Goal: Task Accomplishment & Management: Manage account settings

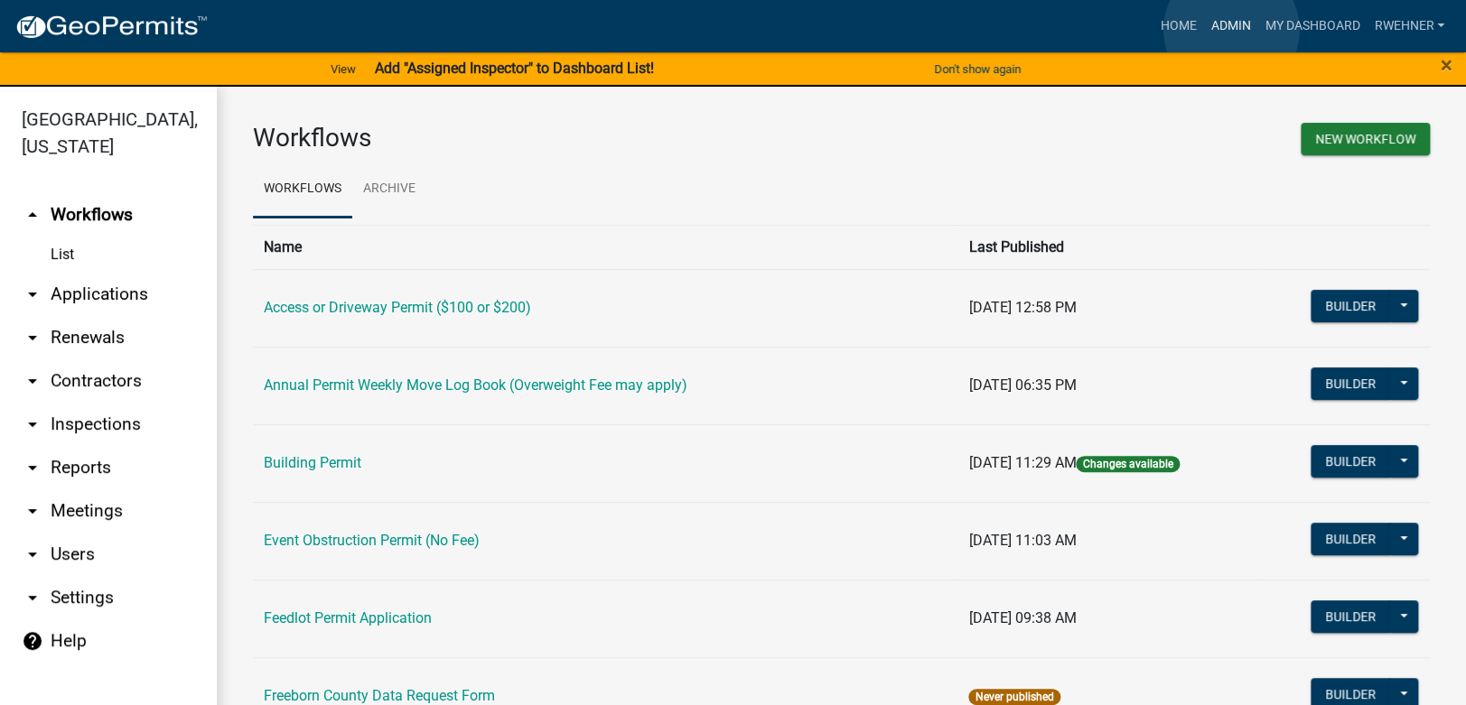
click at [1231, 30] on link "Admin" at bounding box center [1230, 26] width 54 height 34
click at [1303, 26] on link "My Dashboard" at bounding box center [1311, 26] width 109 height 34
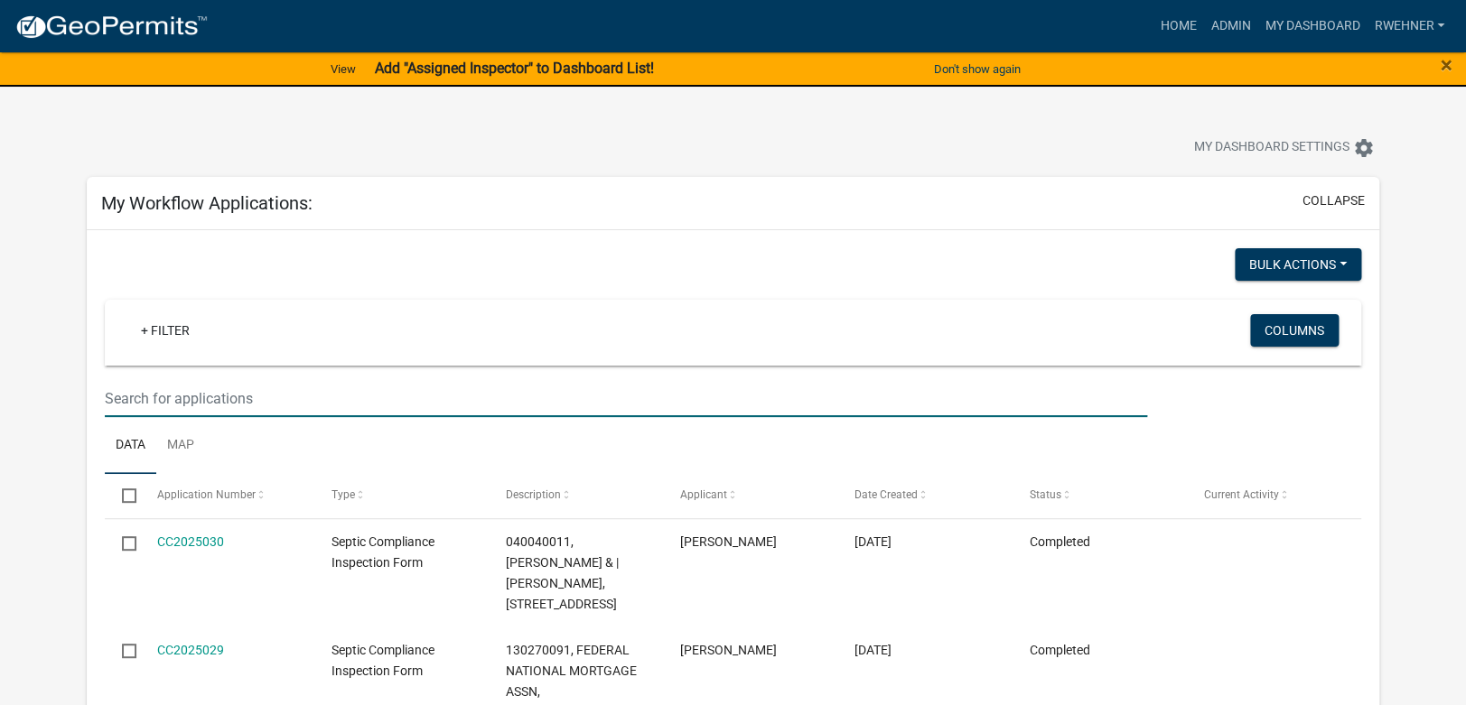
click at [211, 401] on input "text" at bounding box center [626, 398] width 1042 height 37
type input "p"
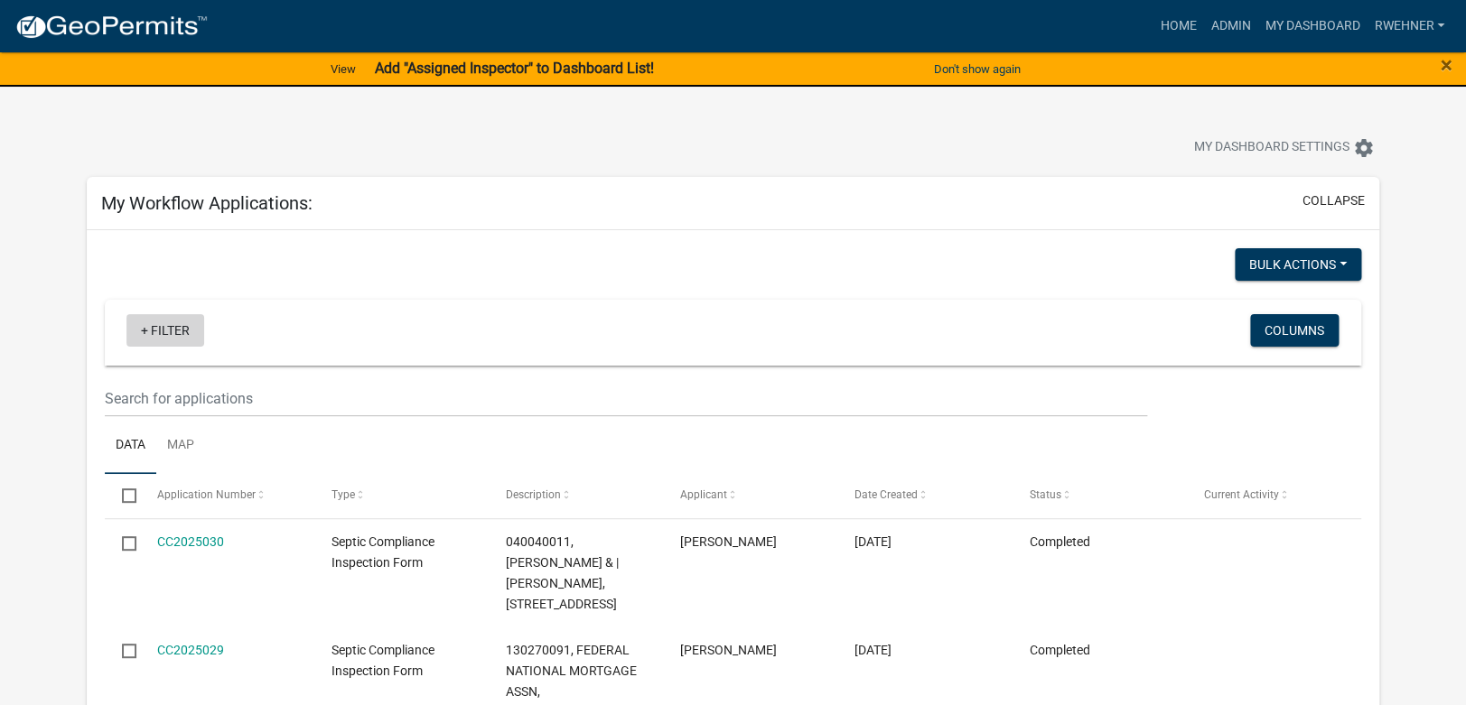
click at [149, 323] on link "+ Filter" at bounding box center [165, 330] width 78 height 33
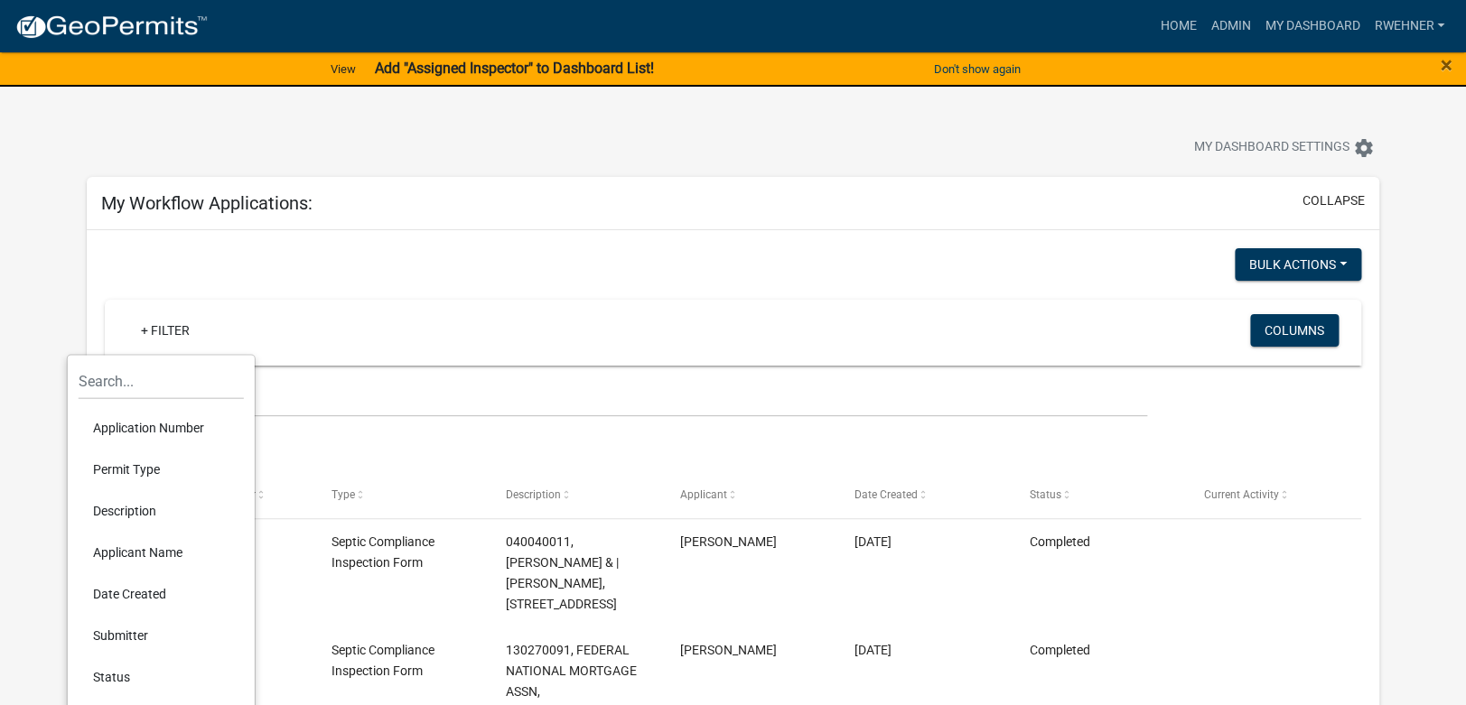
click at [452, 355] on div "+ Filter Columns" at bounding box center [733, 333] width 1240 height 66
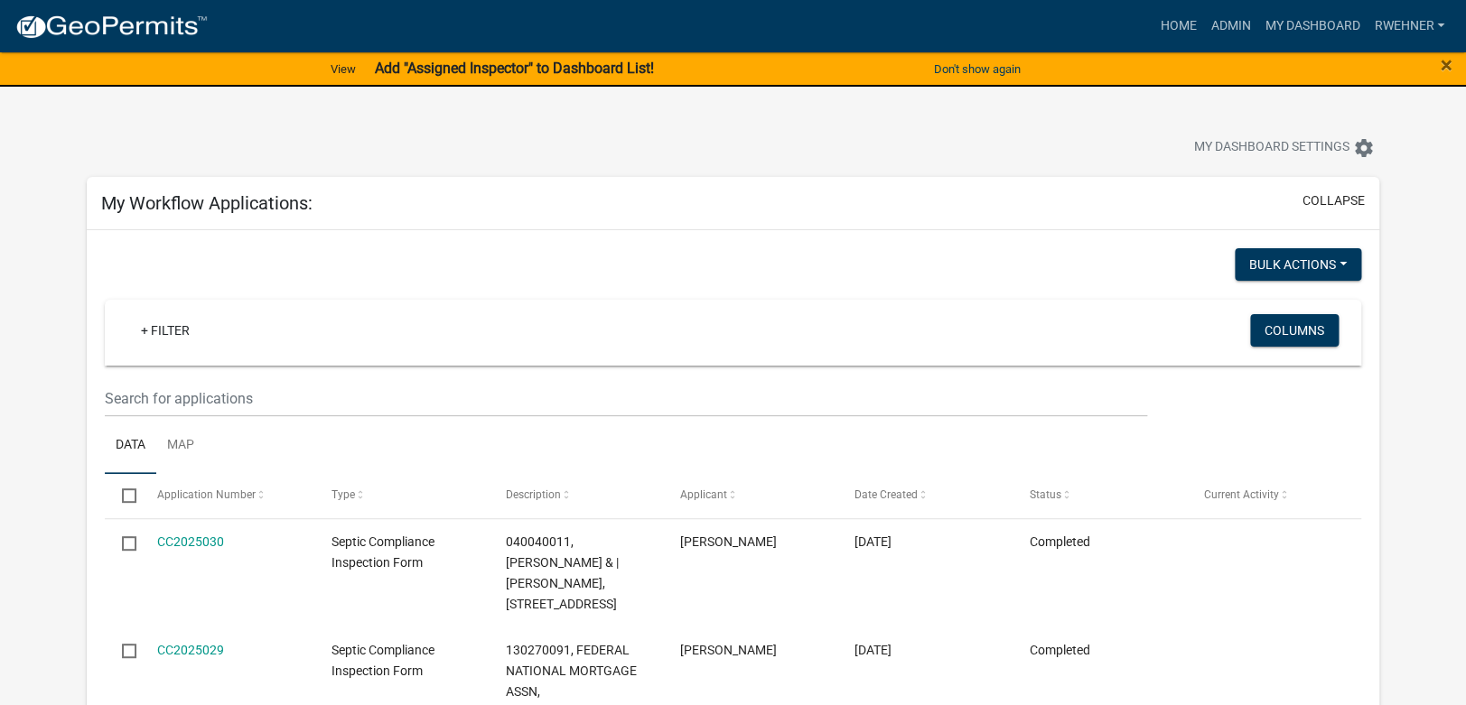
drag, startPoint x: 315, startPoint y: 341, endPoint x: 198, endPoint y: 383, distance: 124.5
click at [311, 341] on div "+ Filter" at bounding box center [526, 332] width 826 height 37
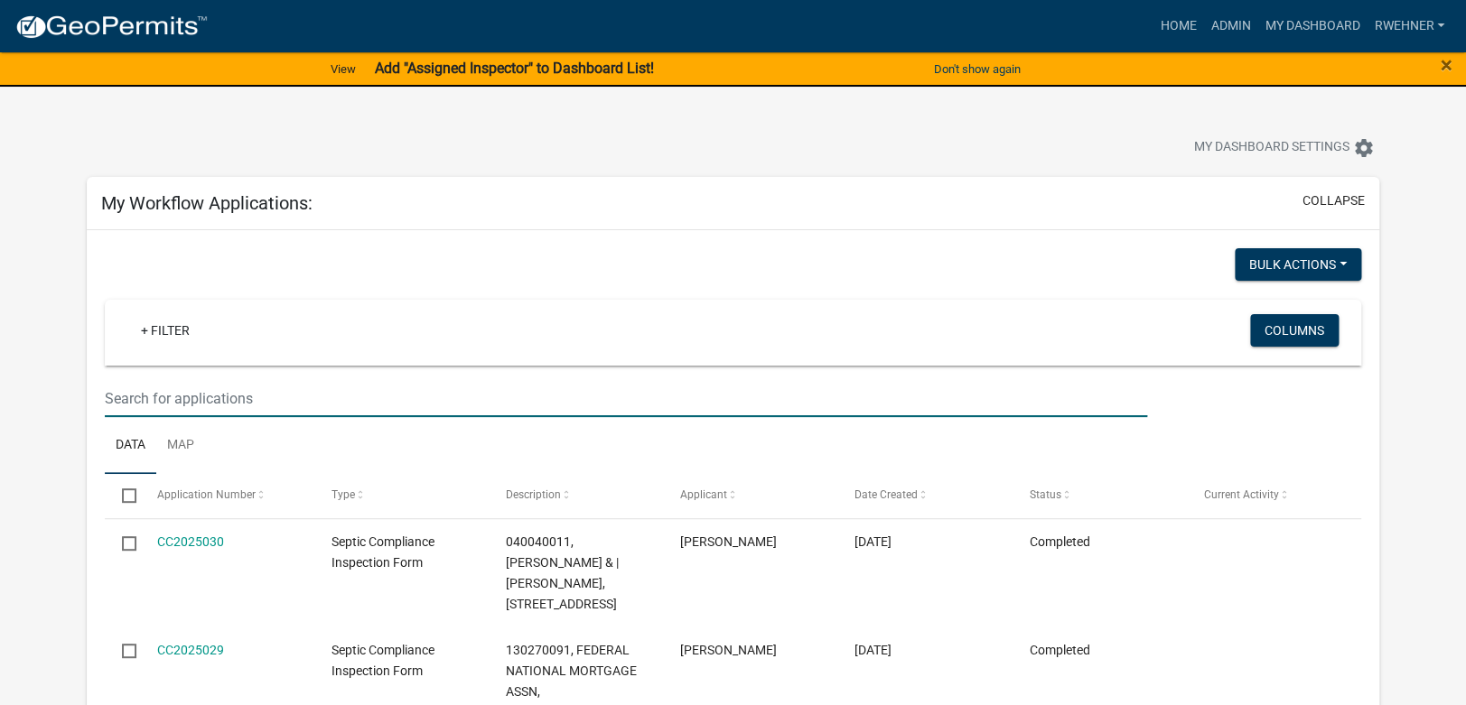
click at [172, 398] on input "text" at bounding box center [626, 398] width 1042 height 37
type input "pump"
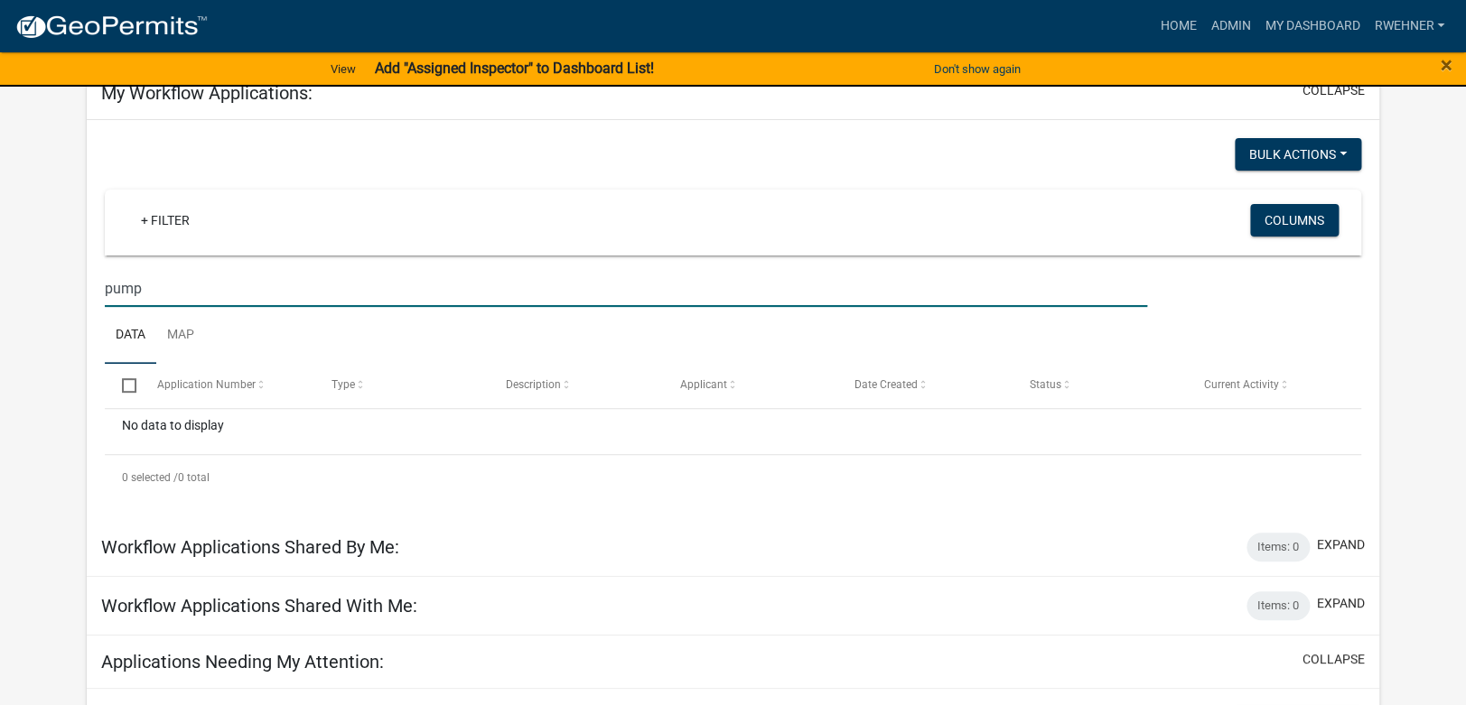
scroll to position [95, 0]
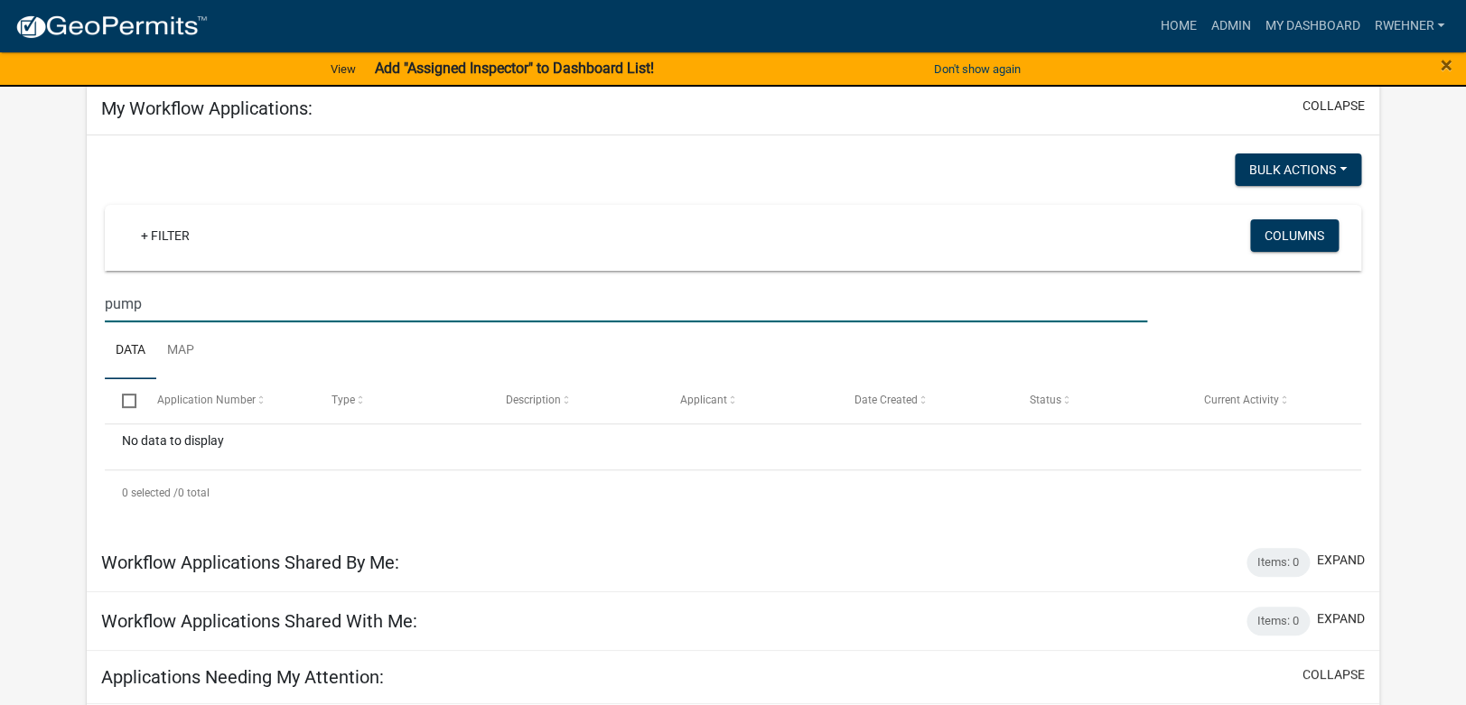
drag, startPoint x: 163, startPoint y: 305, endPoint x: -202, endPoint y: 303, distance: 365.8
click at [105, 303] on input "pump" at bounding box center [626, 303] width 1042 height 37
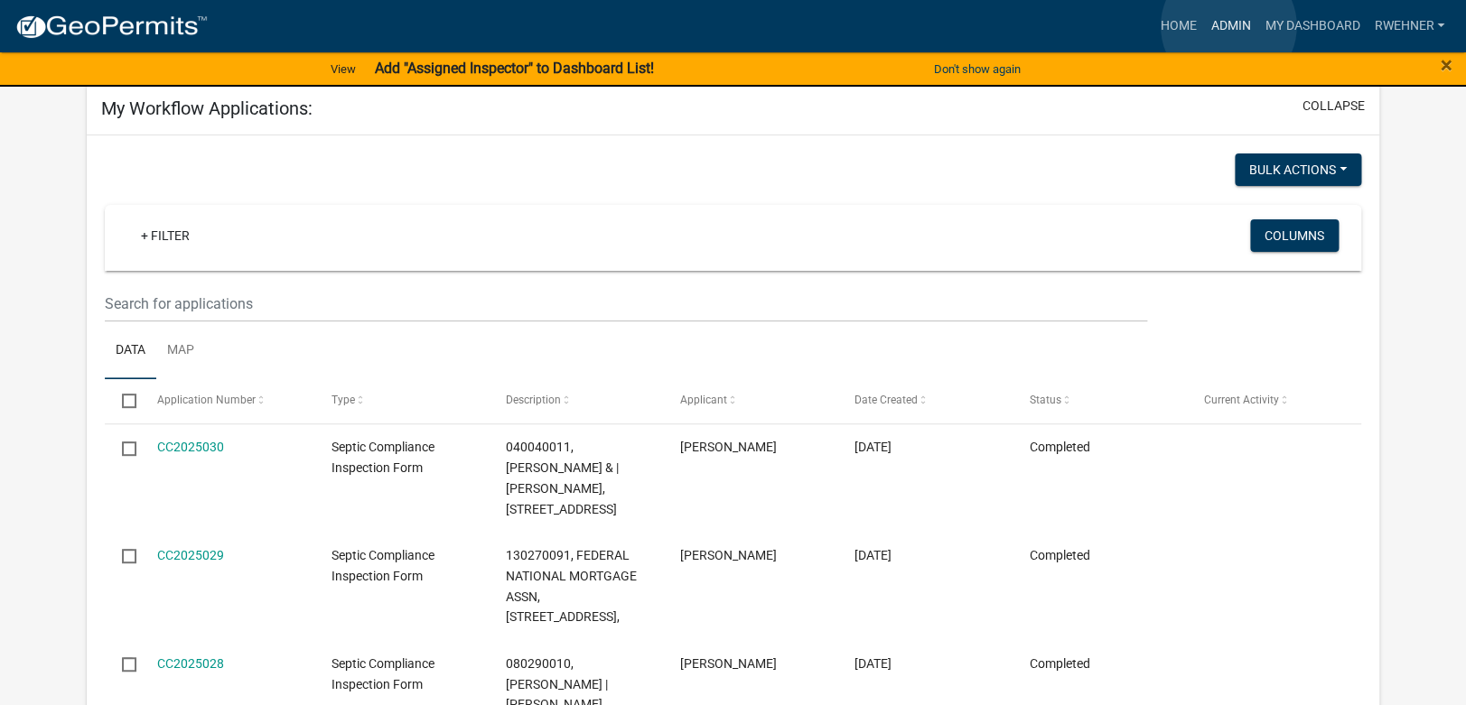
click at [1228, 26] on link "Admin" at bounding box center [1230, 26] width 54 height 34
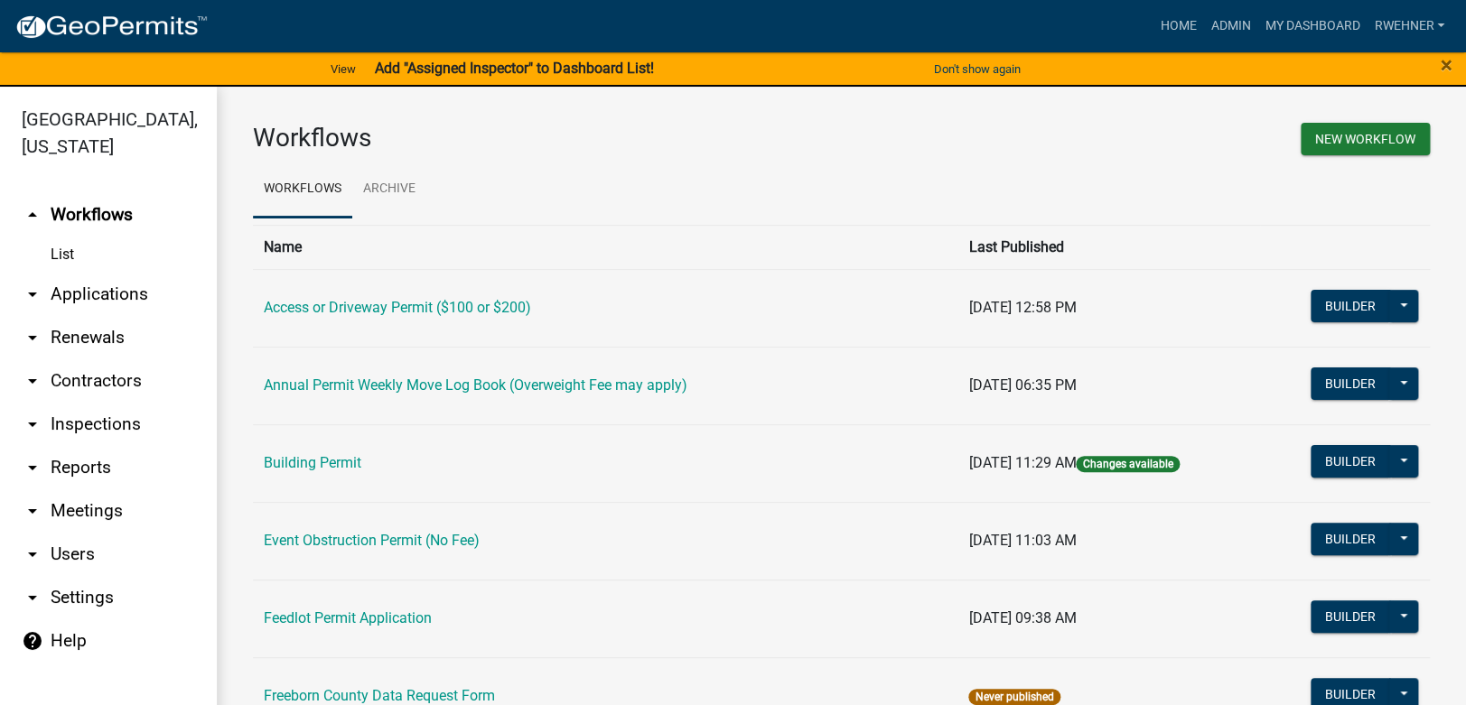
click at [1142, 23] on div "Home Admin My Dashboard rwehner Admin Account Logout" at bounding box center [836, 26] width 1229 height 34
click at [1169, 19] on link "Home" at bounding box center [1177, 26] width 51 height 34
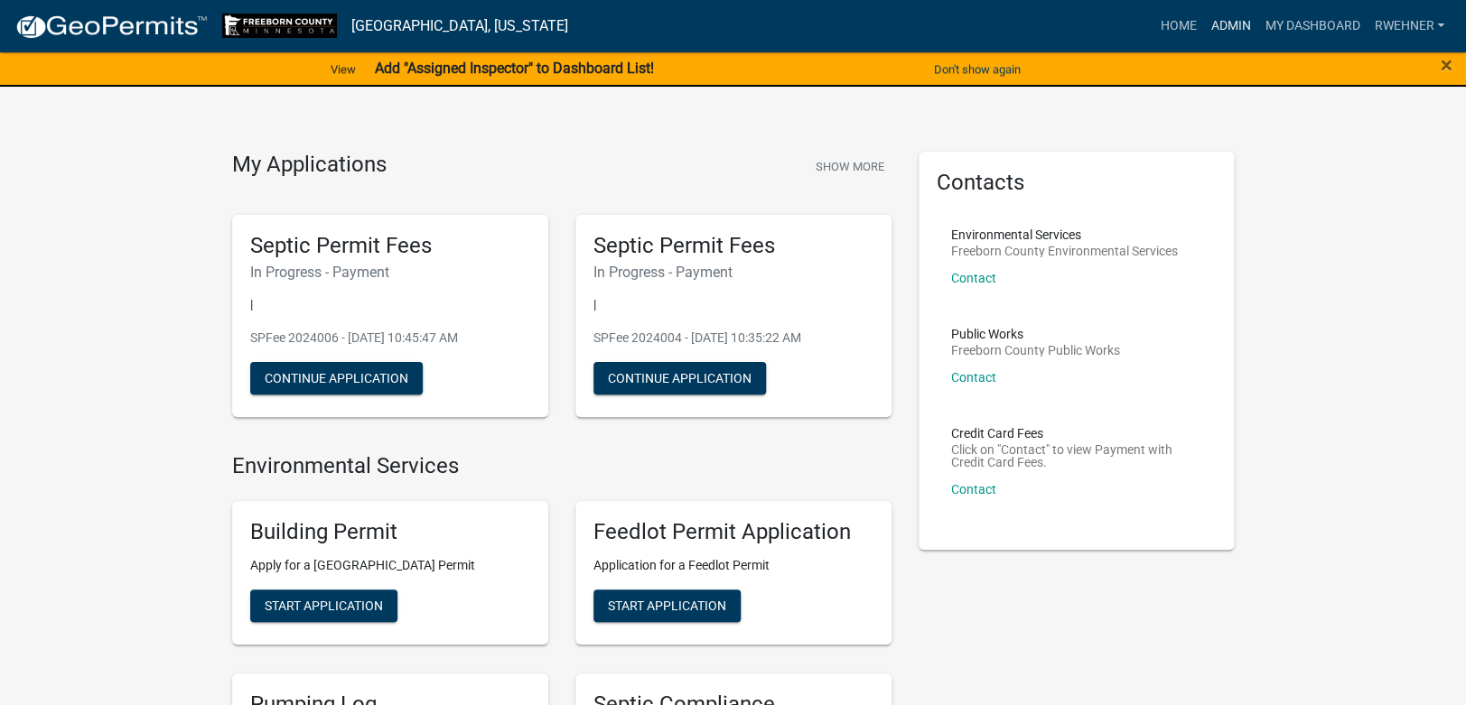
click at [1217, 25] on link "Admin" at bounding box center [1230, 26] width 54 height 34
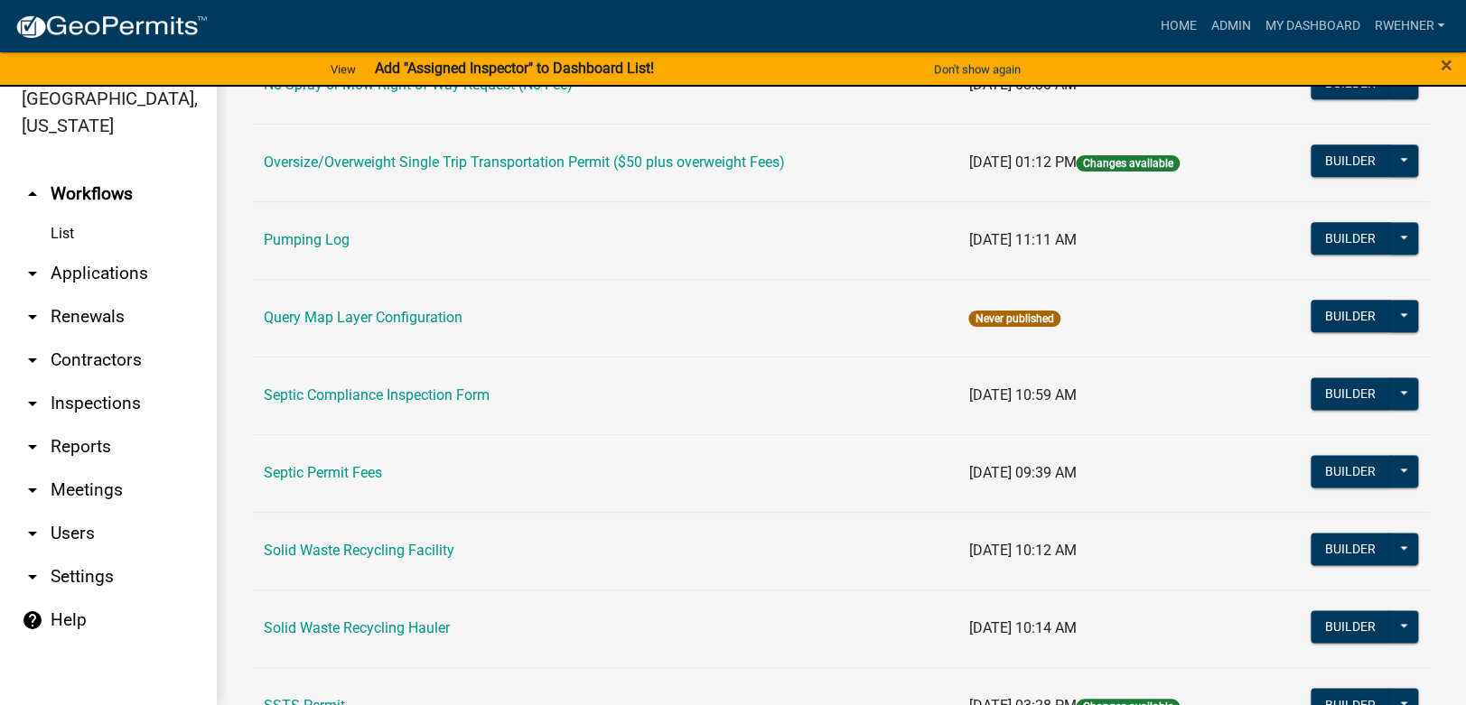
scroll to position [797, 0]
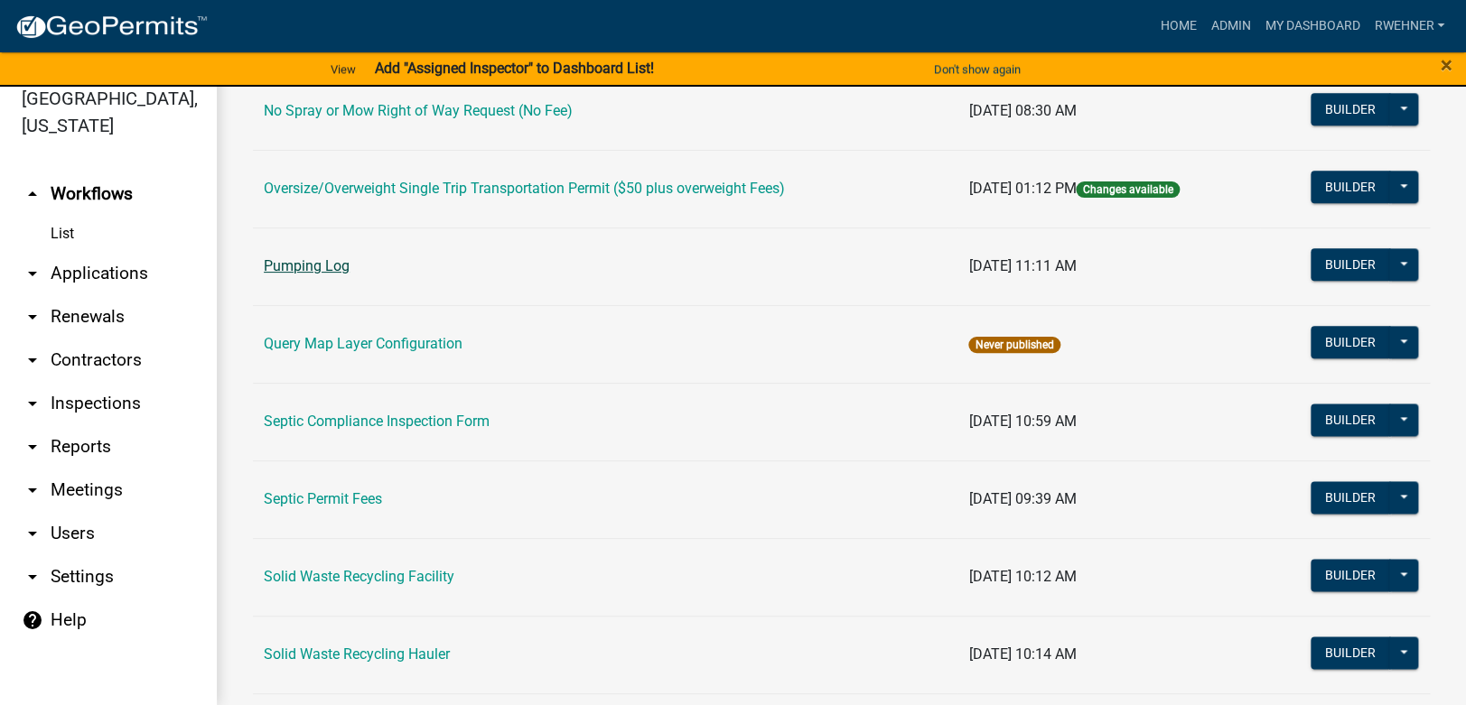
click at [322, 269] on link "Pumping Log" at bounding box center [307, 265] width 86 height 17
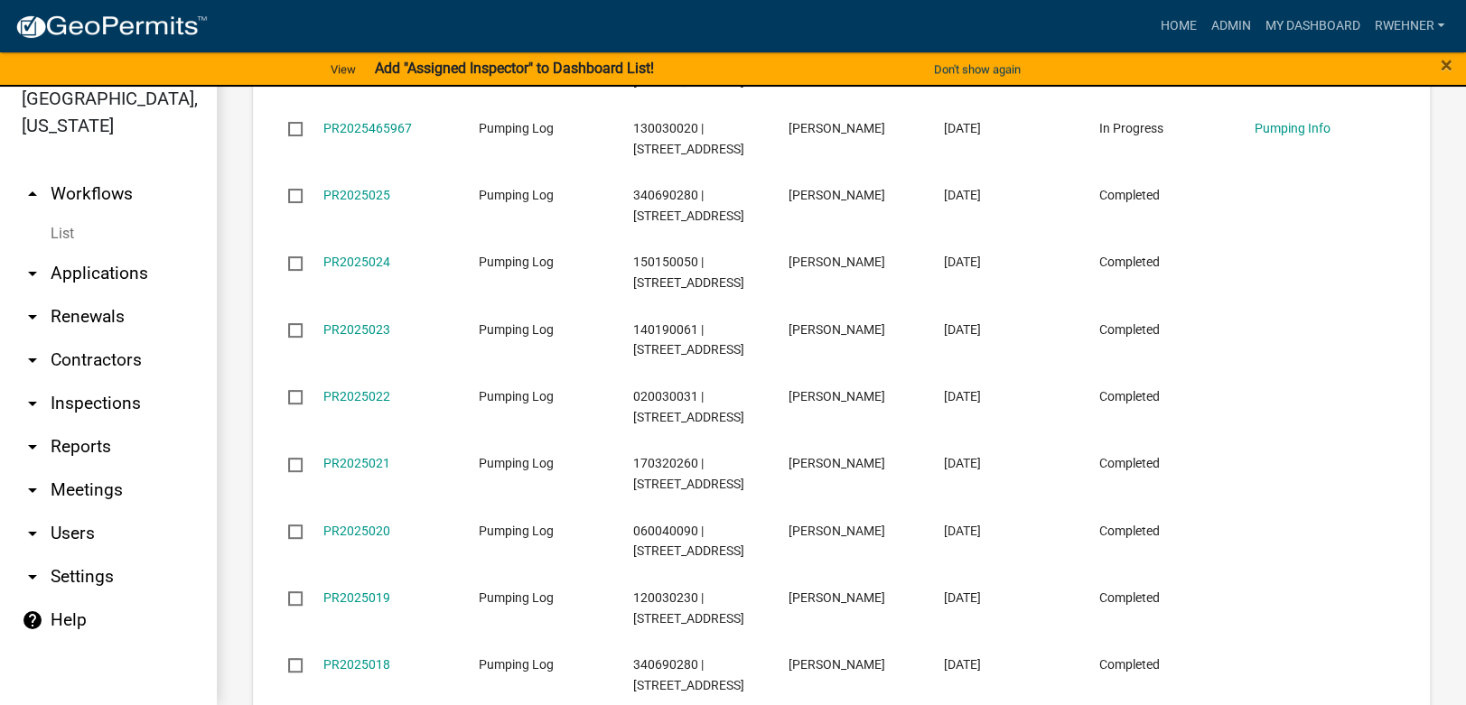
scroll to position [813, 0]
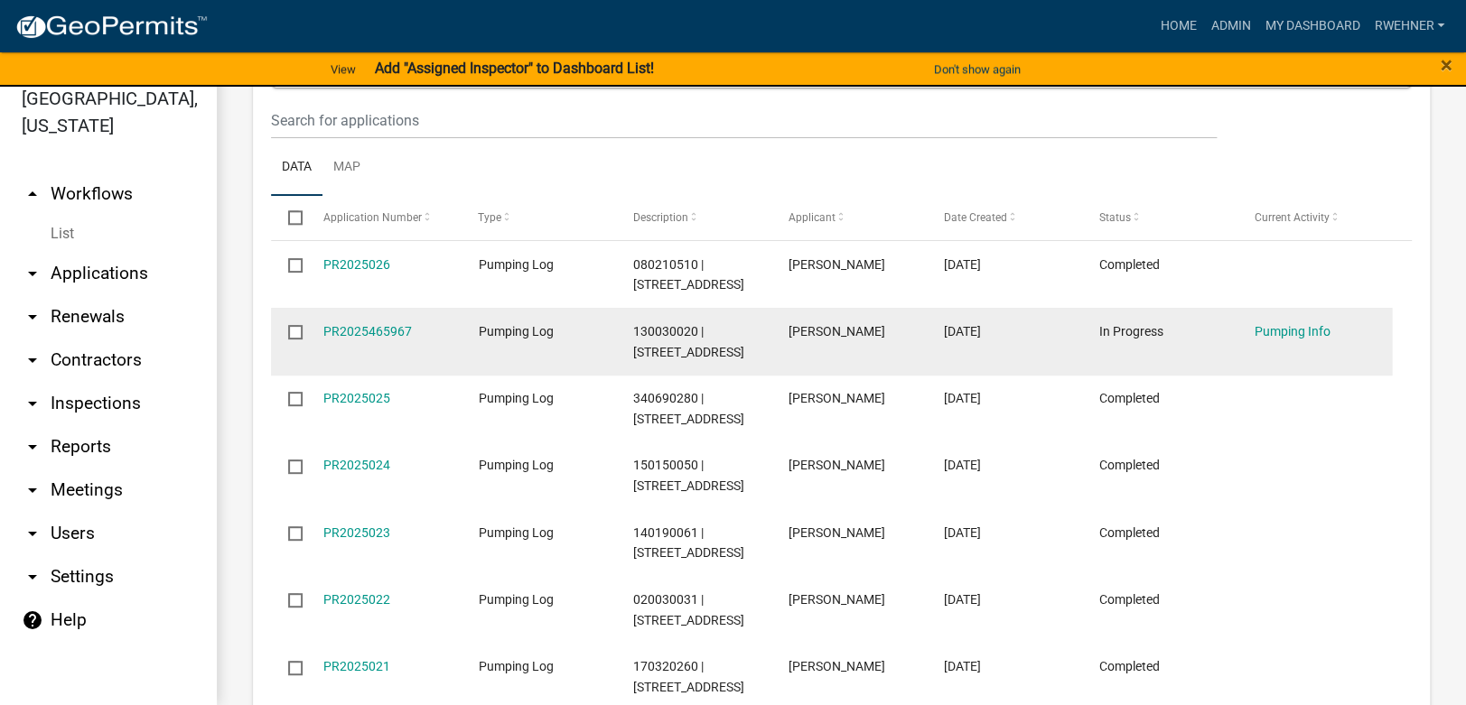
click at [296, 333] on input "checkbox" at bounding box center [294, 331] width 12 height 12
checkbox input "true"
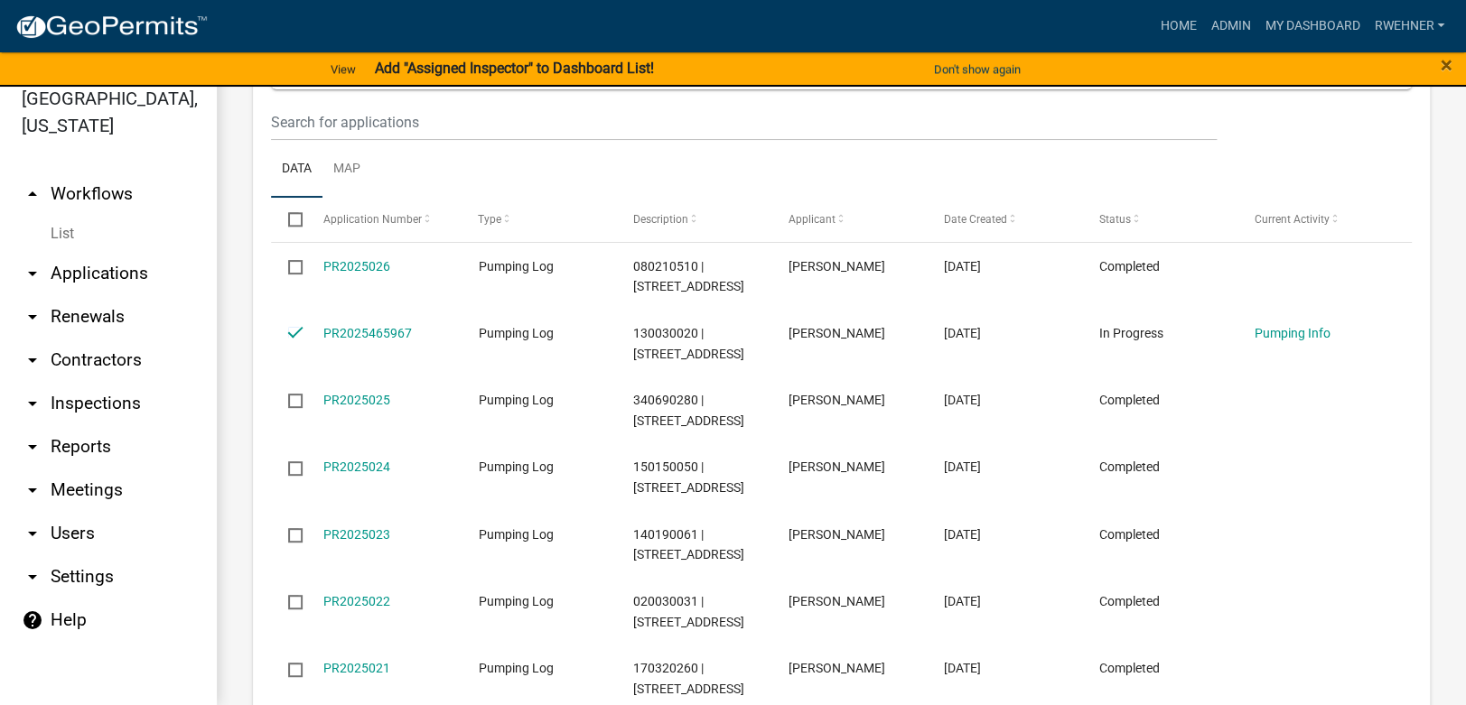
scroll to position [895, 0]
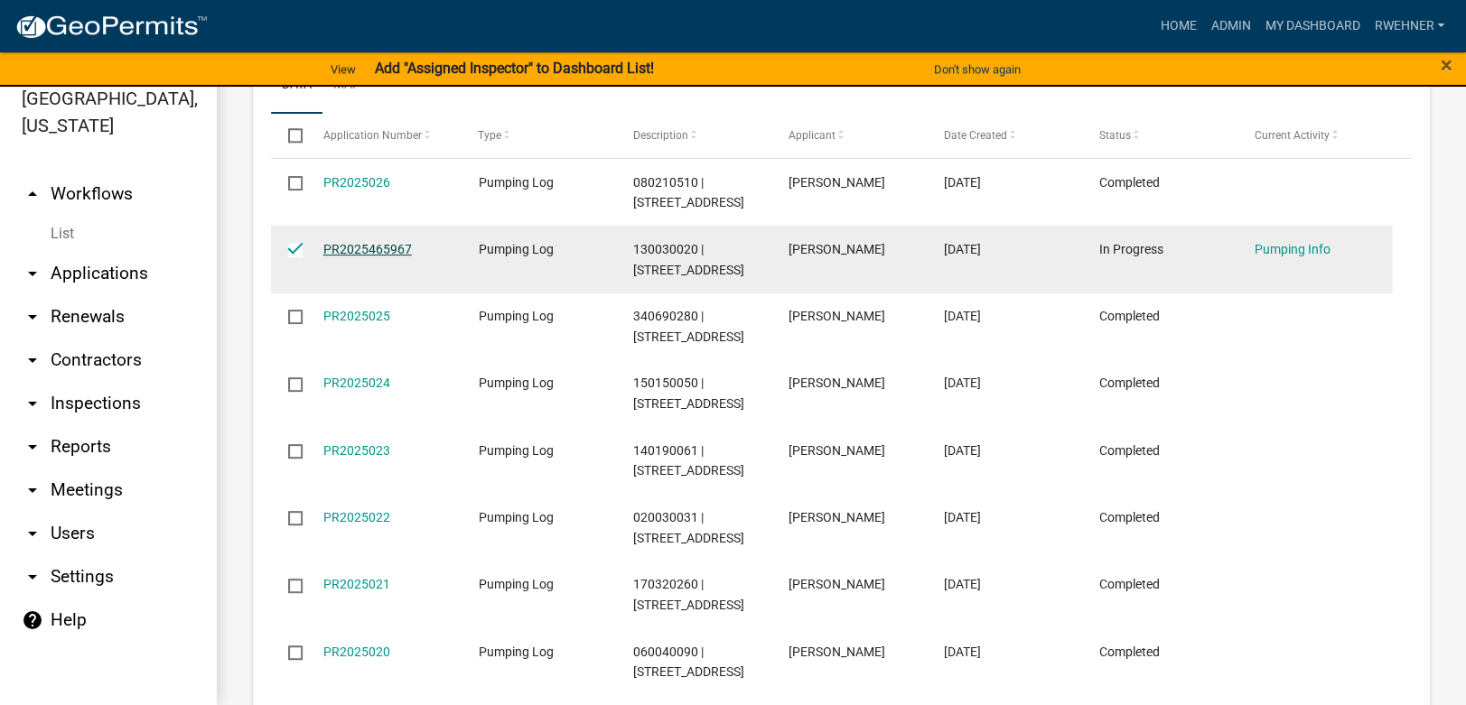
click at [352, 248] on link "PR2025465967" at bounding box center [367, 249] width 89 height 14
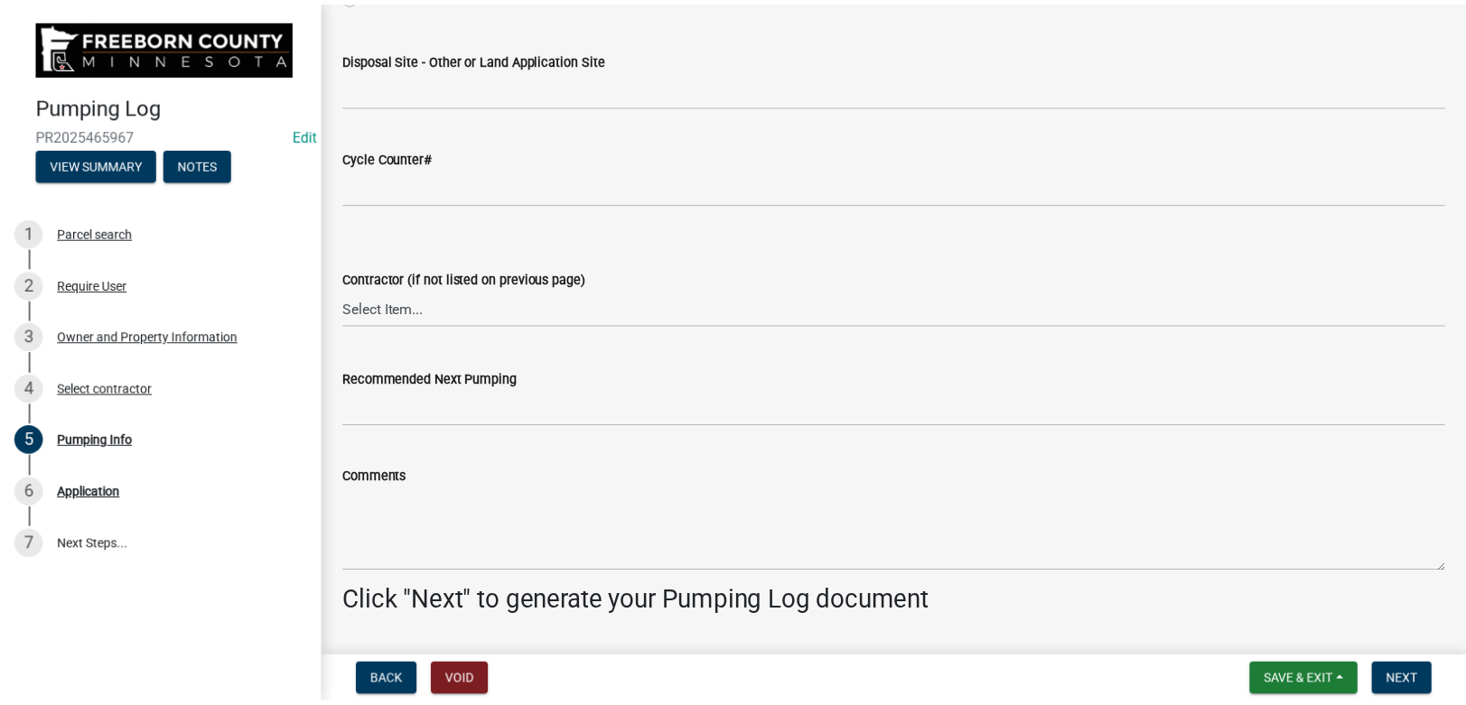
scroll to position [2387, 0]
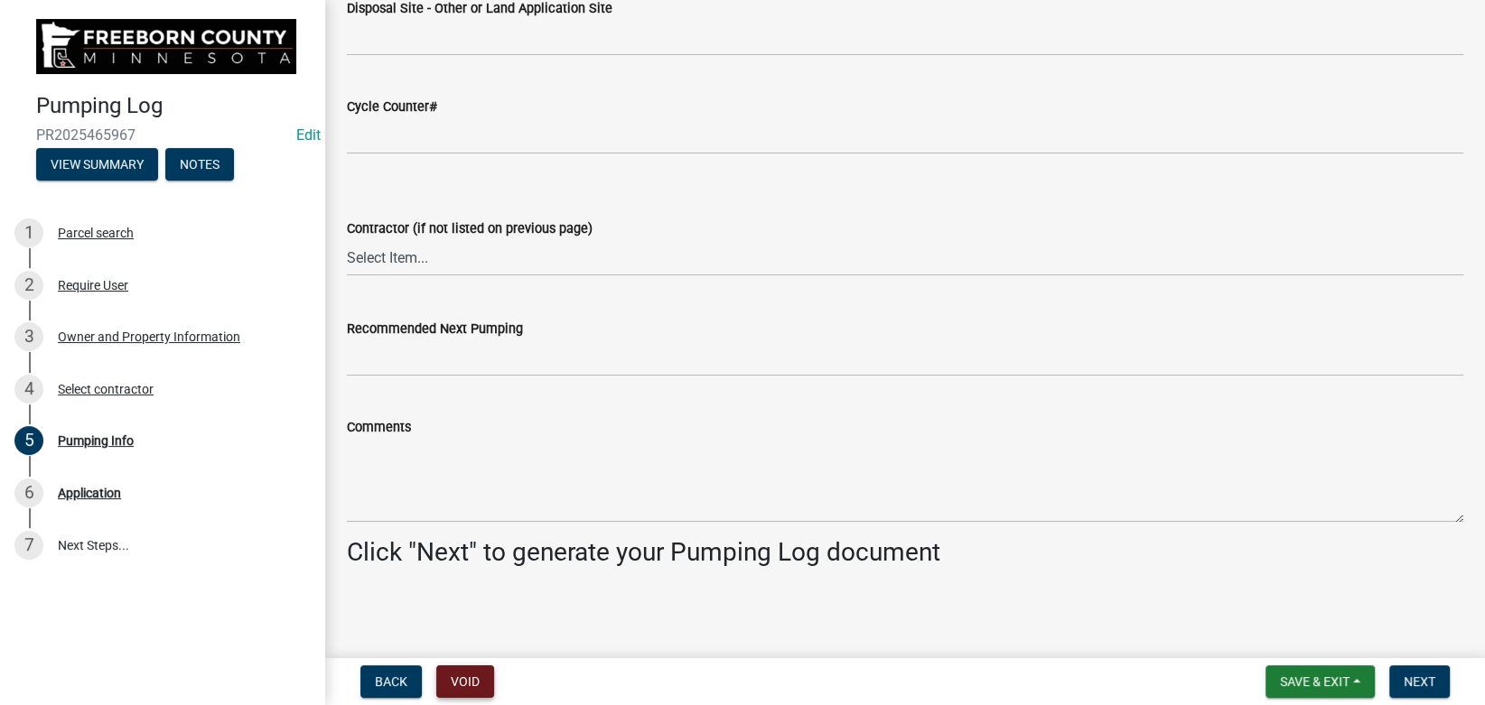
click at [464, 681] on button "Void" at bounding box center [465, 682] width 58 height 33
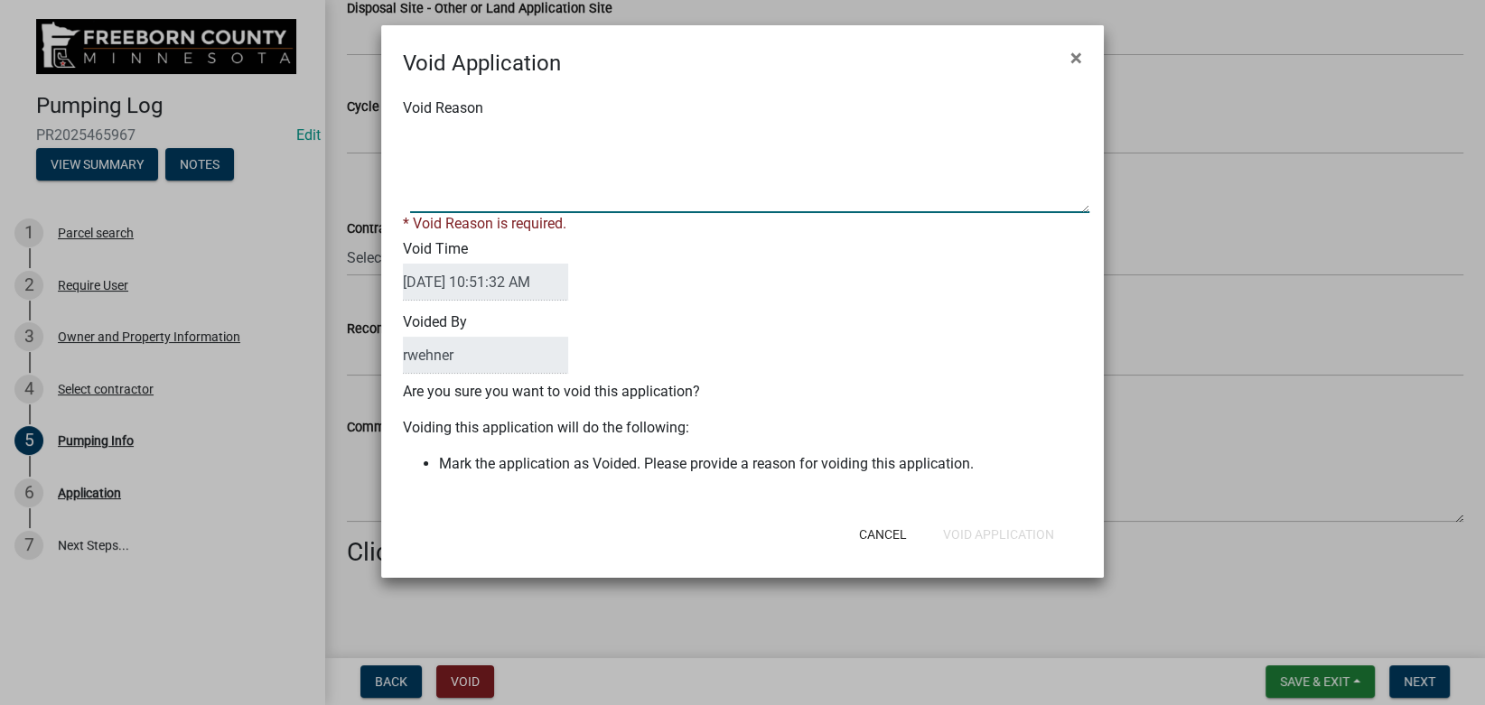
click at [514, 192] on textarea "Void Reason" at bounding box center [749, 168] width 679 height 90
type textarea "oops"
click at [988, 529] on div "Cancel Void Application" at bounding box center [860, 534] width 445 height 47
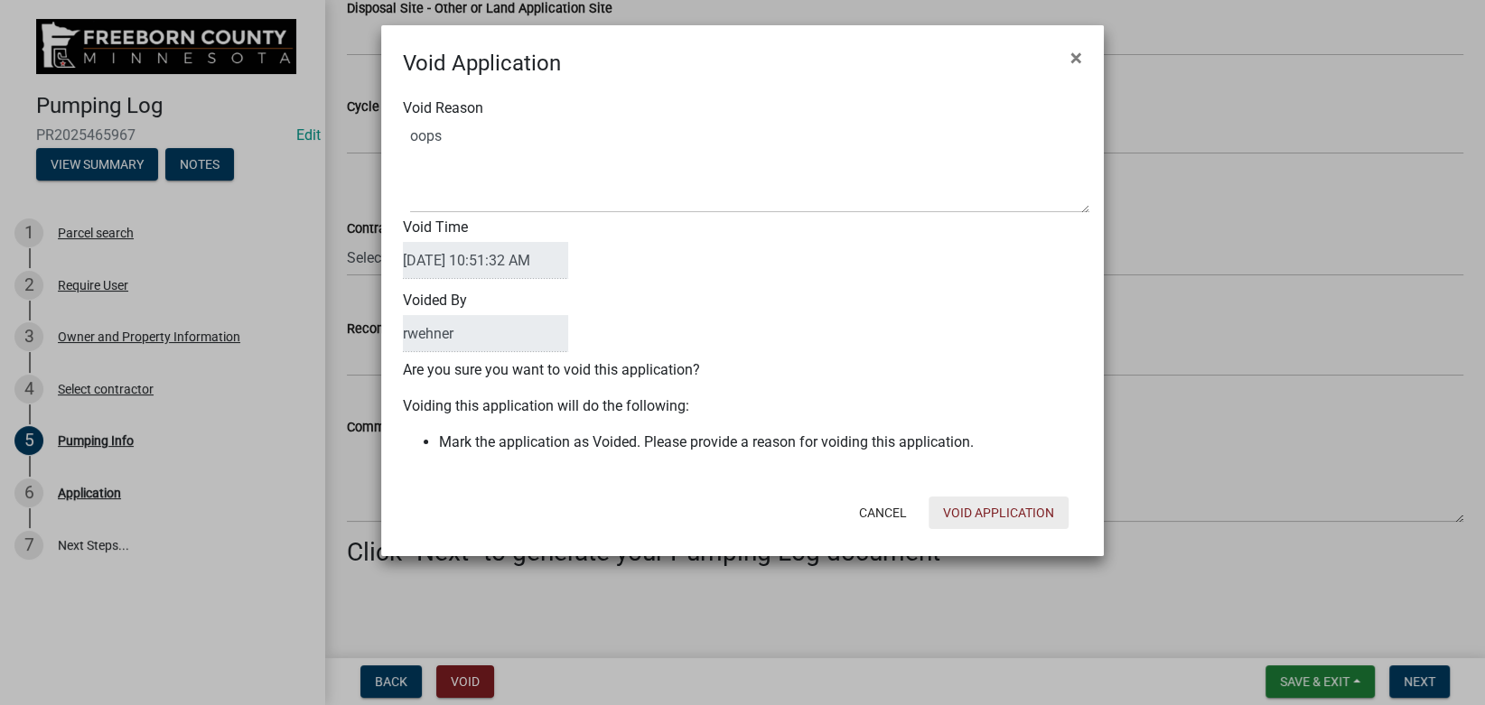
click at [1001, 509] on button "Void Application" at bounding box center [998, 513] width 140 height 33
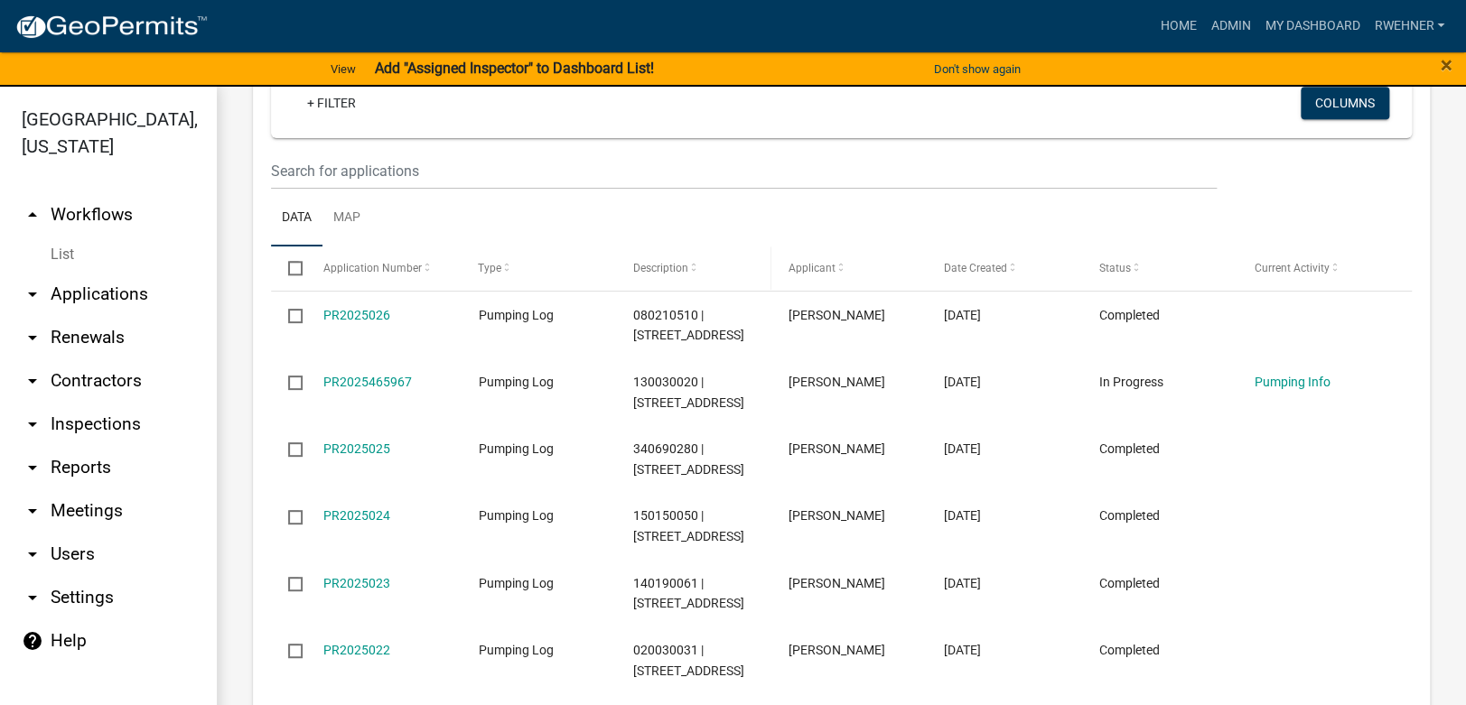
scroll to position [813, 0]
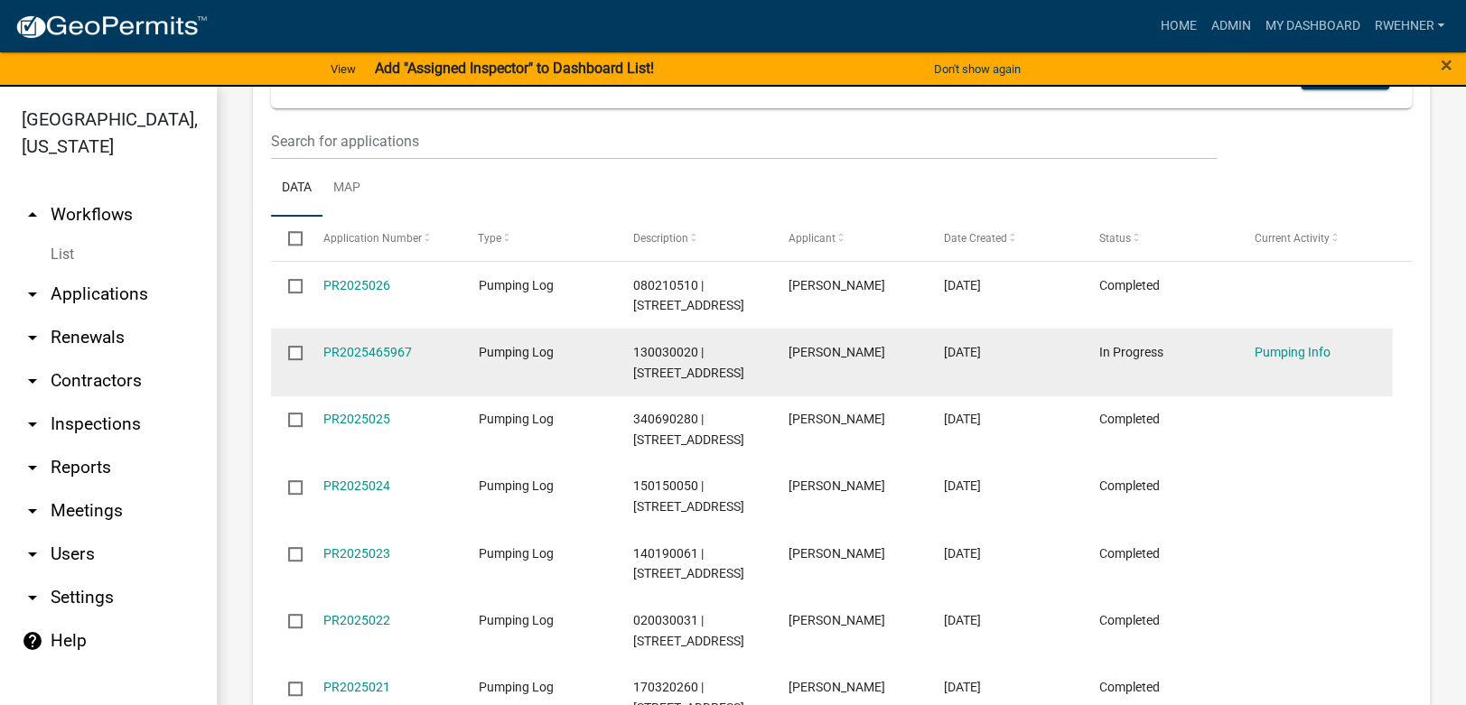
click at [296, 352] on input "checkbox" at bounding box center [294, 352] width 12 height 12
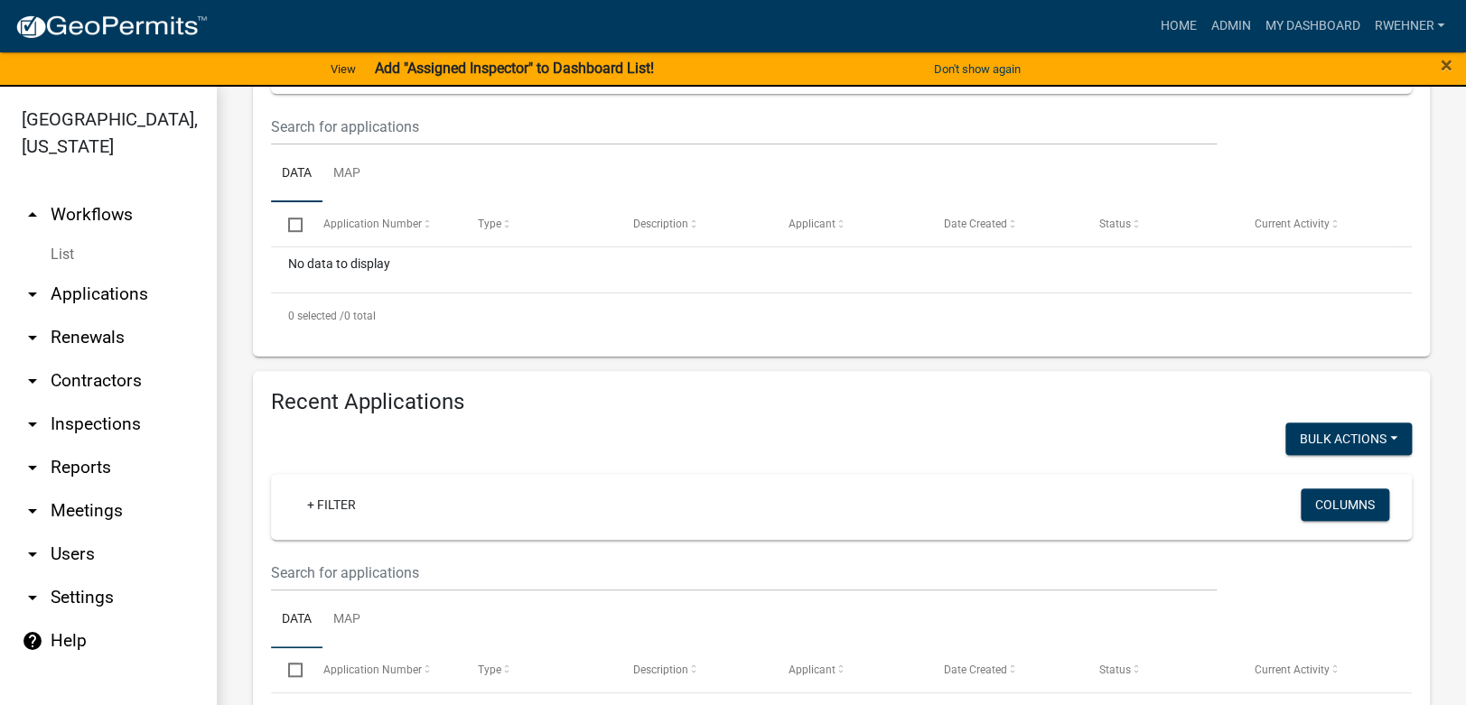
scroll to position [406, 0]
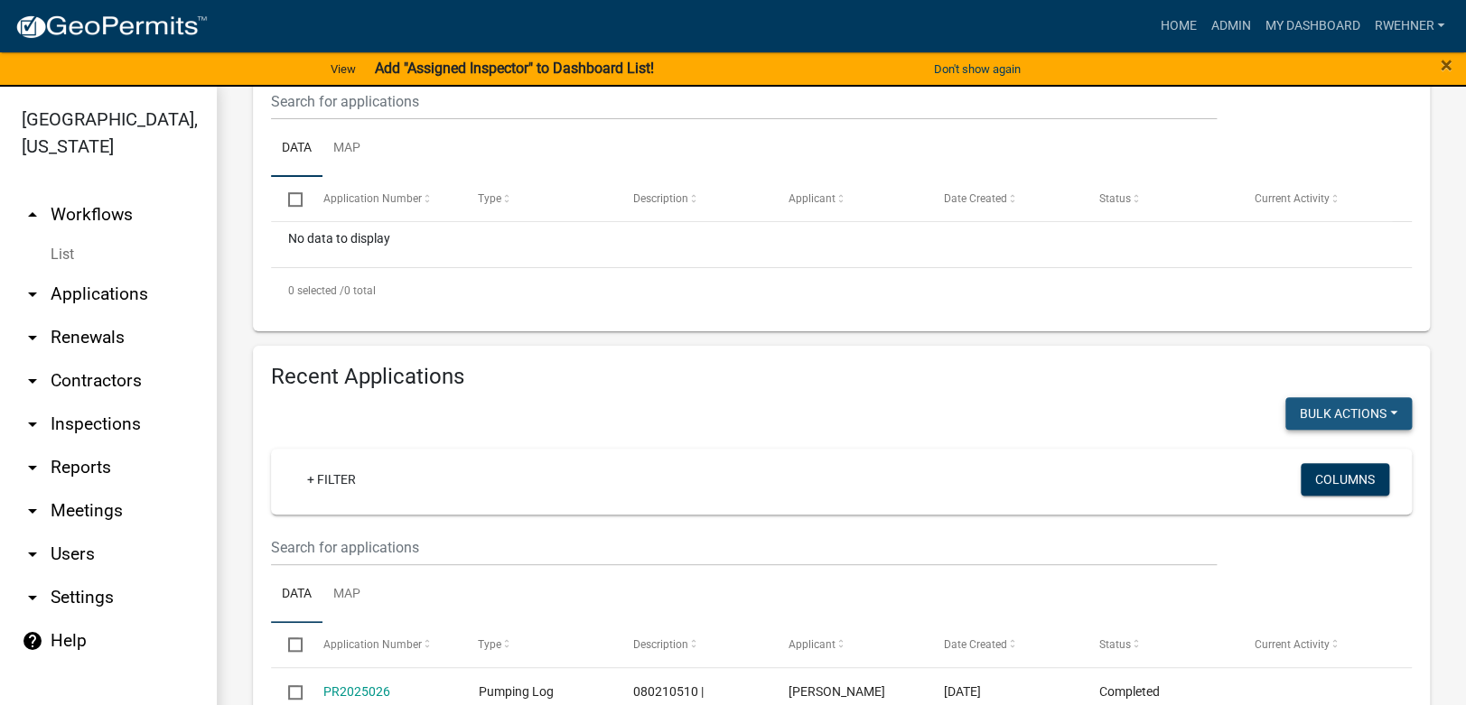
click at [1268, 459] on button "Void" at bounding box center [1339, 460] width 145 height 43
checkbox input "false"
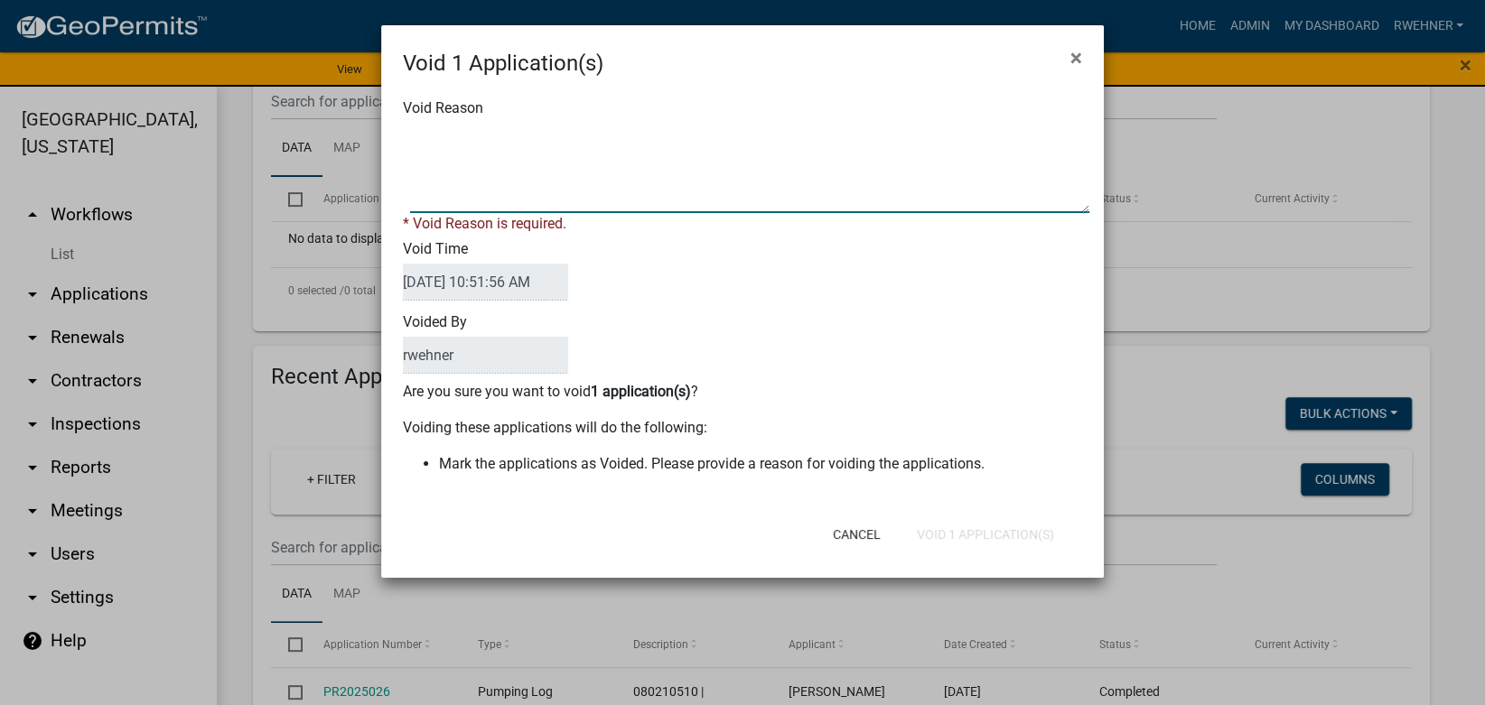
click at [451, 202] on textarea "Void Reason" at bounding box center [749, 168] width 679 height 90
type textarea "l"
type textarea "oops"
click at [992, 533] on div "Cancel Void 1 Application(s)" at bounding box center [860, 534] width 445 height 47
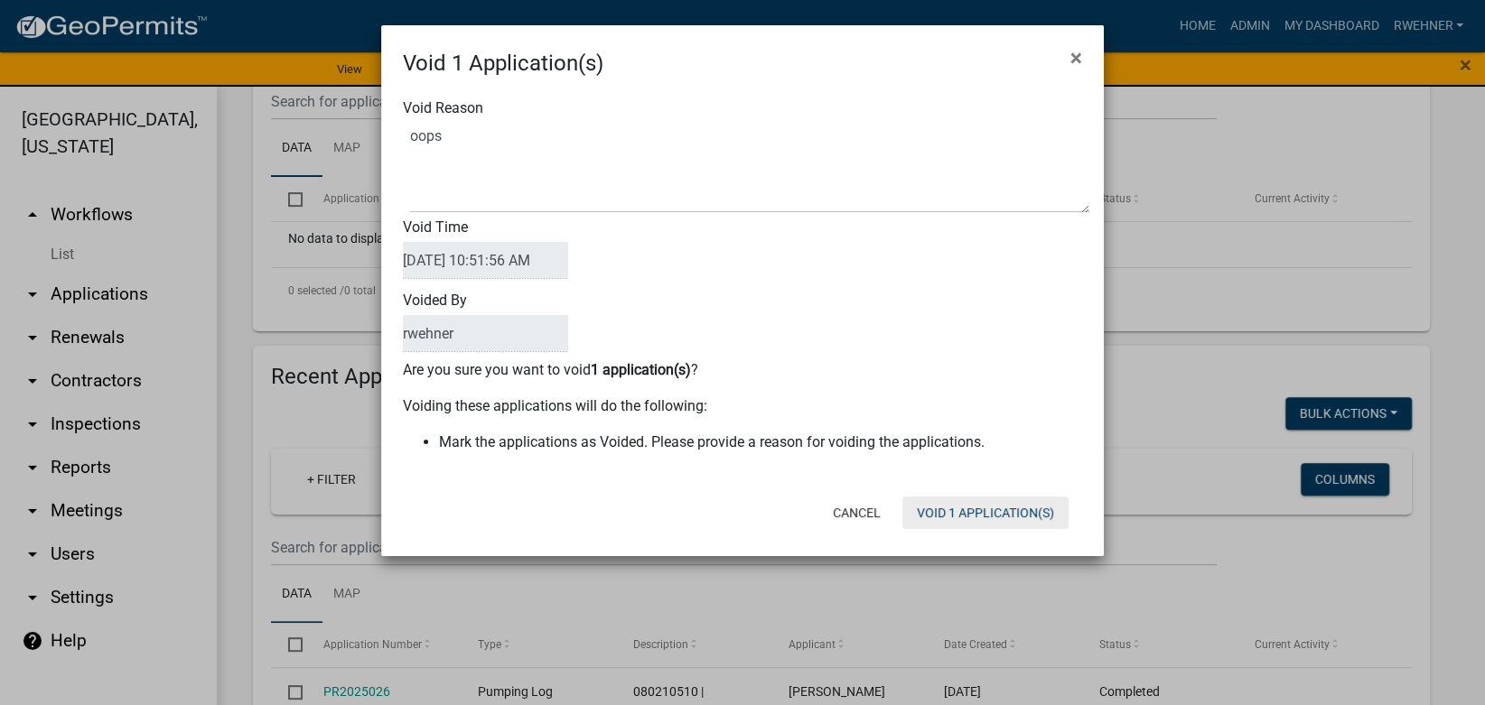
click at [966, 507] on button "Void 1 Application(s)" at bounding box center [985, 513] width 166 height 33
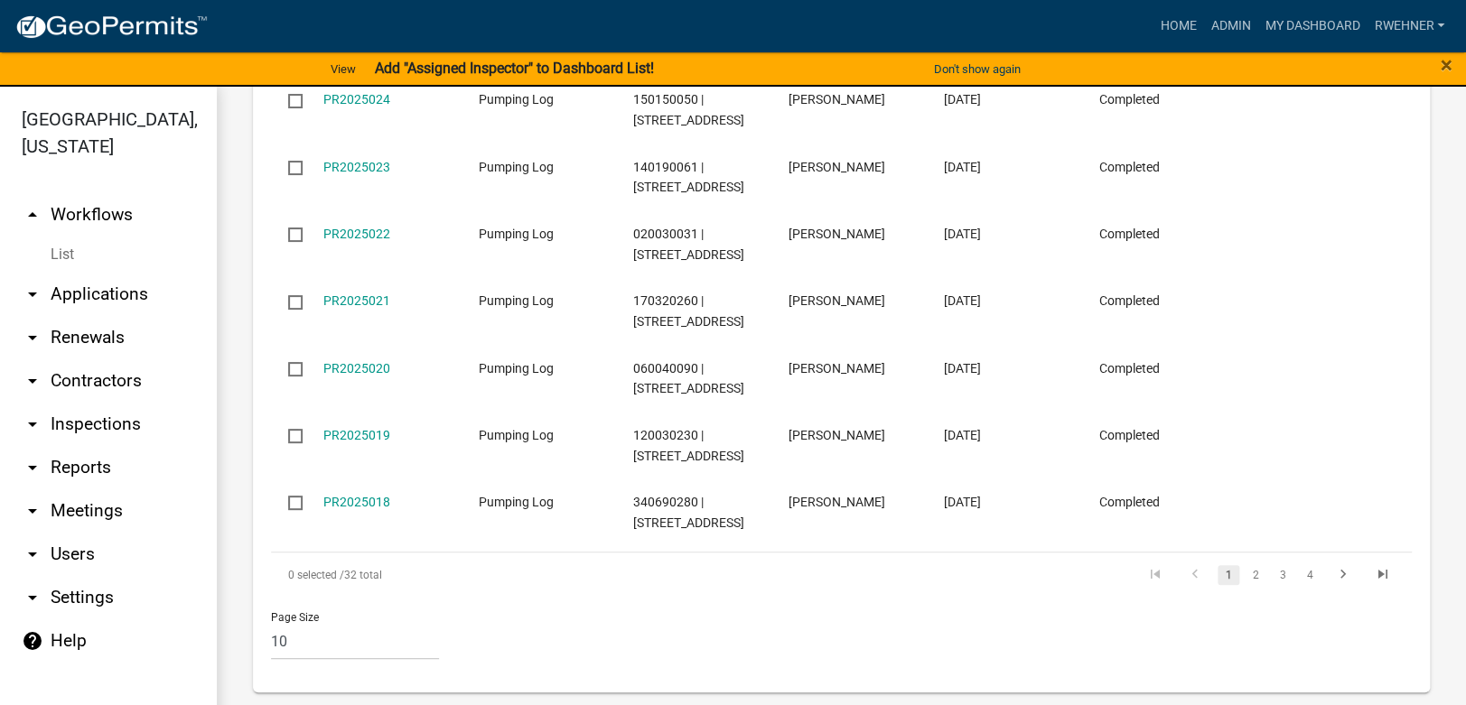
scroll to position [895, 0]
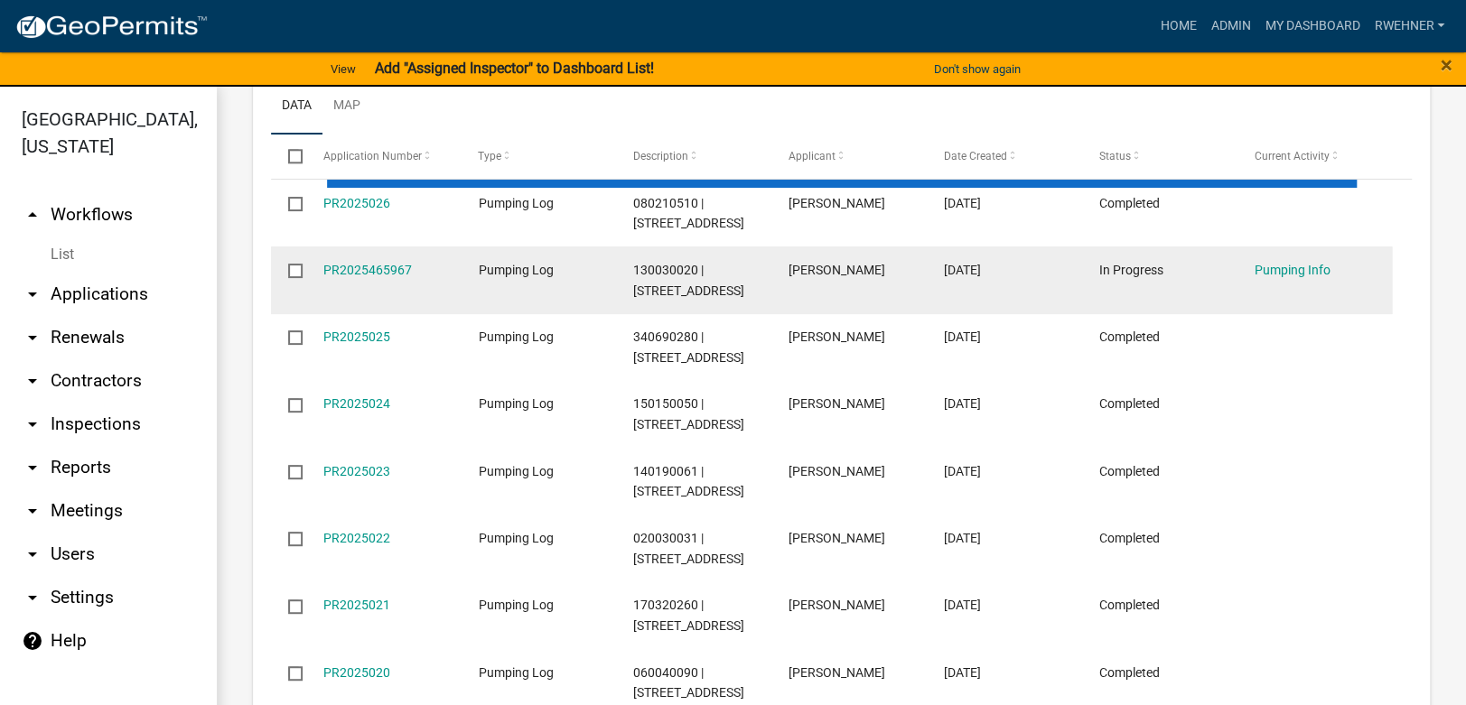
click at [297, 270] on input "checkbox" at bounding box center [294, 270] width 12 height 12
checkbox input "false"
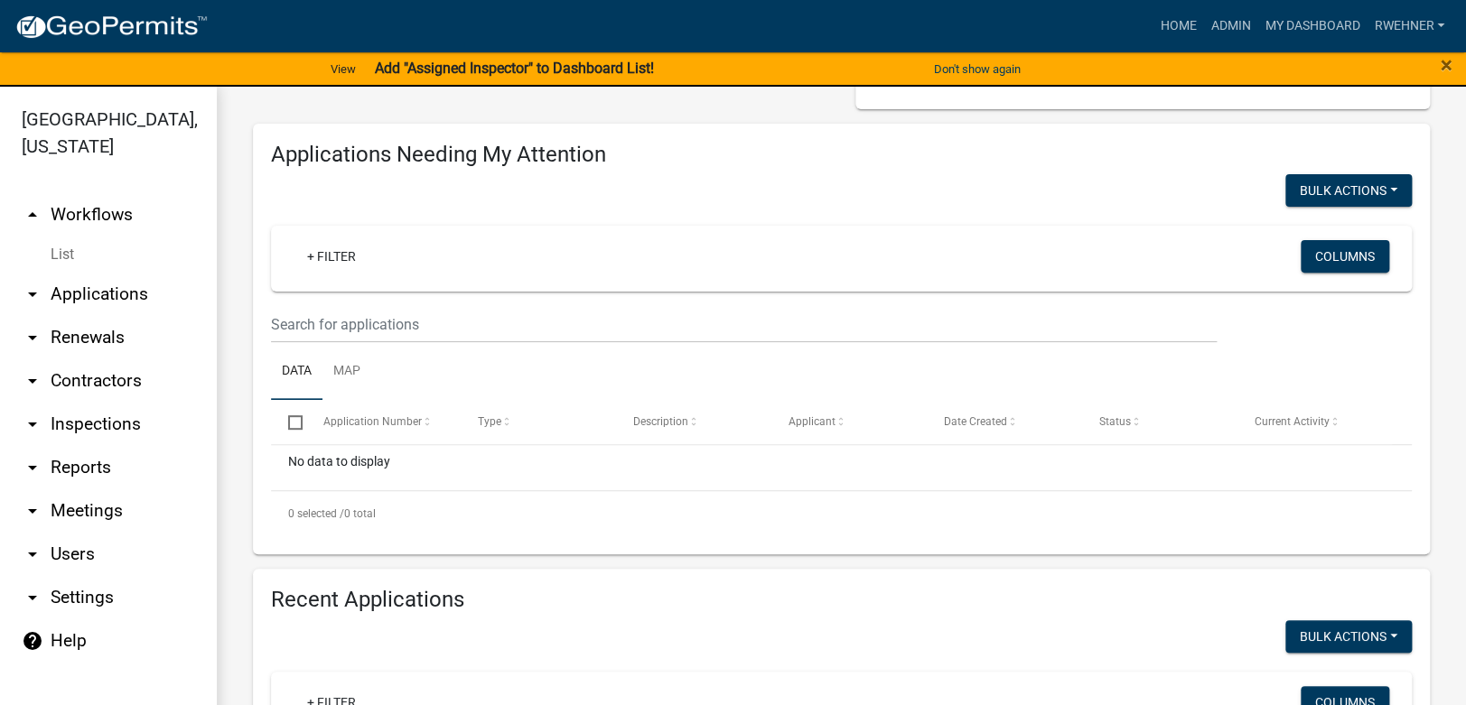
scroll to position [0, 0]
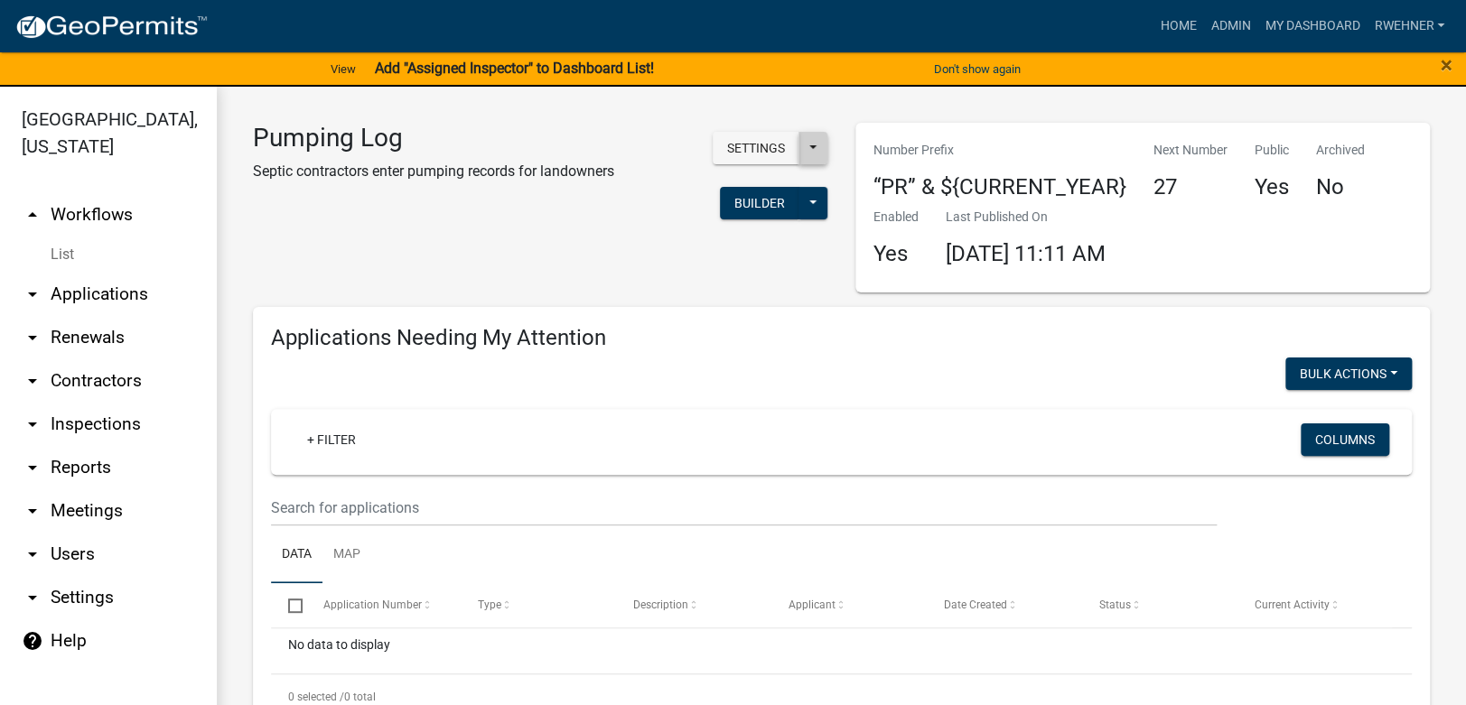
click at [807, 147] on button at bounding box center [812, 148] width 29 height 33
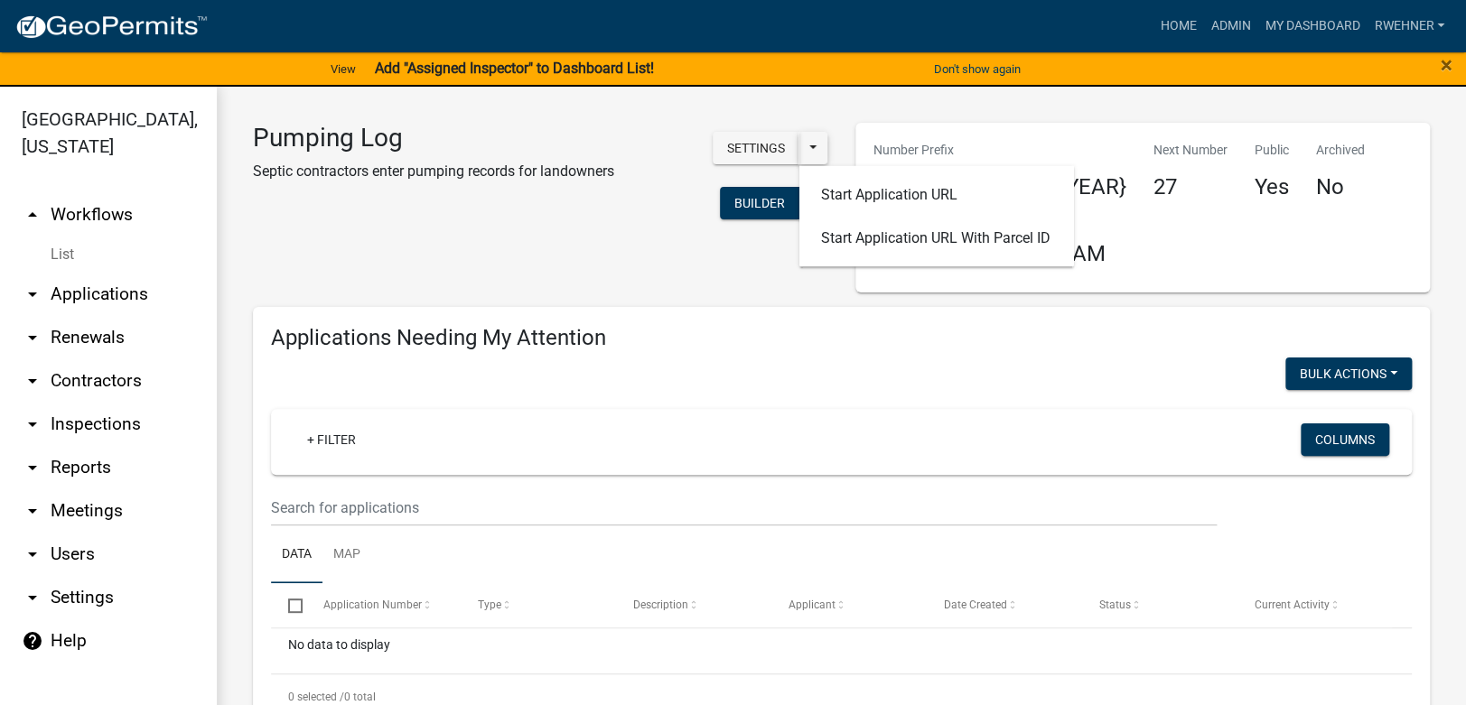
click at [807, 147] on button at bounding box center [812, 148] width 29 height 33
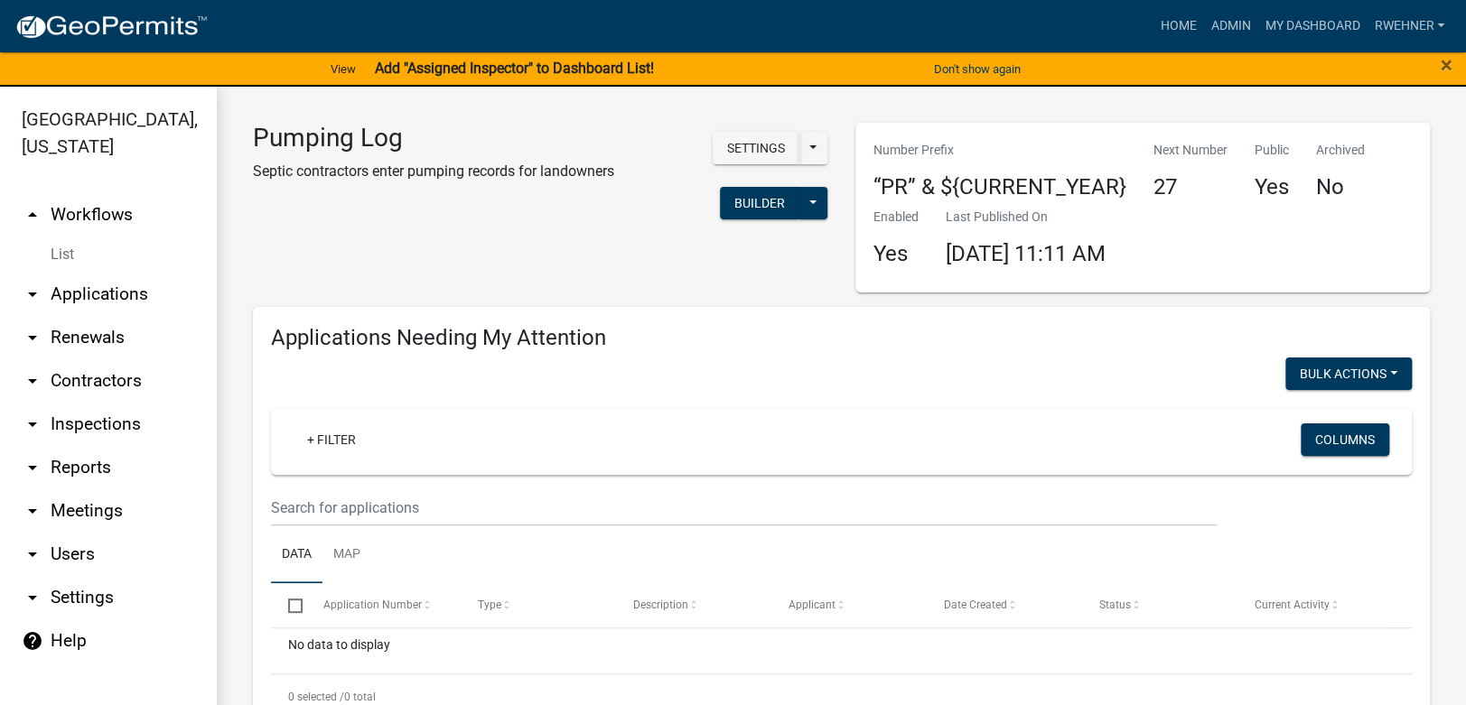
click at [803, 206] on button at bounding box center [812, 203] width 29 height 33
click at [463, 240] on div "Pumping Log Septic contractors enter pumping records for landowners Settings St…" at bounding box center [540, 208] width 602 height 170
click at [805, 154] on button at bounding box center [812, 148] width 29 height 33
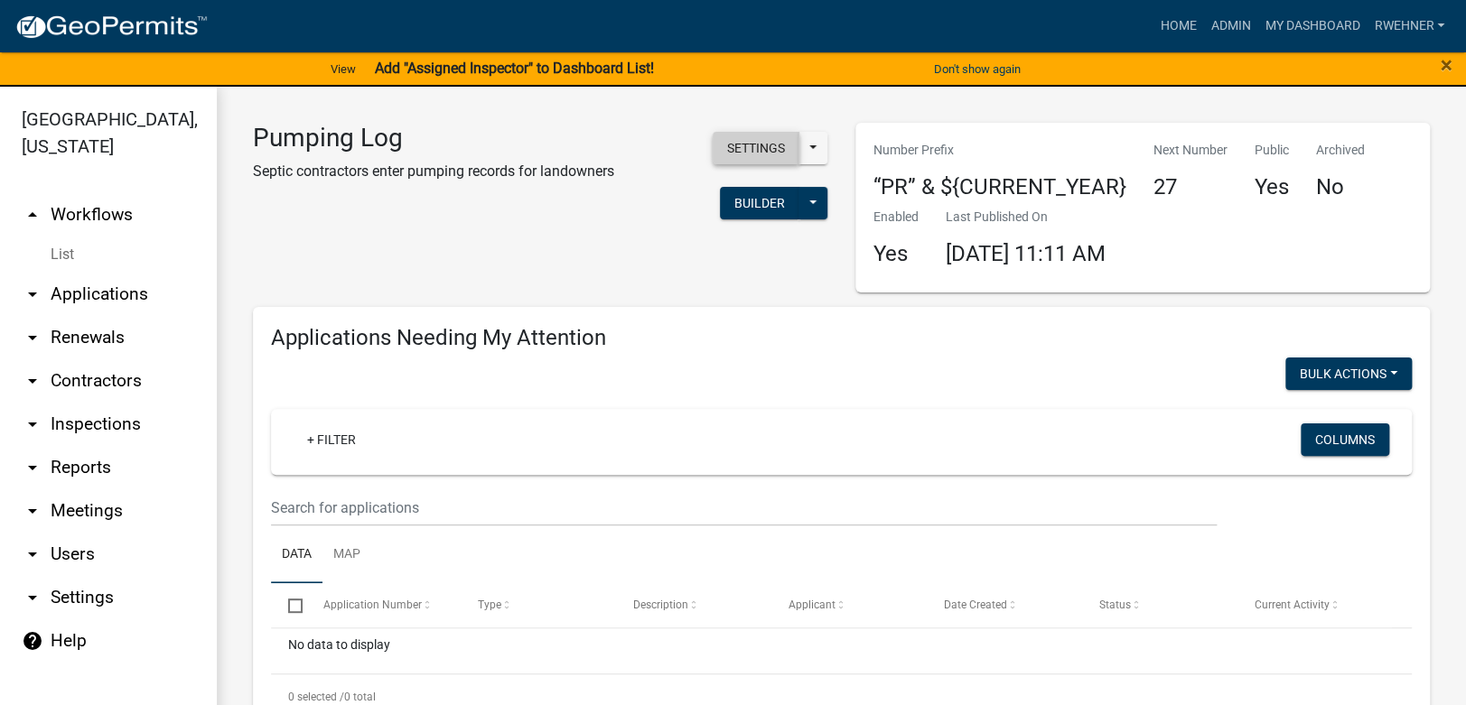
click at [755, 140] on button "Settings" at bounding box center [756, 148] width 87 height 33
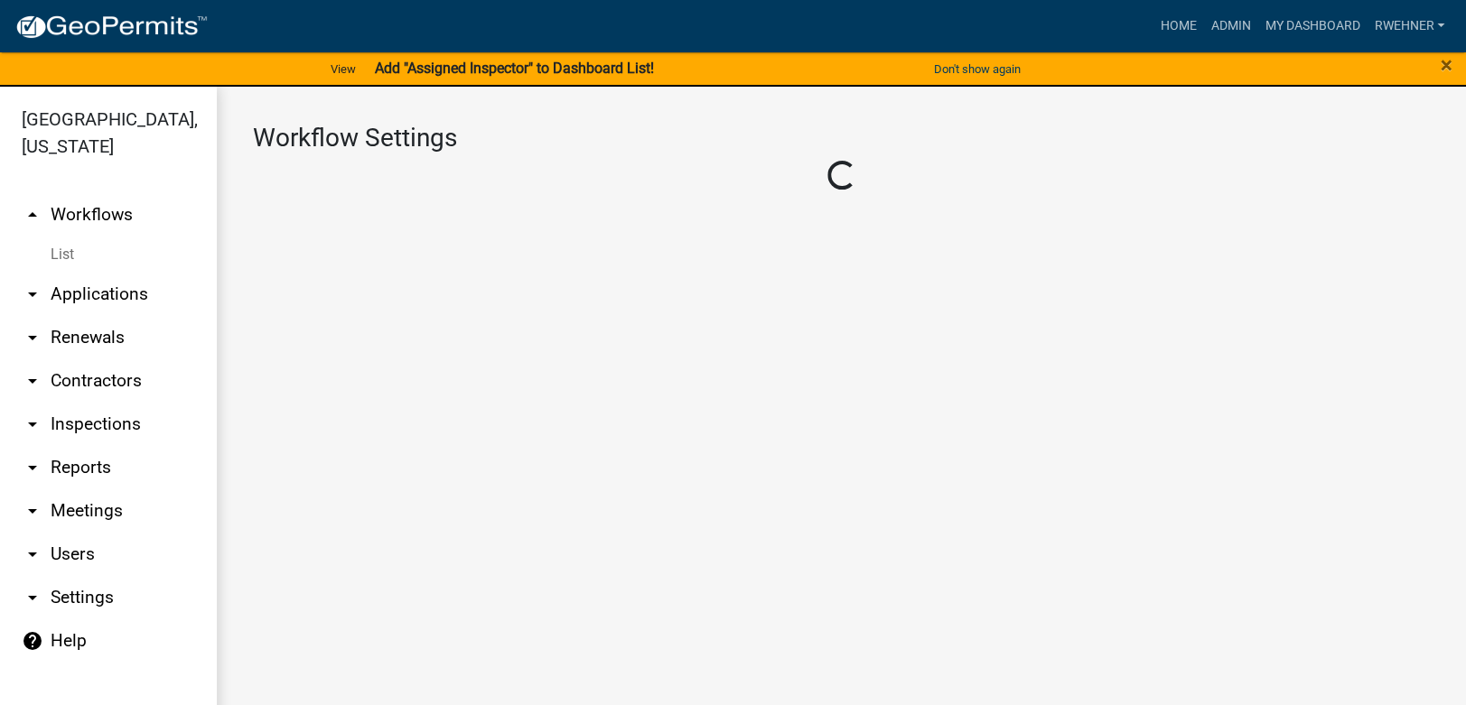
select select "1"
select select "adc393e2-3bb5-4d57-8e23-54811d14dd48"
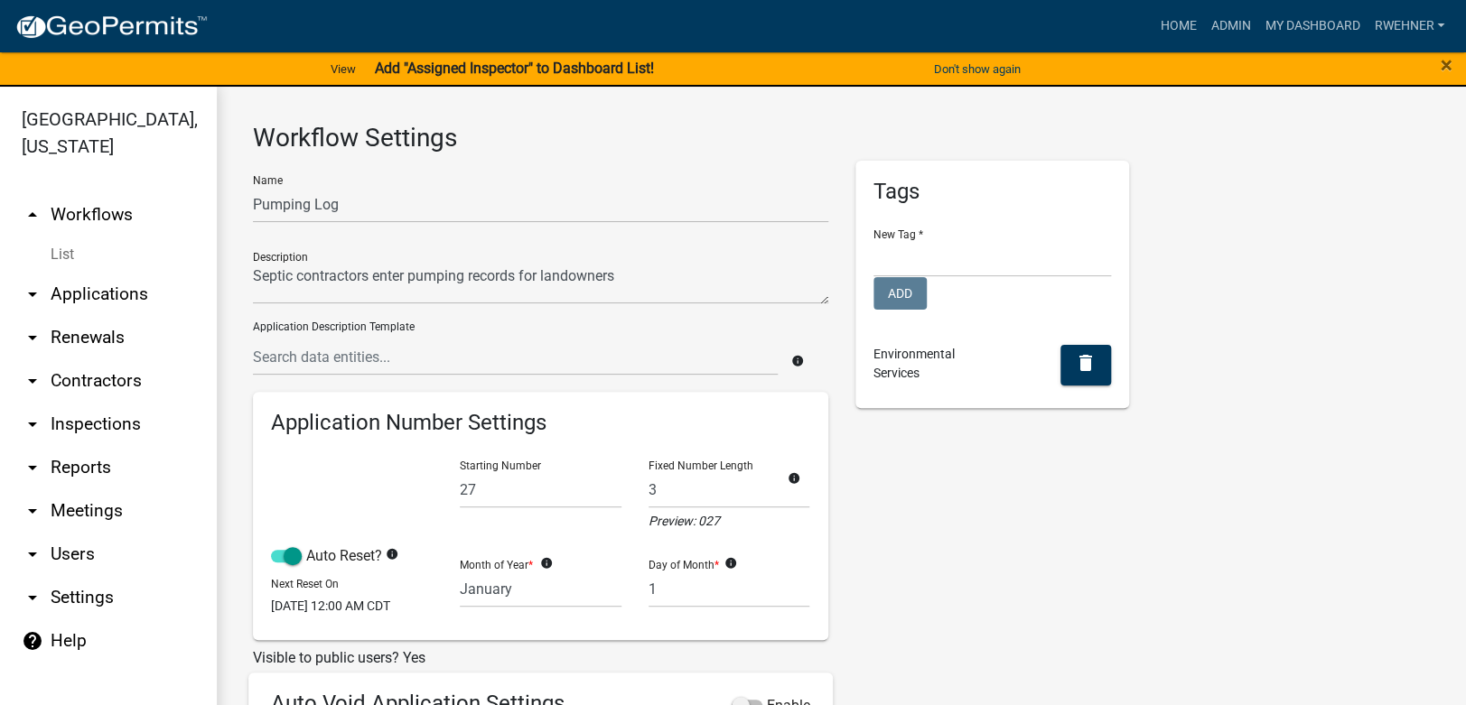
select select
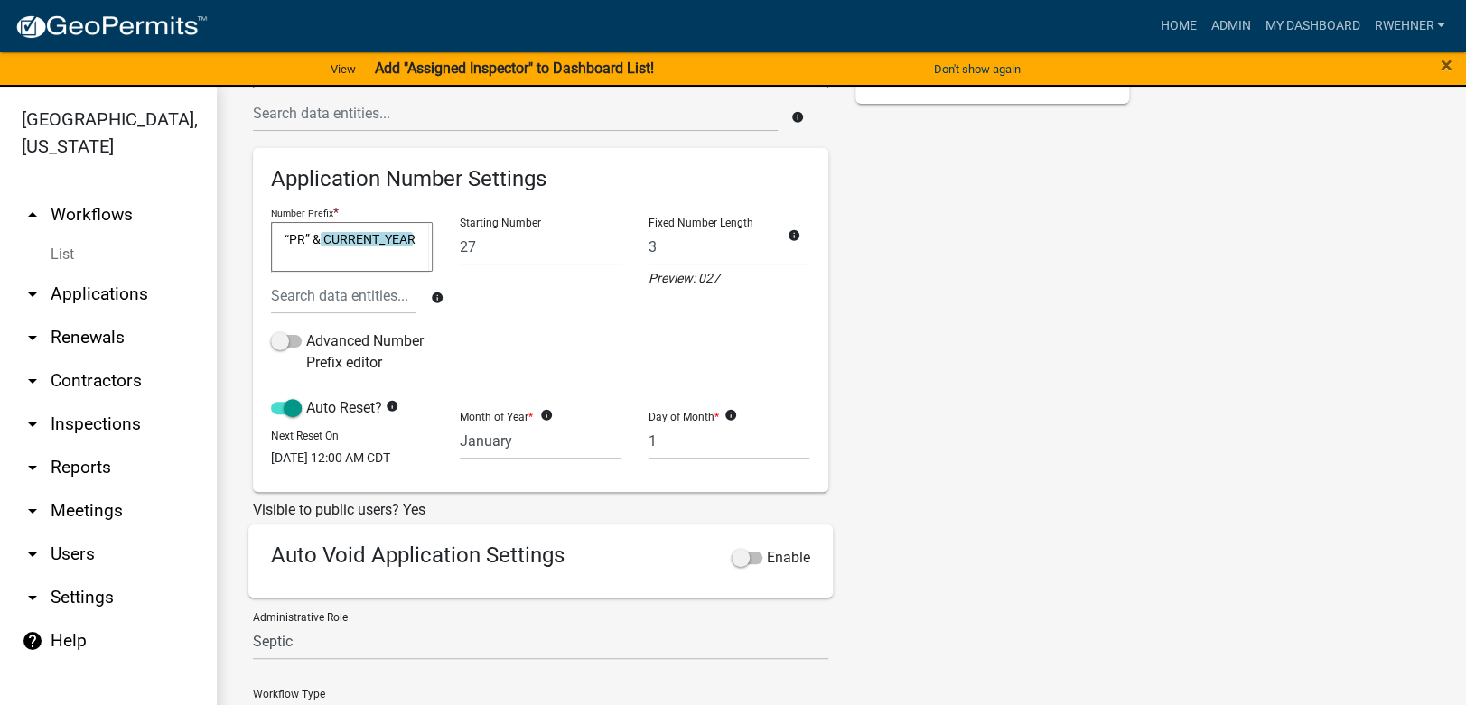
scroll to position [406, 0]
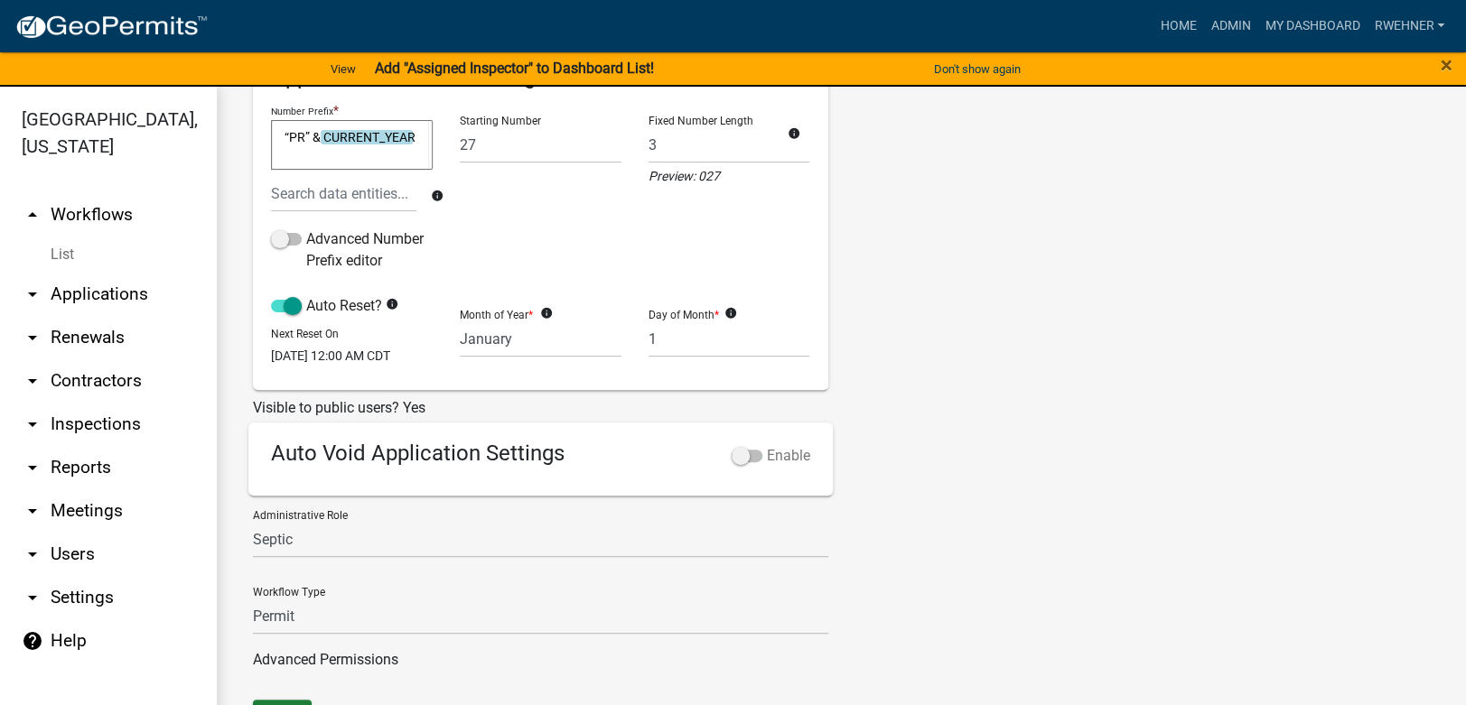
click at [743, 462] on span at bounding box center [747, 456] width 31 height 13
click at [767, 445] on input "Enable" at bounding box center [767, 445] width 0 height 0
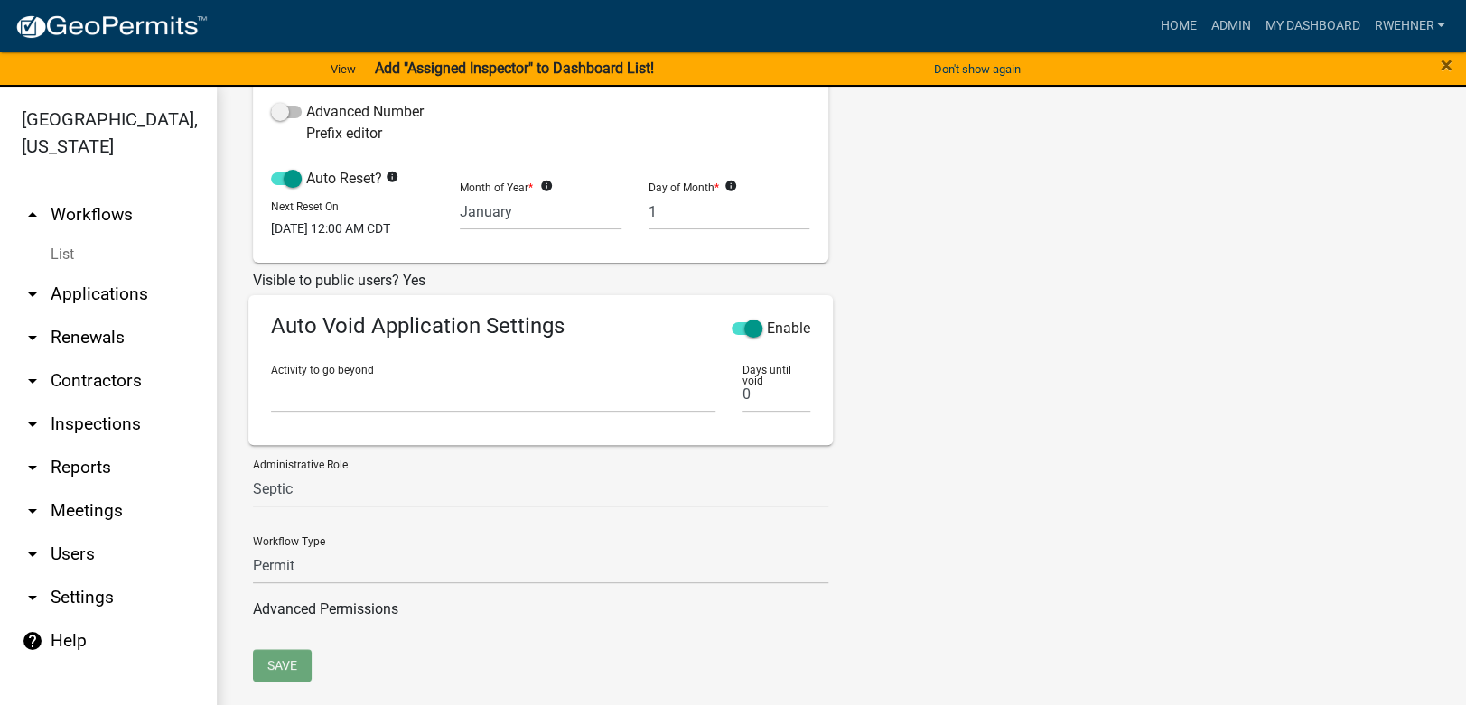
scroll to position [552, 0]
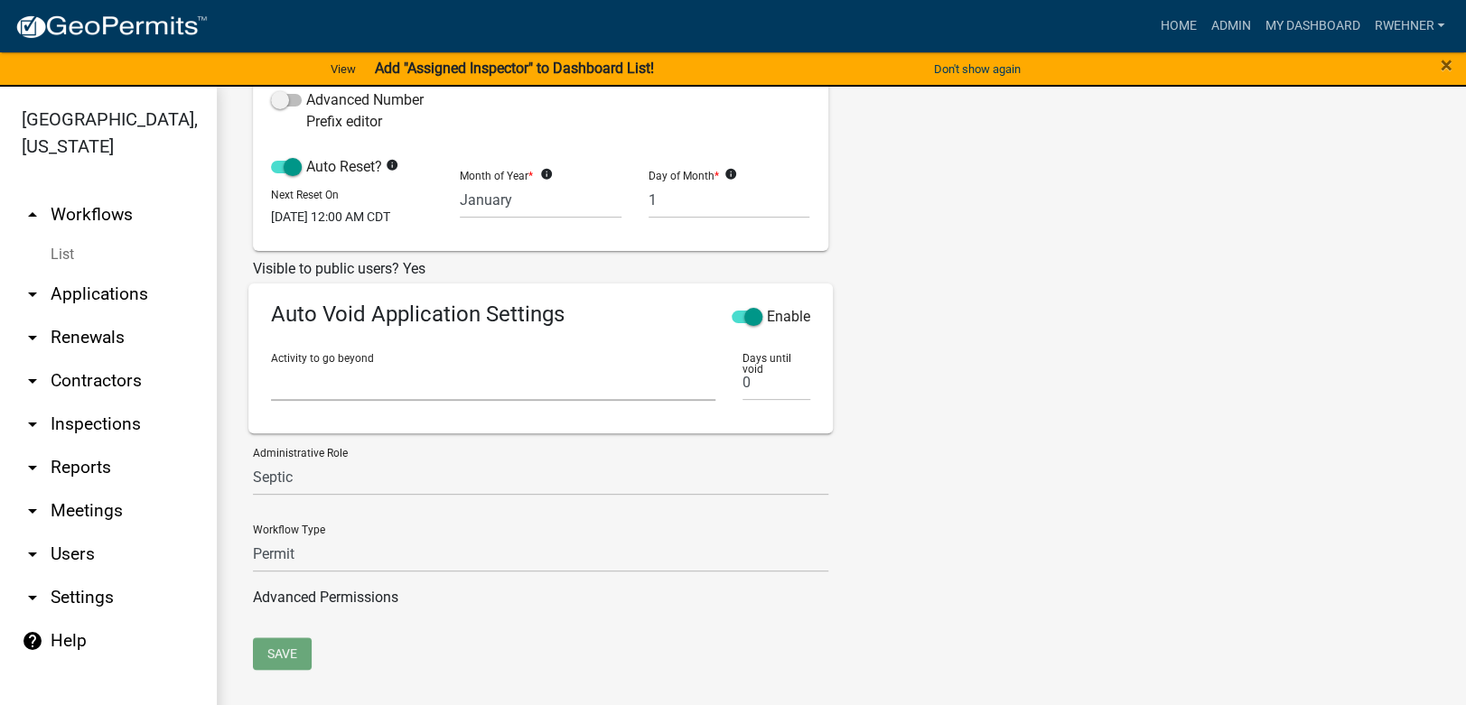
click at [271, 364] on select "Parcel search Require User Owner and Property Information Select contractor Pum…" at bounding box center [493, 382] width 444 height 37
select select "2fdccdfa-7728-4211-88ce-e4301666c427"
click option "Require User" at bounding box center [0, 0] width 0 height 0
click at [376, 597] on link "Advanced Permissions" at bounding box center [325, 597] width 145 height 17
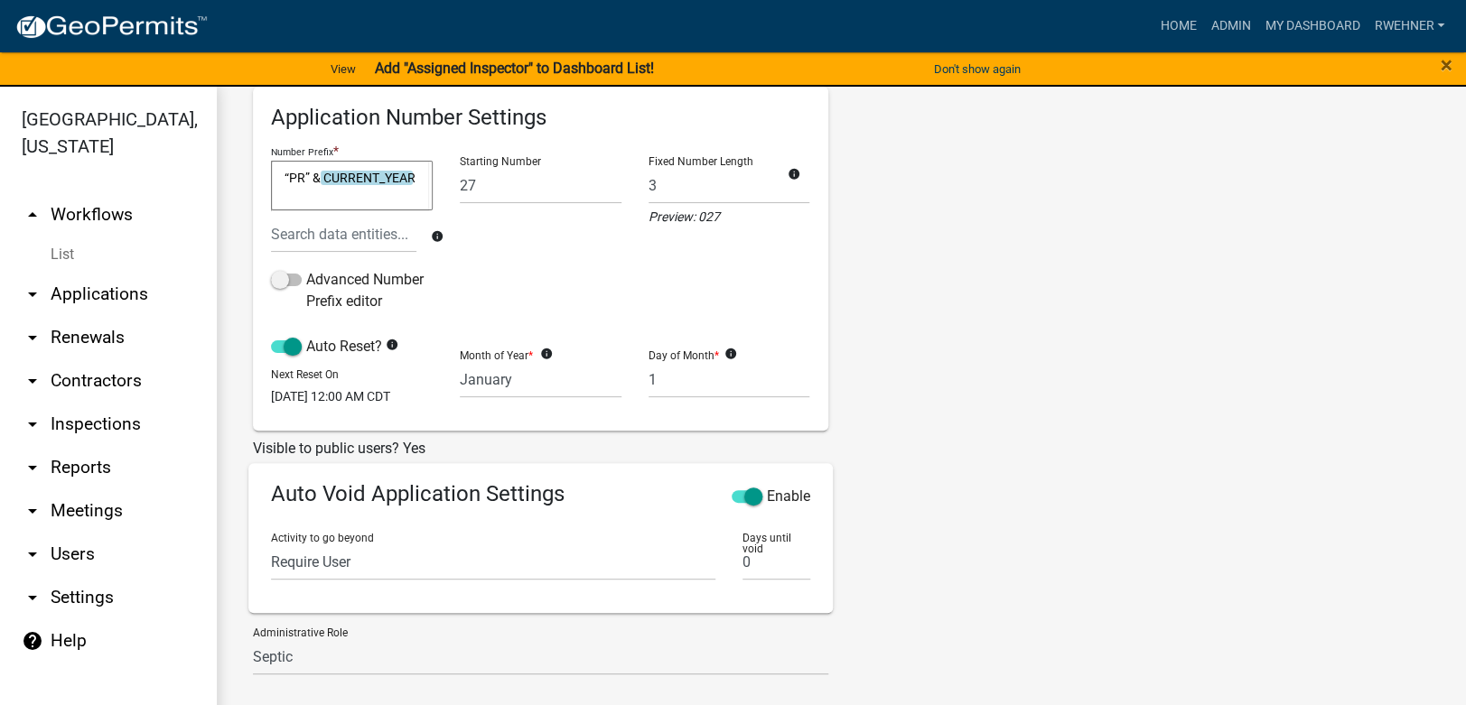
scroll to position [408, 0]
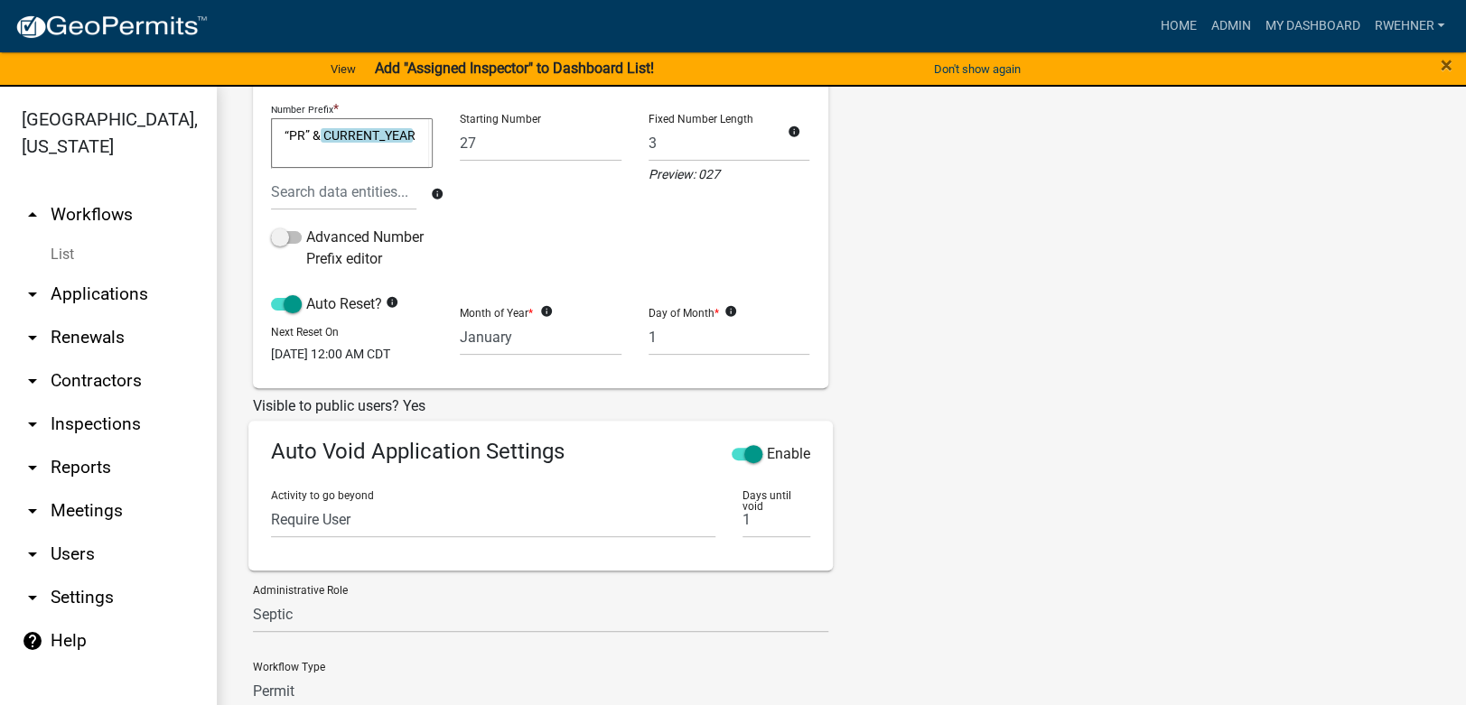
click at [795, 519] on input "1" at bounding box center [775, 519] width 67 height 37
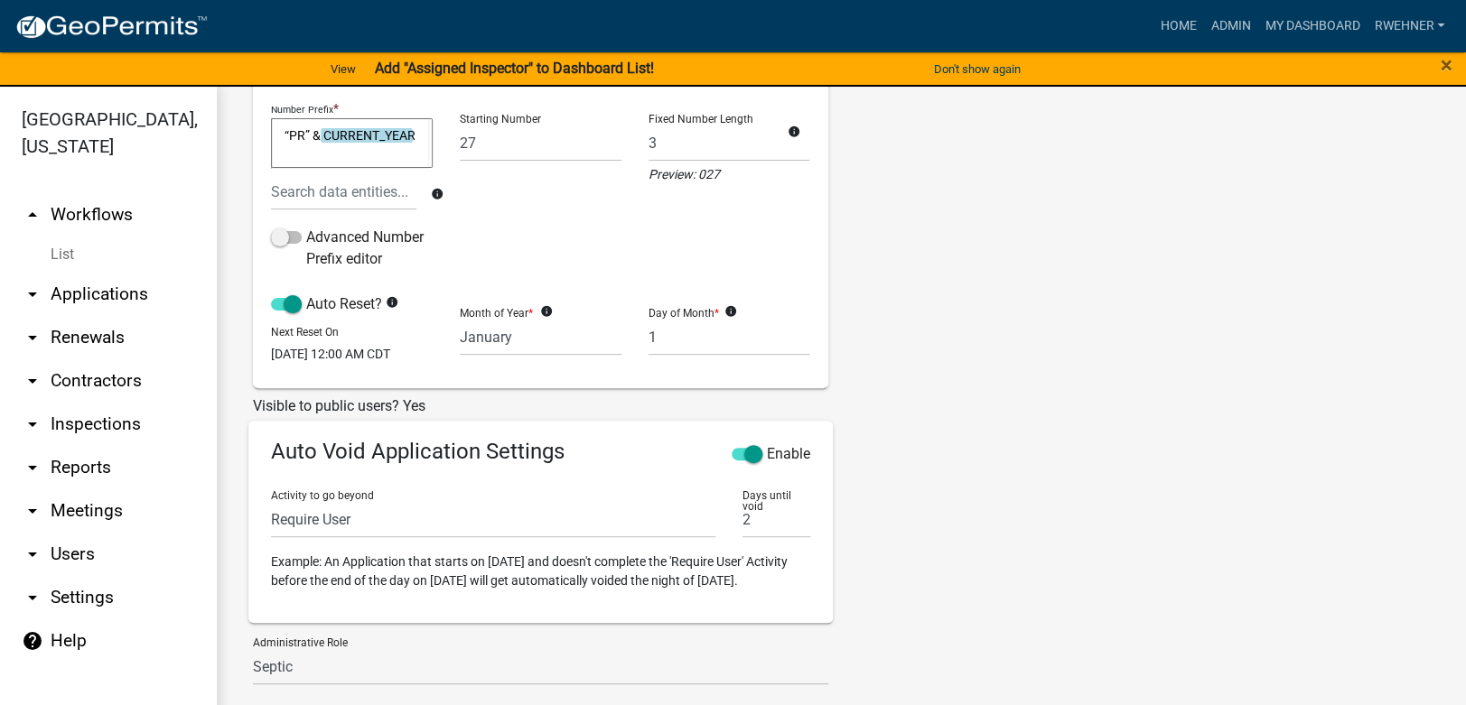
click at [795, 519] on input "2" at bounding box center [775, 519] width 67 height 37
click at [795, 519] on input "3" at bounding box center [775, 519] width 67 height 37
type input "4"
click at [795, 519] on input "4" at bounding box center [775, 519] width 67 height 37
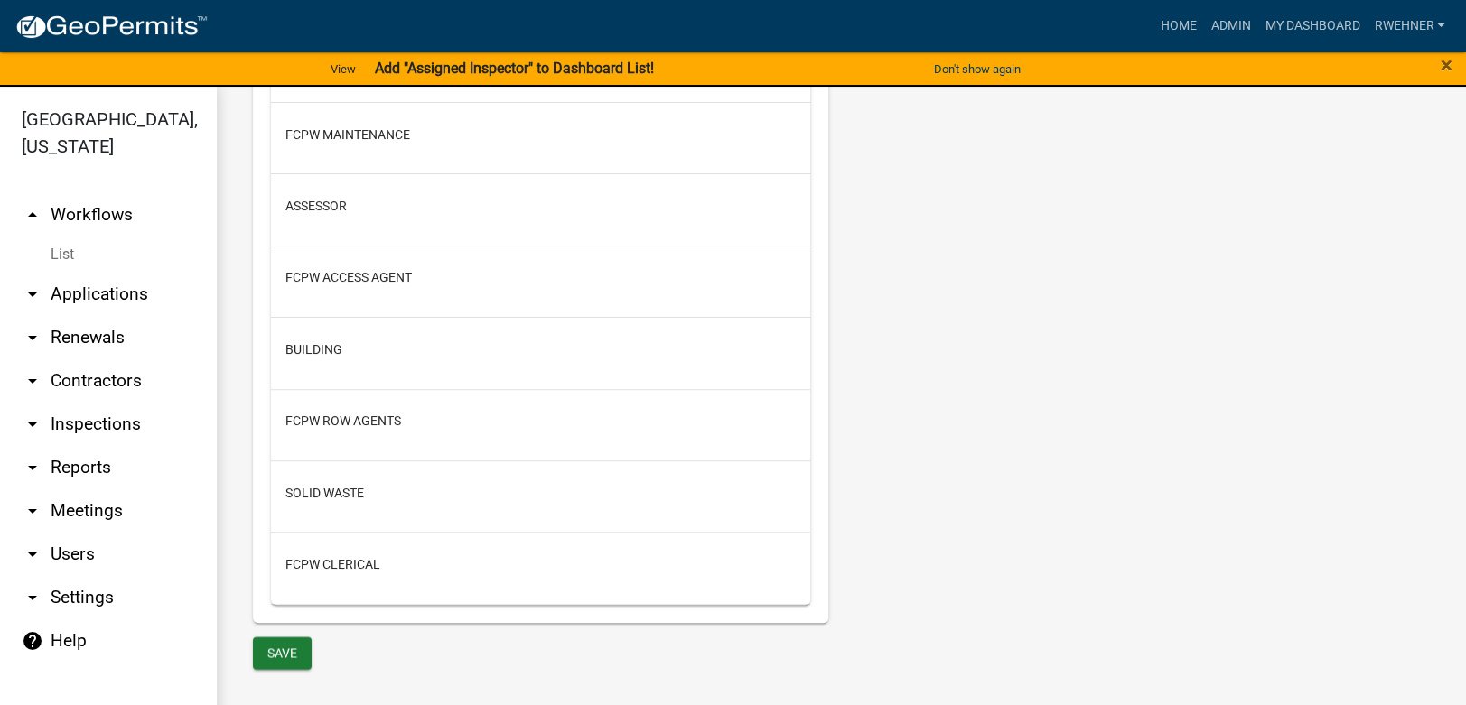
scroll to position [1802, 0]
click at [293, 656] on button "Save" at bounding box center [282, 654] width 59 height 33
click at [1309, 16] on link "My Dashboard" at bounding box center [1311, 26] width 109 height 34
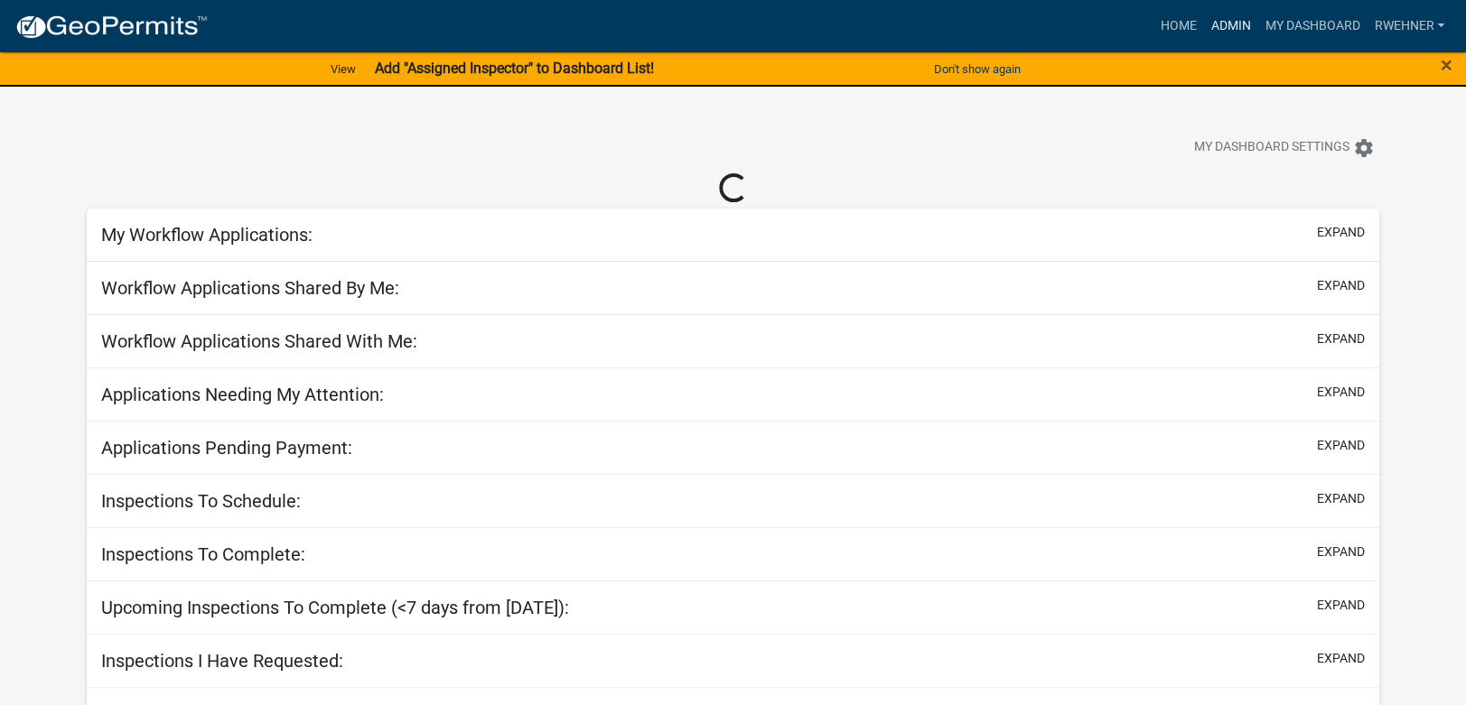
click at [1237, 18] on link "Admin" at bounding box center [1230, 26] width 54 height 34
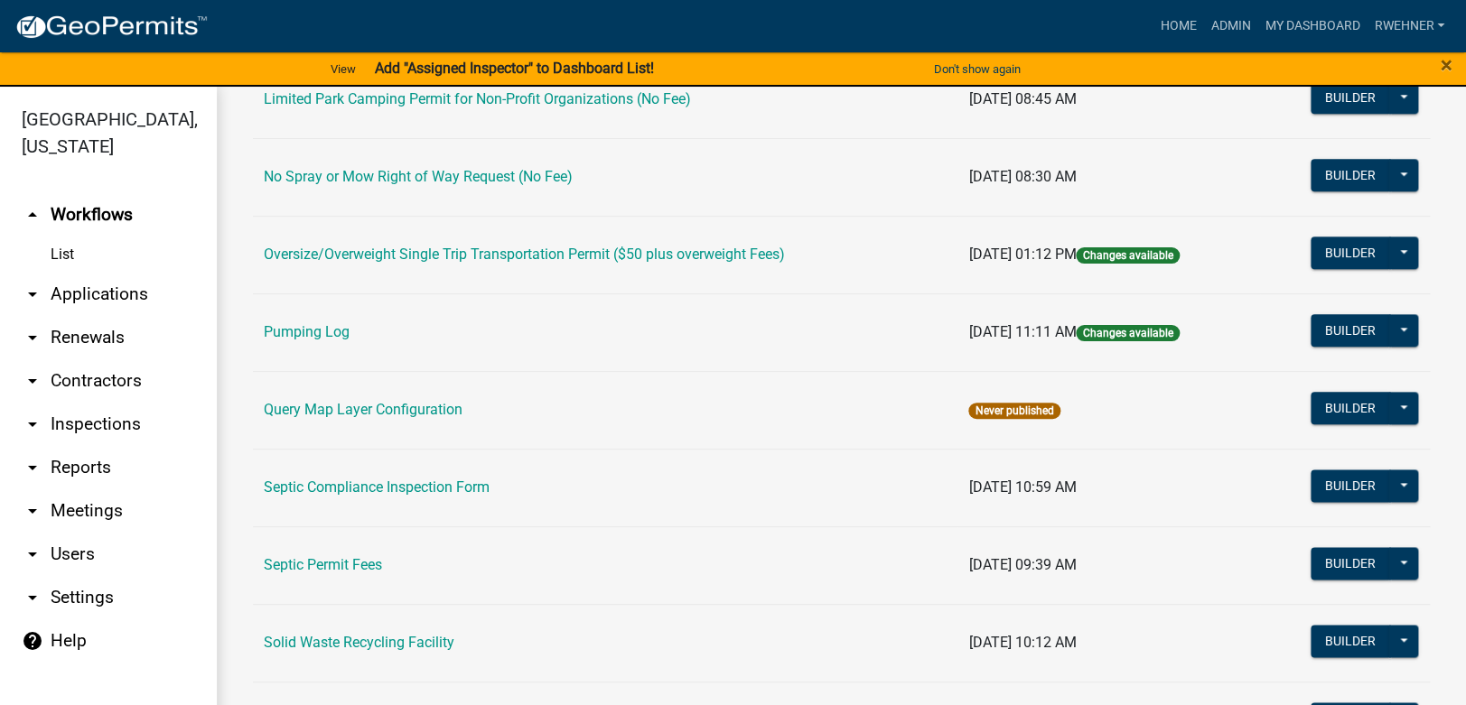
scroll to position [813, 0]
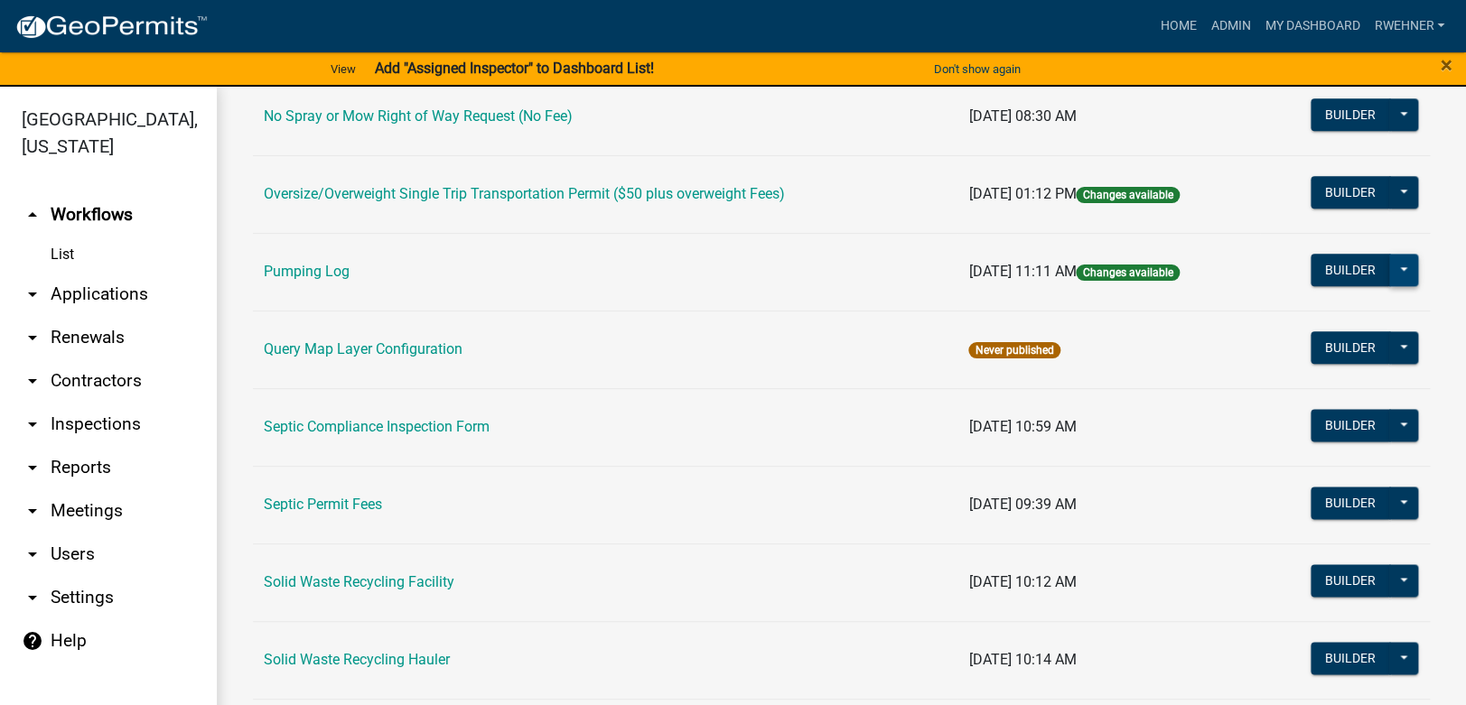
click at [1389, 265] on button at bounding box center [1403, 270] width 29 height 33
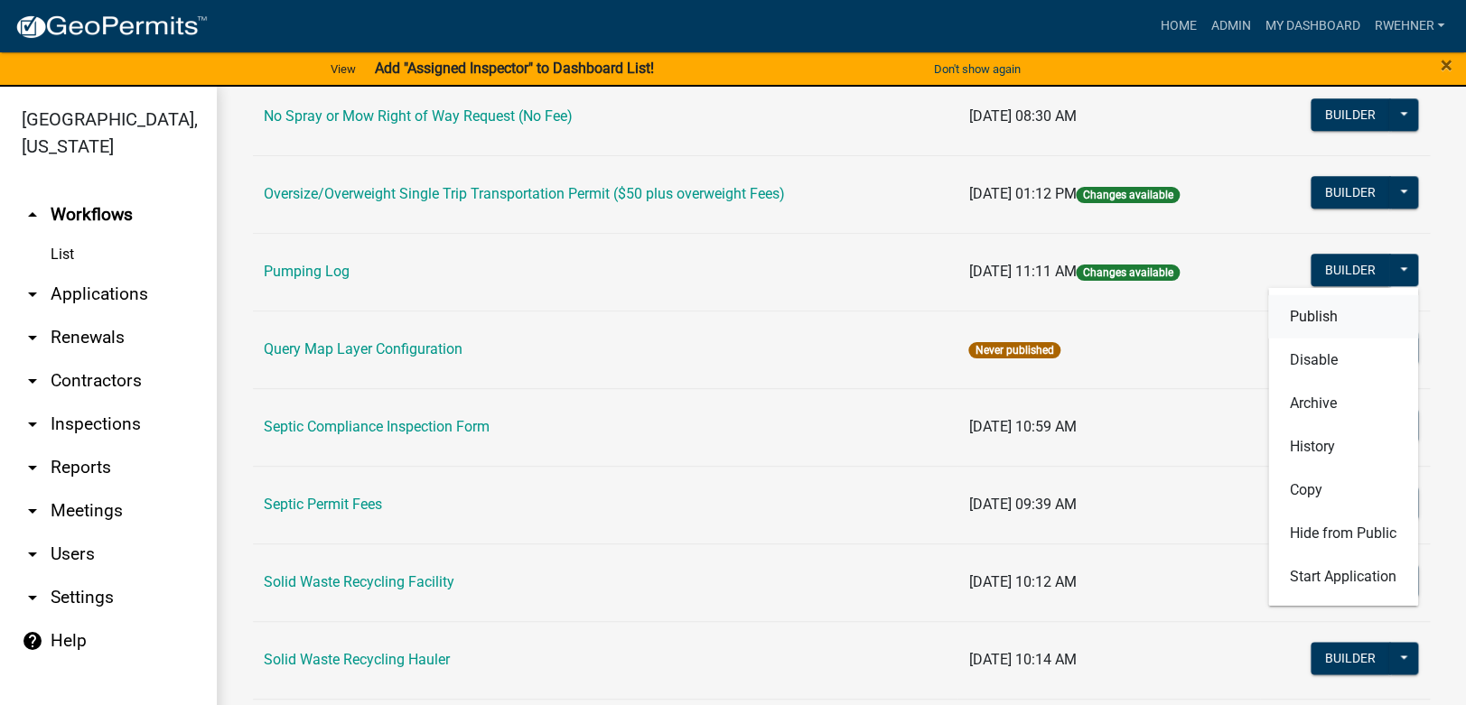
click at [1301, 321] on button "Publish" at bounding box center [1343, 315] width 150 height 43
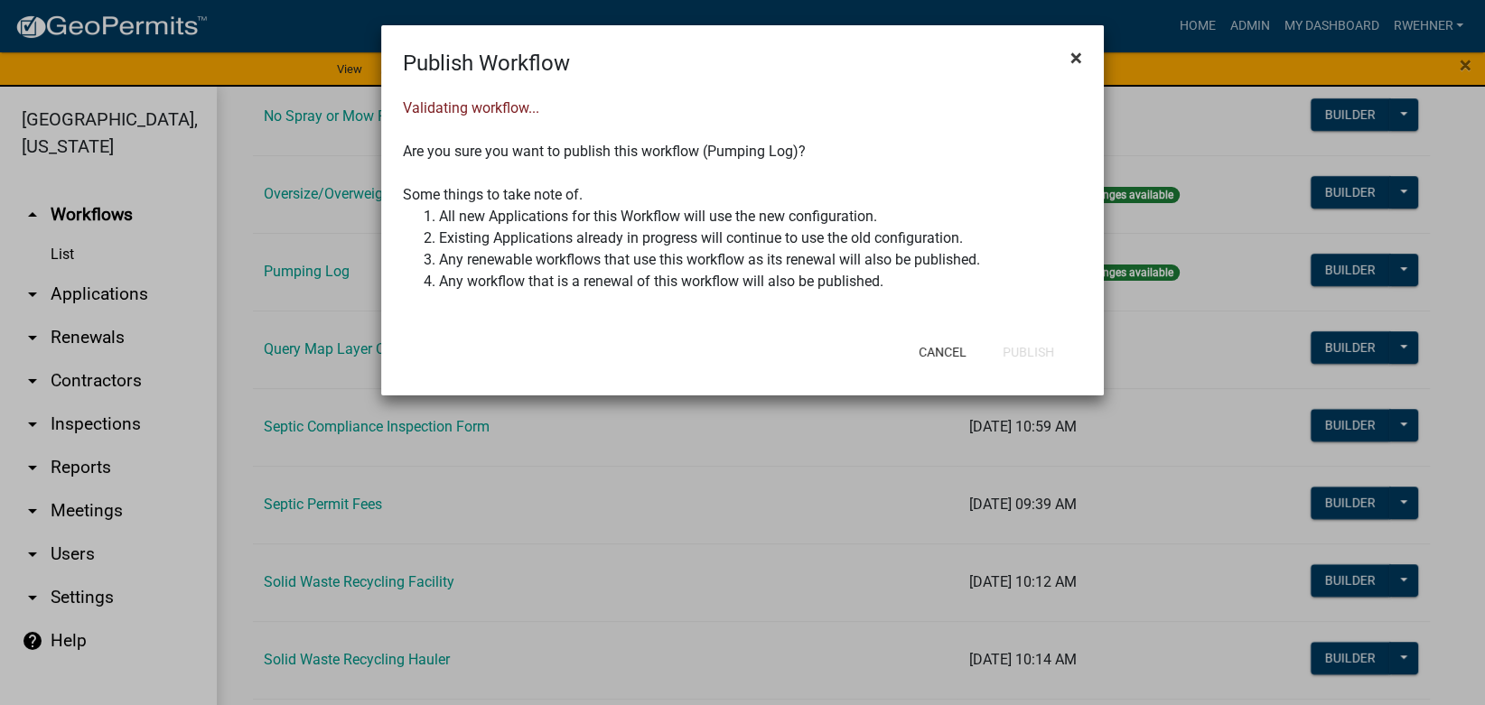
click at [1078, 63] on span "×" at bounding box center [1076, 57] width 12 height 25
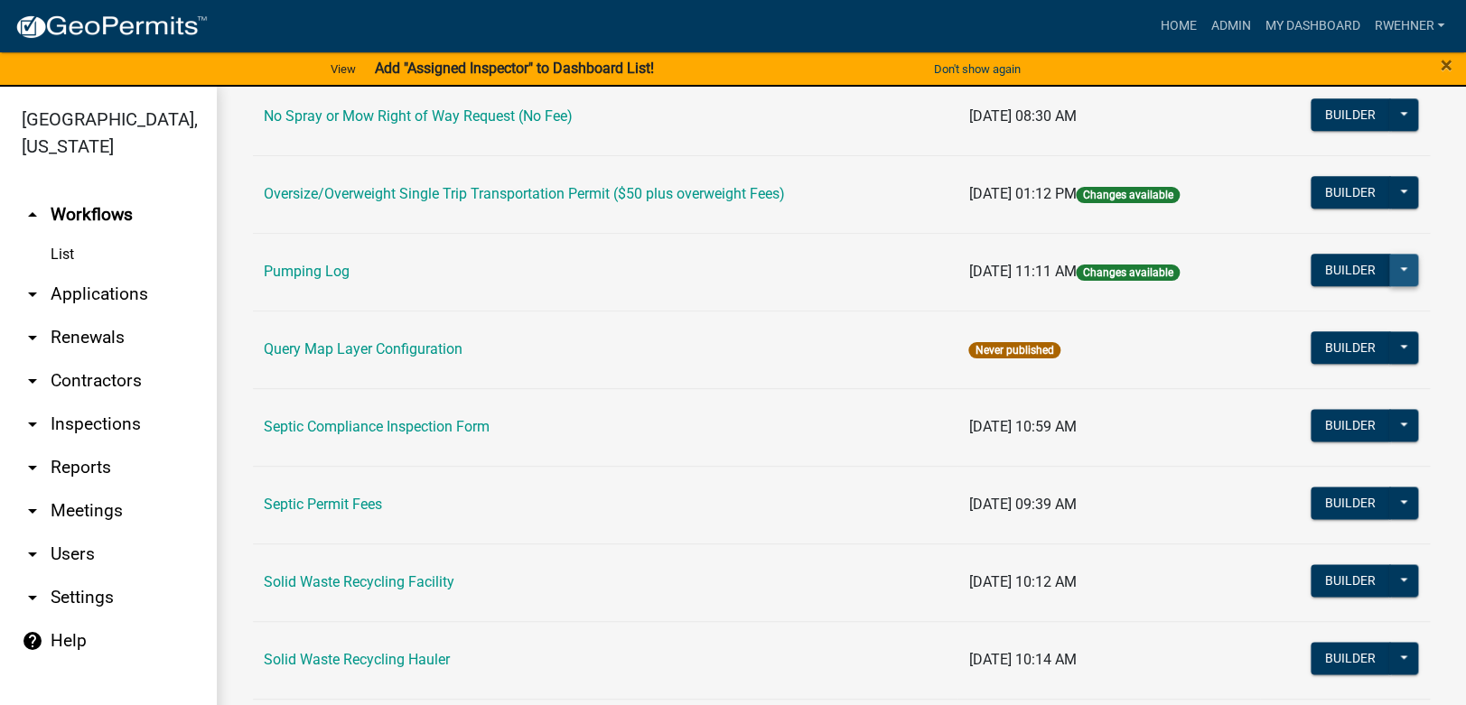
click at [1389, 269] on button at bounding box center [1403, 270] width 29 height 33
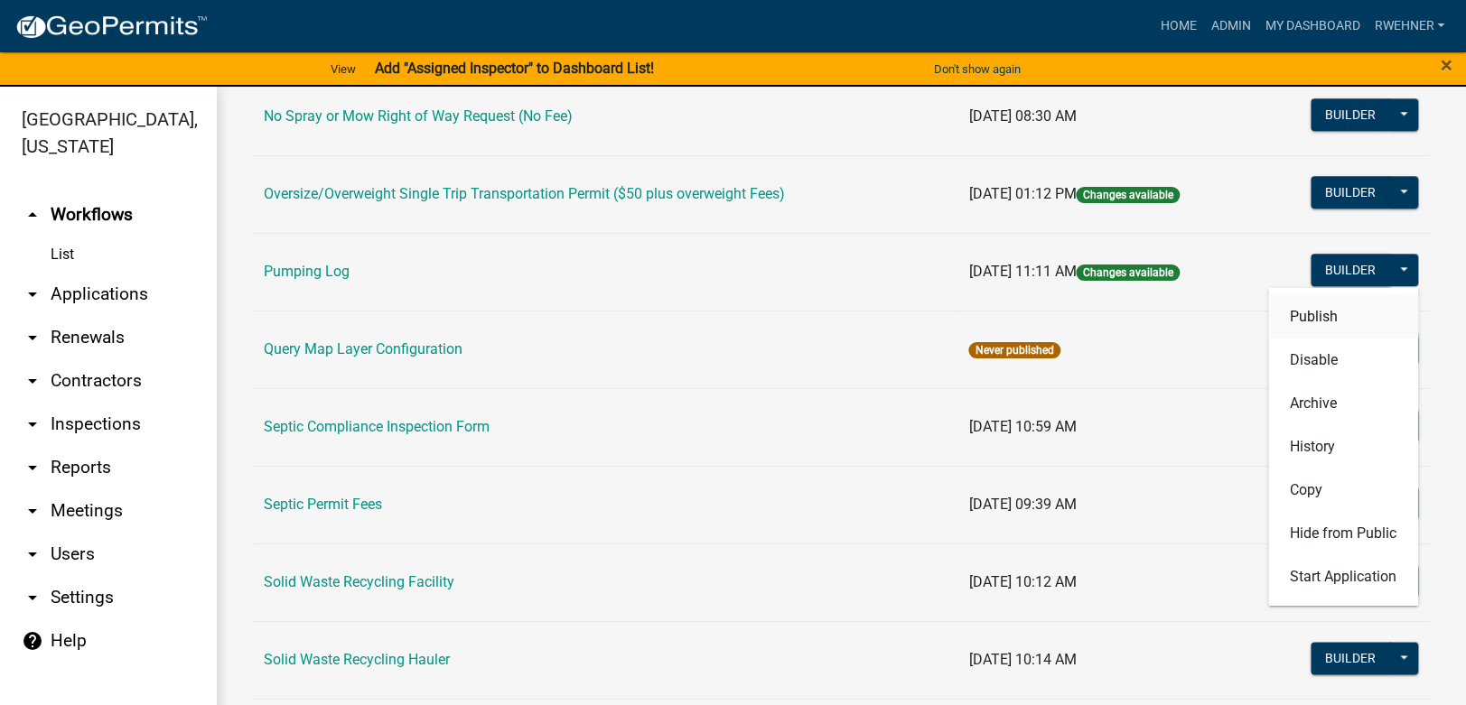
click at [1296, 317] on button "Publish" at bounding box center [1343, 315] width 150 height 43
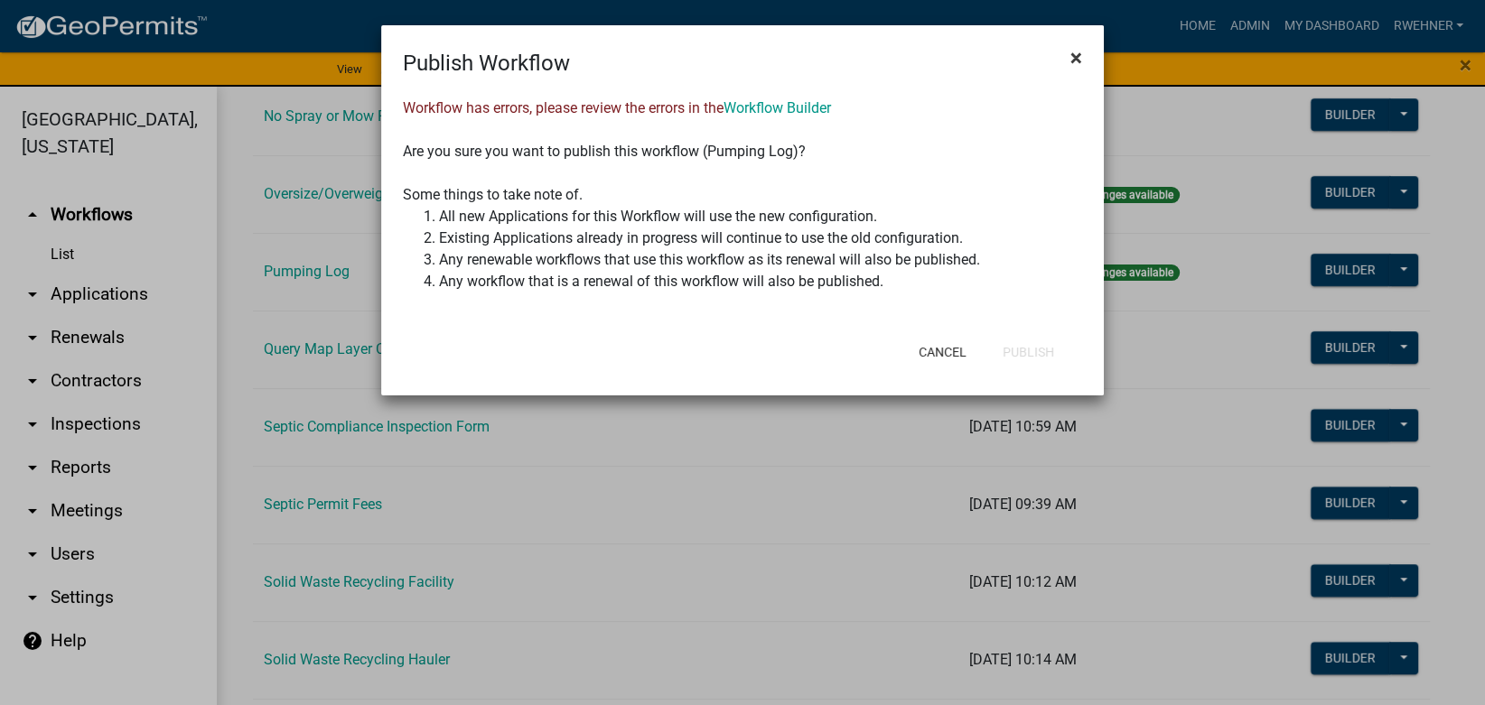
click at [1074, 58] on span "×" at bounding box center [1076, 57] width 12 height 25
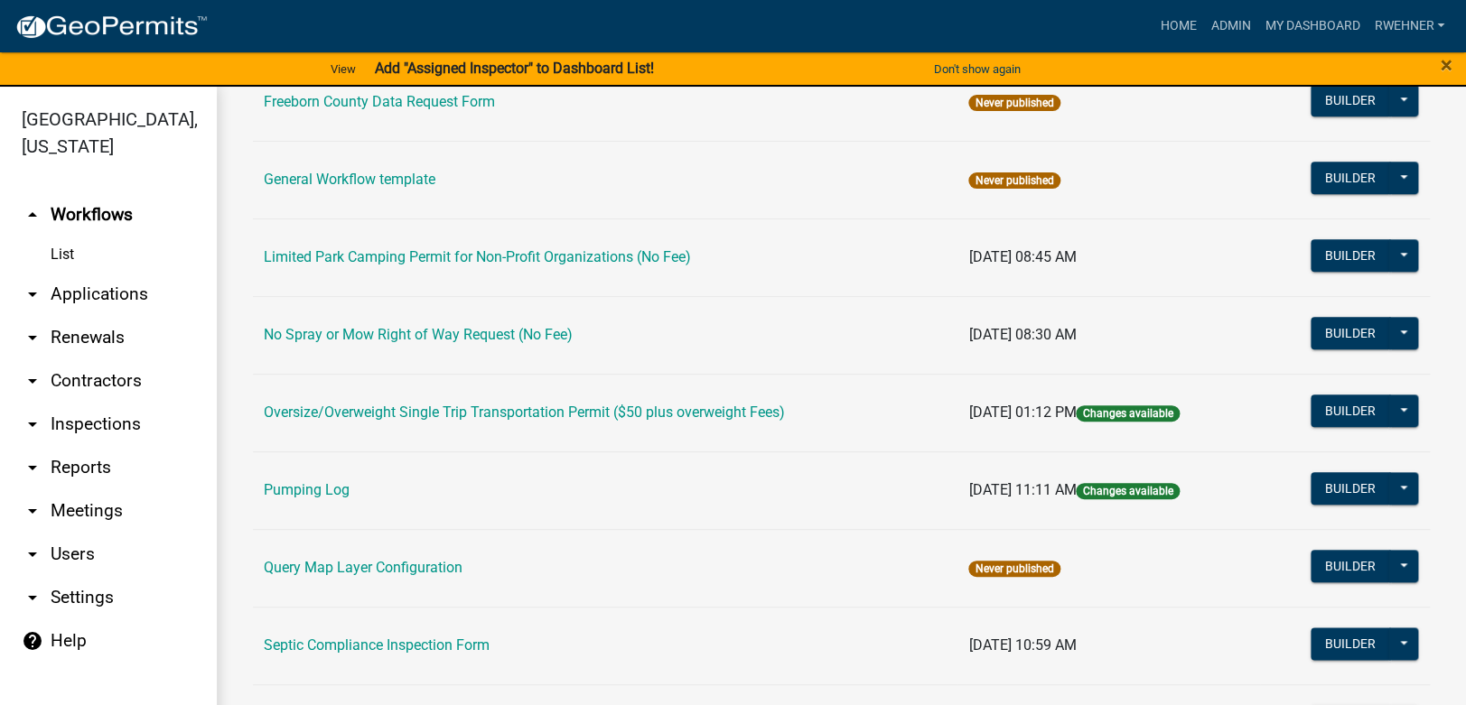
scroll to position [0, 0]
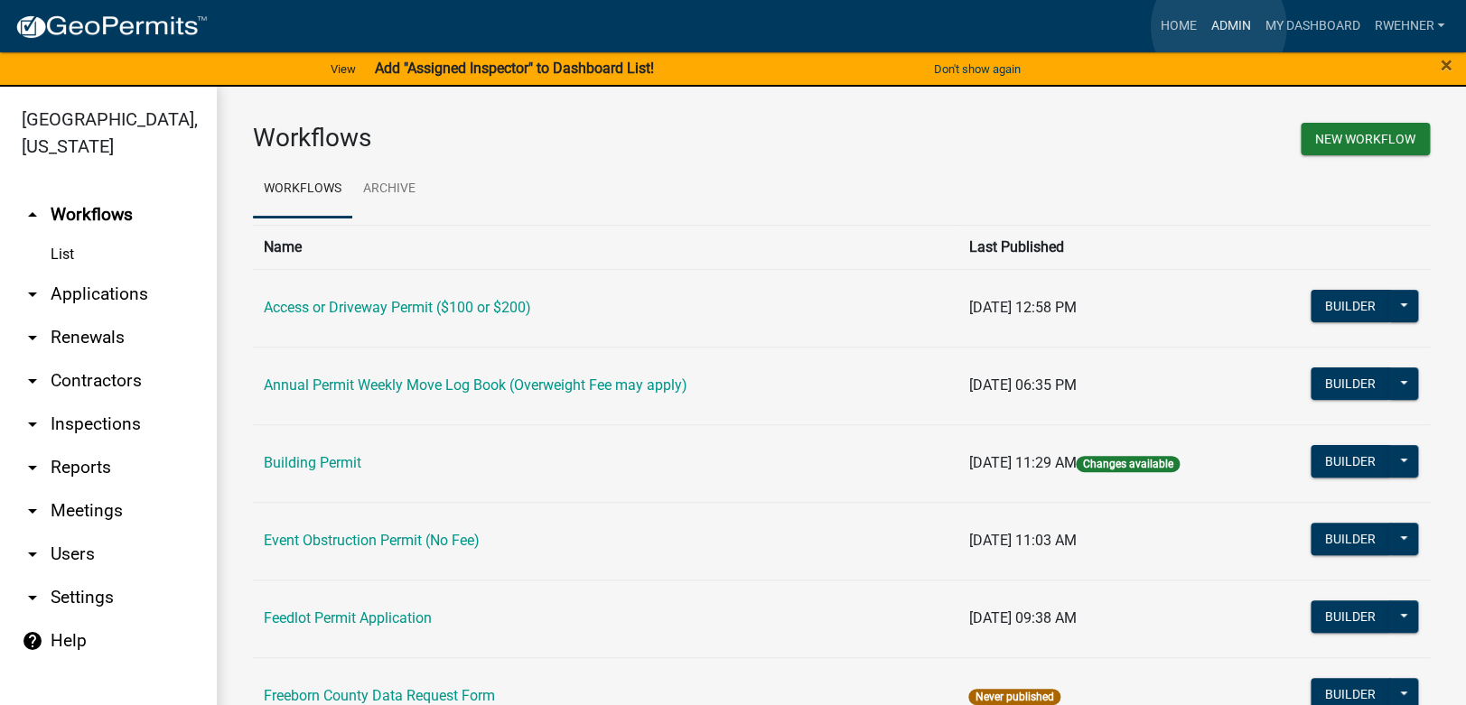
click at [1218, 27] on link "Admin" at bounding box center [1230, 26] width 54 height 34
click at [1296, 28] on link "My Dashboard" at bounding box center [1311, 26] width 109 height 34
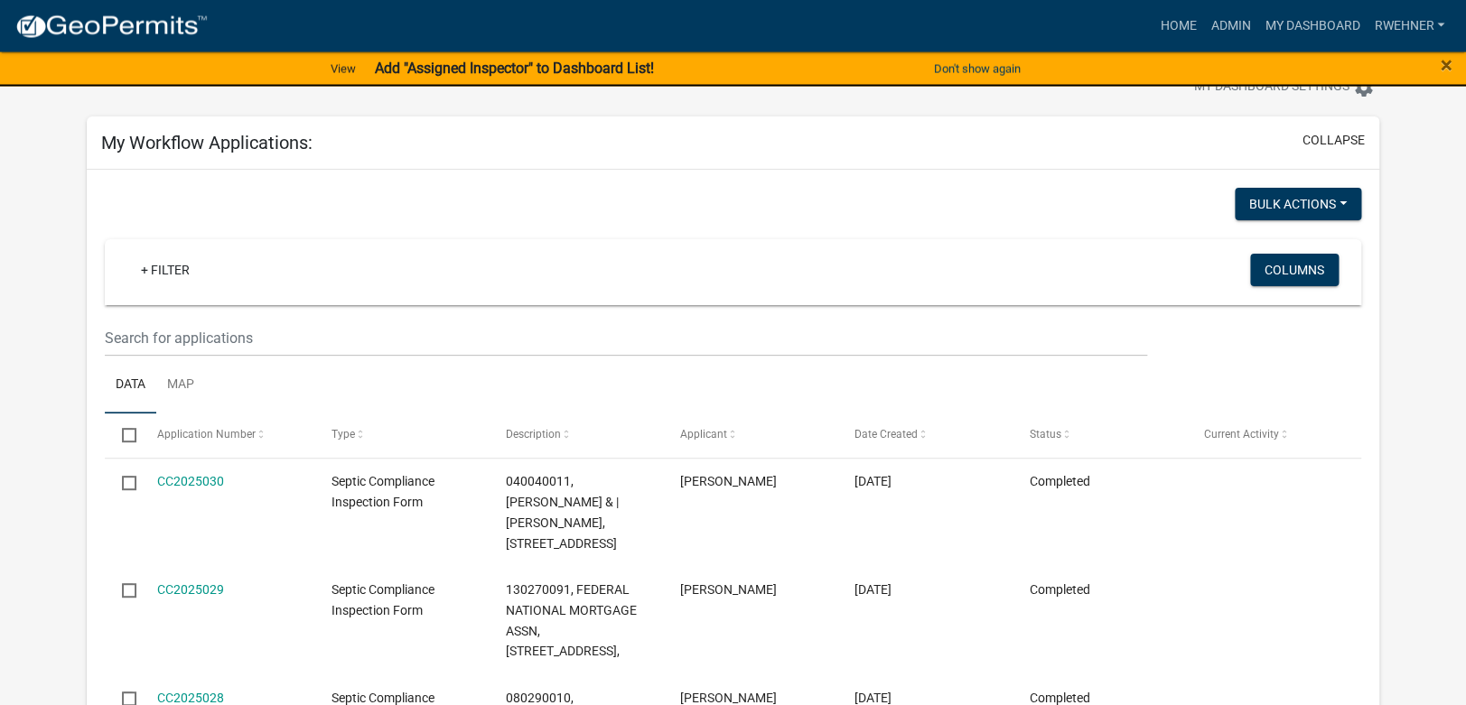
scroll to position [190, 0]
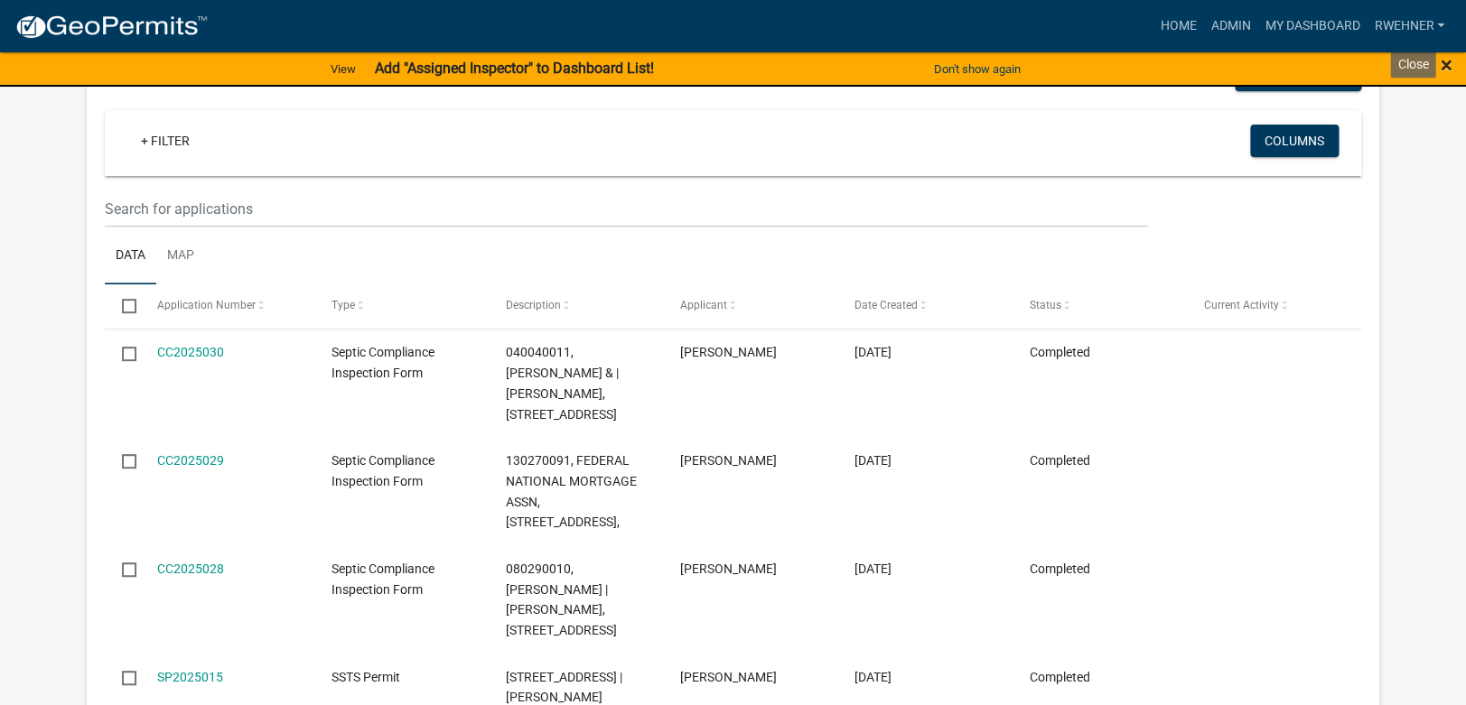
click at [1443, 67] on span "×" at bounding box center [1447, 64] width 12 height 25
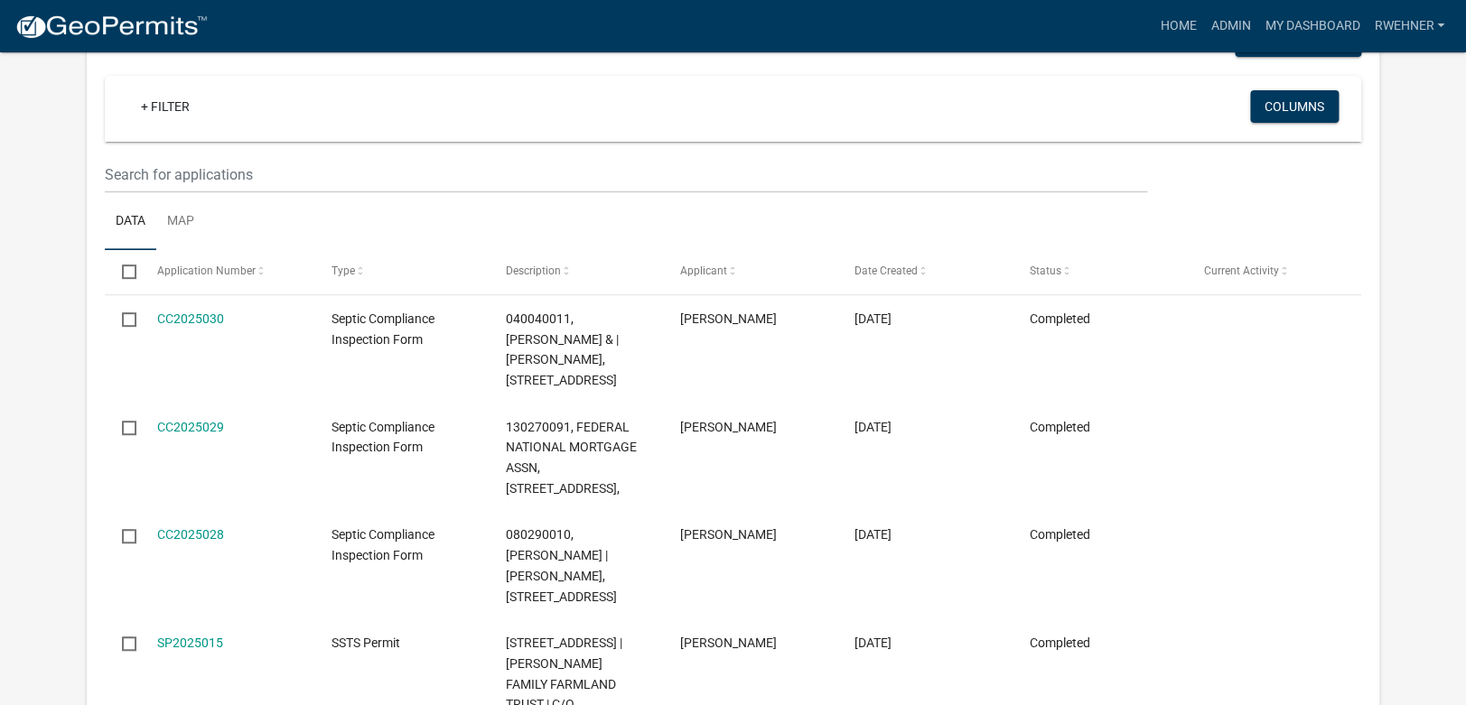
scroll to position [155, 0]
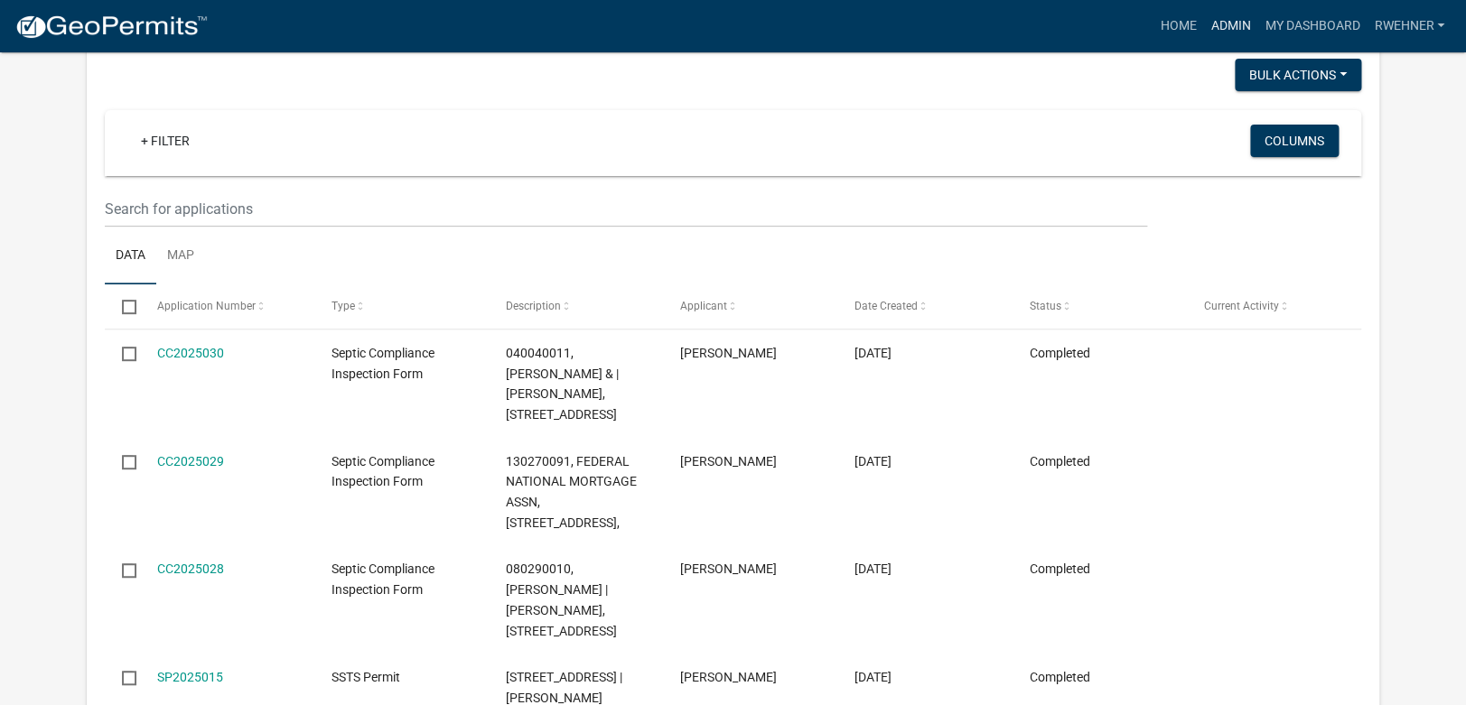
click at [1214, 36] on link "Admin" at bounding box center [1230, 26] width 54 height 34
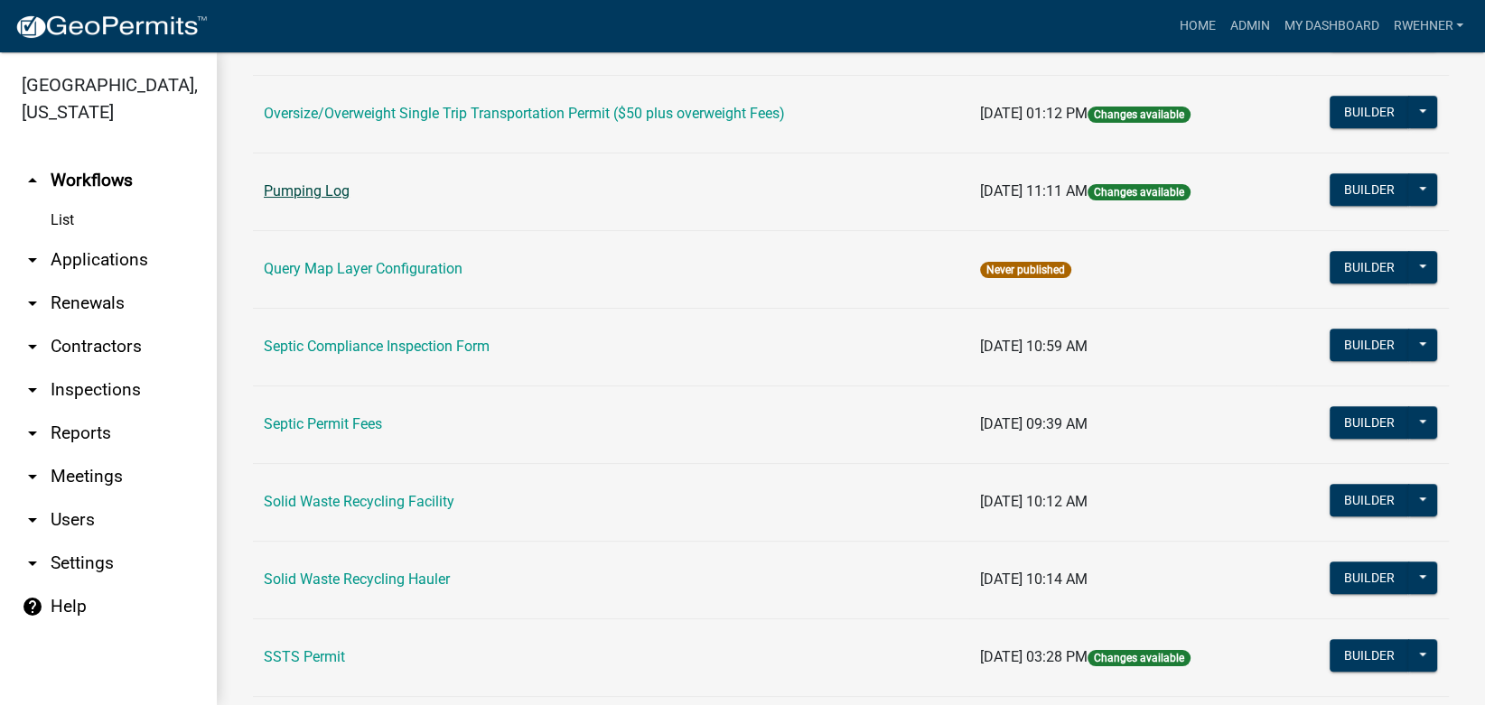
scroll to position [813, 0]
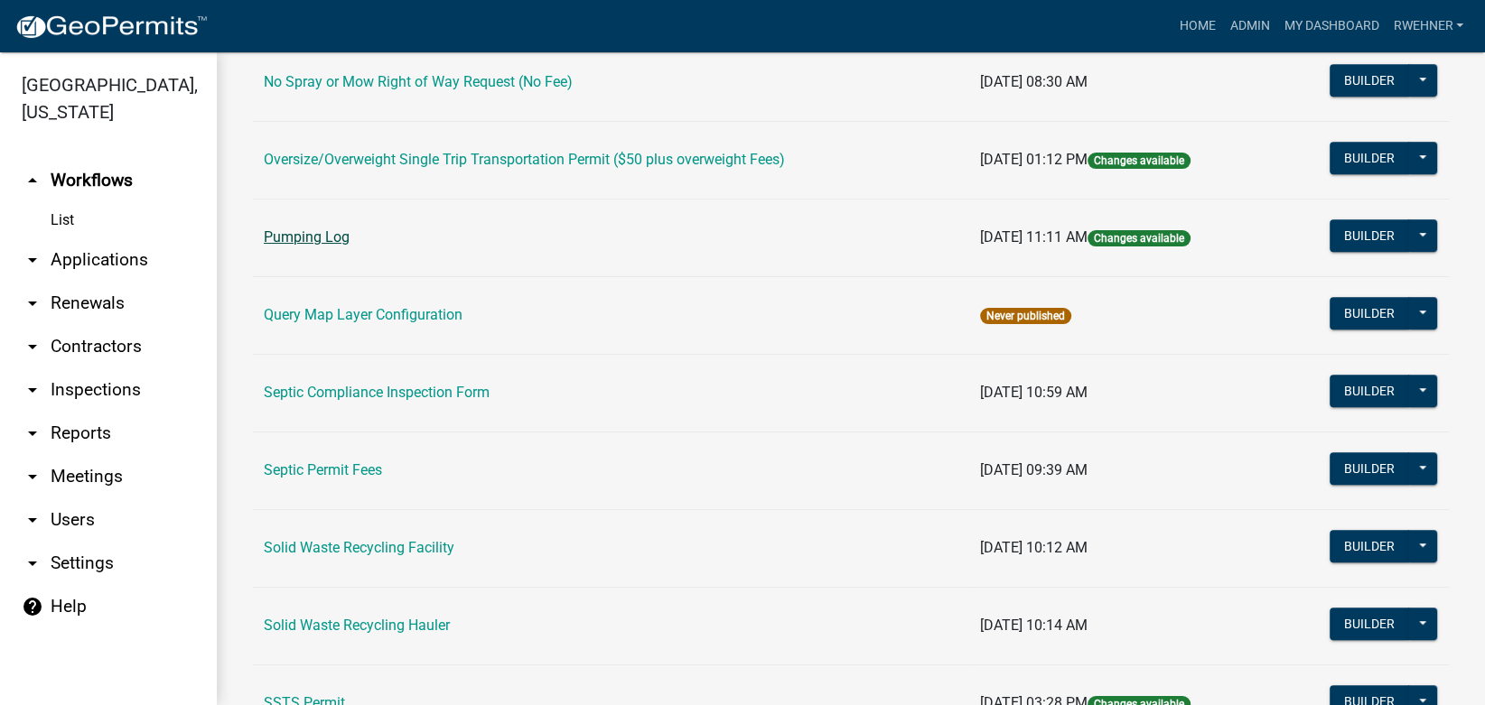
click at [323, 239] on link "Pumping Log" at bounding box center [307, 236] width 86 height 17
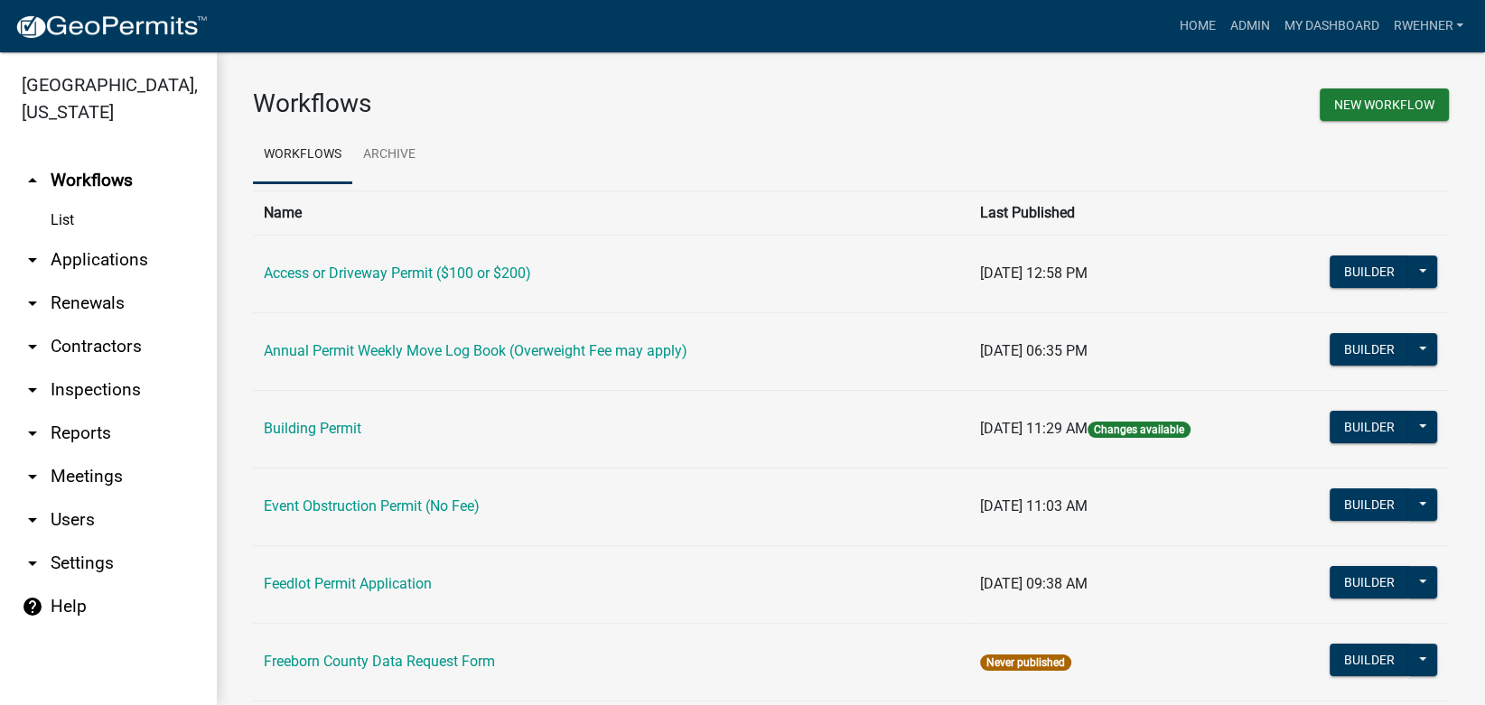
scroll to position [610, 0]
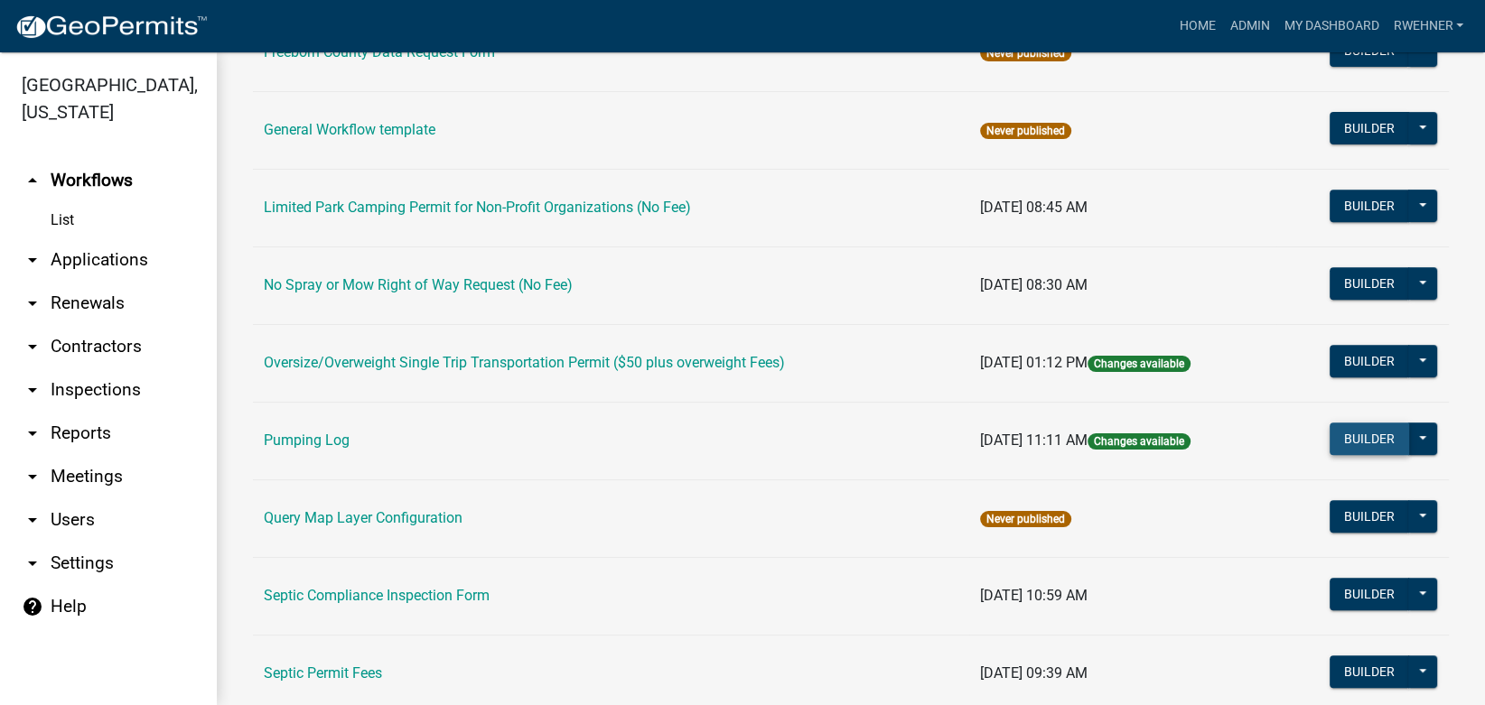
click at [1335, 445] on button "Builder" at bounding box center [1368, 439] width 79 height 33
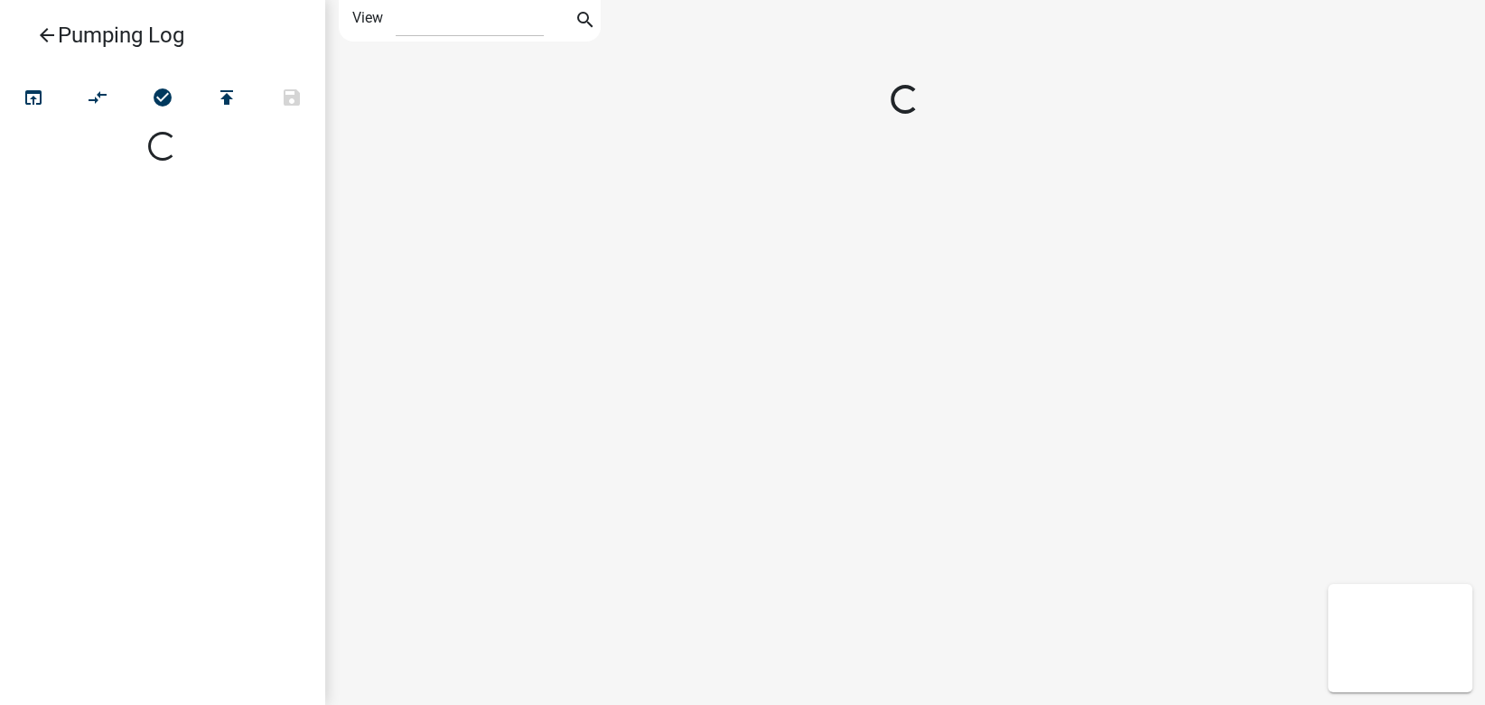
select select "1"
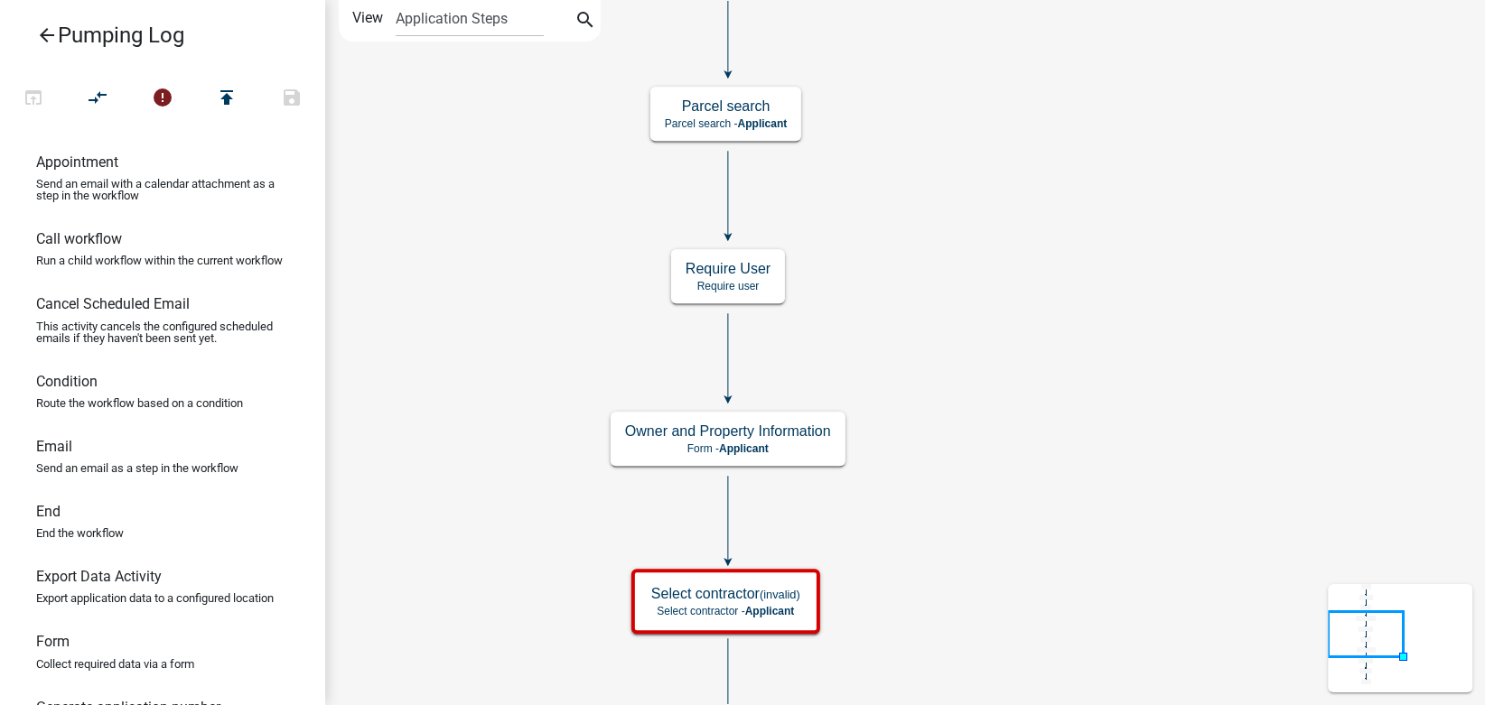
click at [551, 605] on div "Start Start - Applicant Owner and Property Information Form - Applicant Parcel …" at bounding box center [905, 352] width 1160 height 705
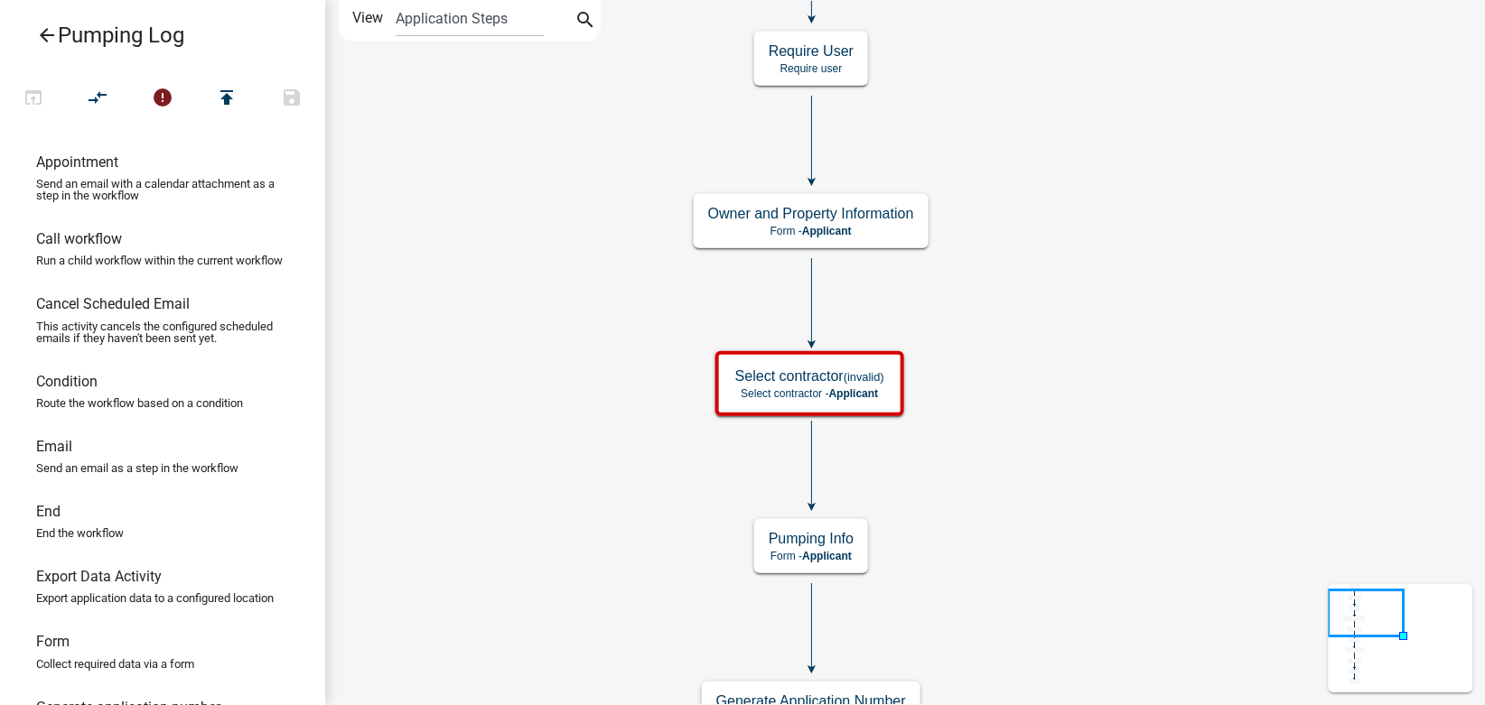
click at [614, 69] on div "Start Start - Applicant Owner and Property Information Form - Applicant Parcel …" at bounding box center [905, 352] width 1160 height 705
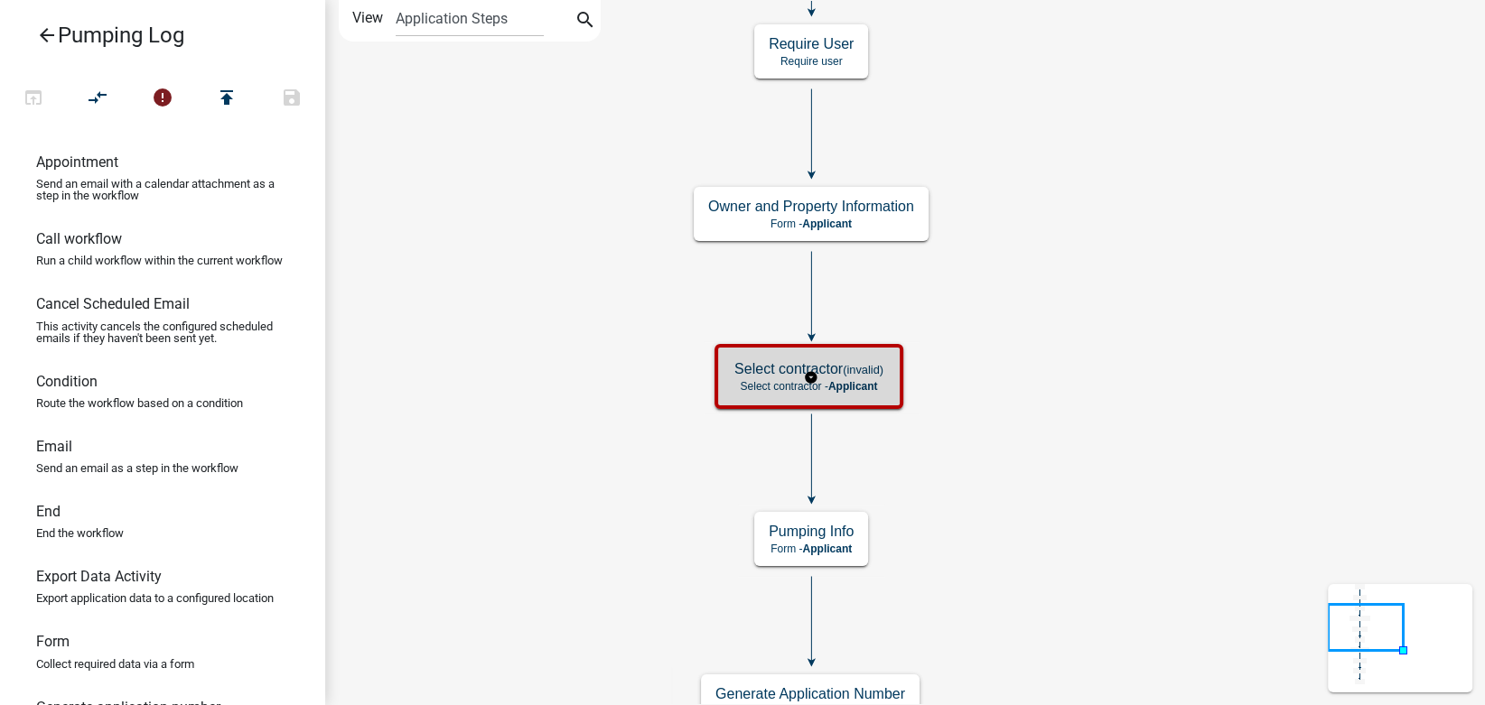
click at [767, 383] on g "Select contractor (invalid) Select contractor - Applicant" at bounding box center [810, 375] width 192 height 63
click at [767, 383] on p "Select contractor - Applicant" at bounding box center [808, 386] width 149 height 13
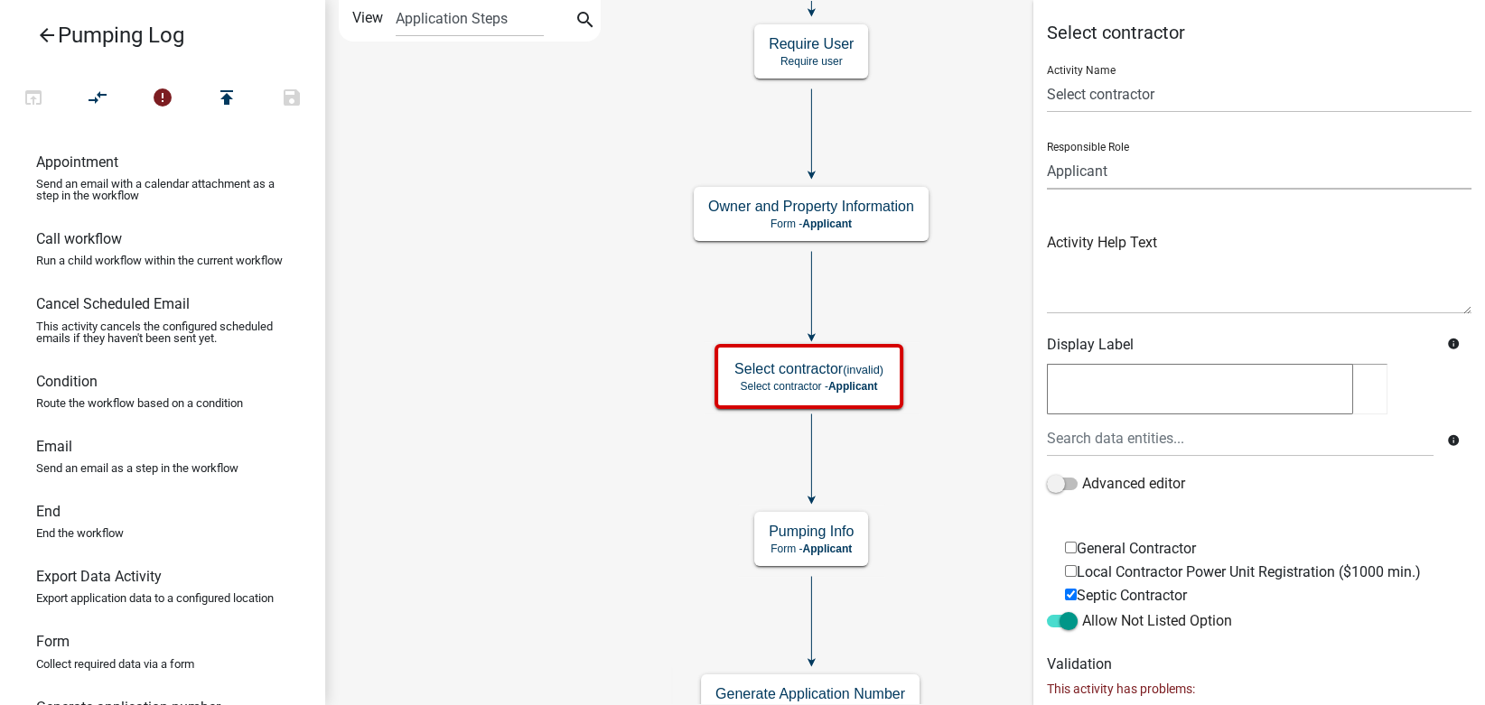
click at [1047, 153] on select "Applicant FCPW Test Role Email FCPW Office FCPW Oversize Agents Water Admin Fee…" at bounding box center [1259, 171] width 424 height 37
click at [1118, 172] on select "Applicant FCPW Test Role Email FCPW Office FCPW Oversize Agents Water Admin Fee…" at bounding box center [1259, 171] width 424 height 37
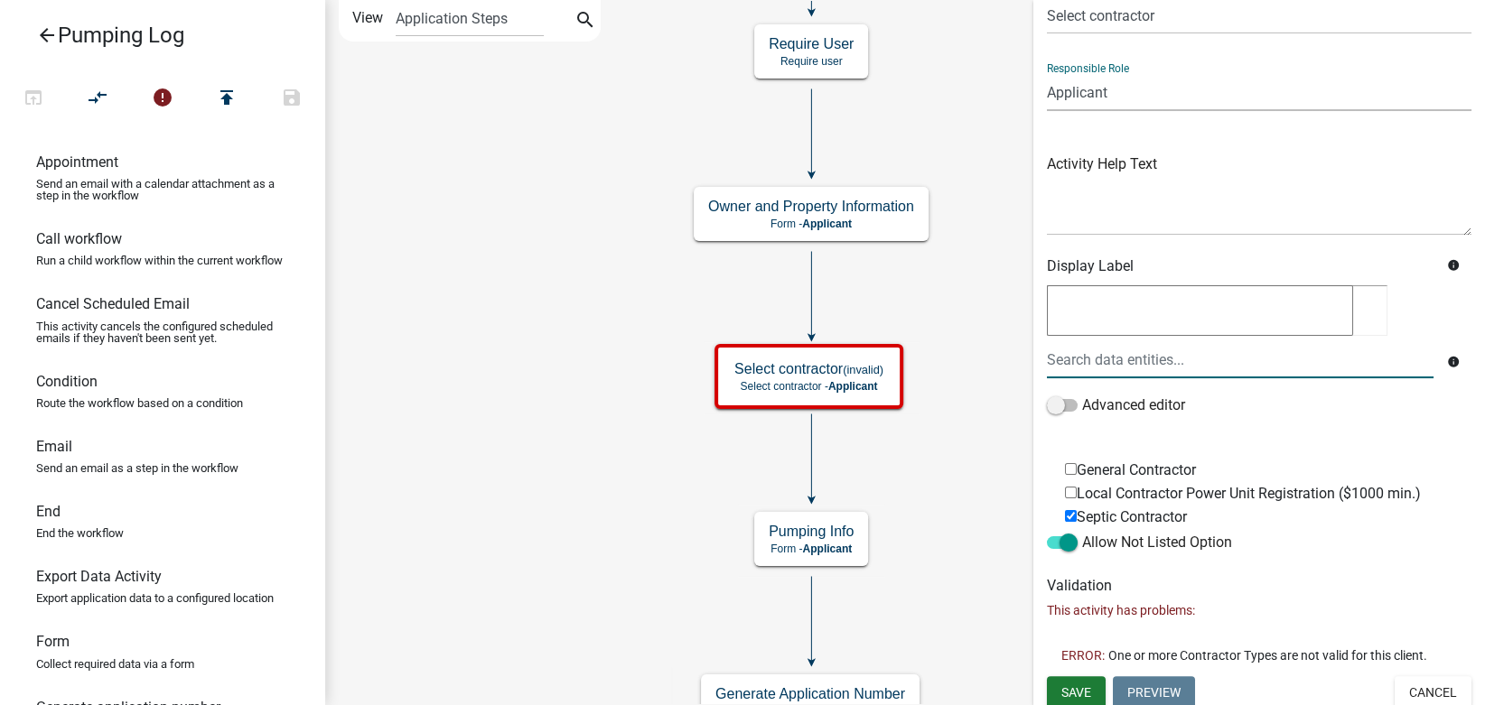
scroll to position [82, 0]
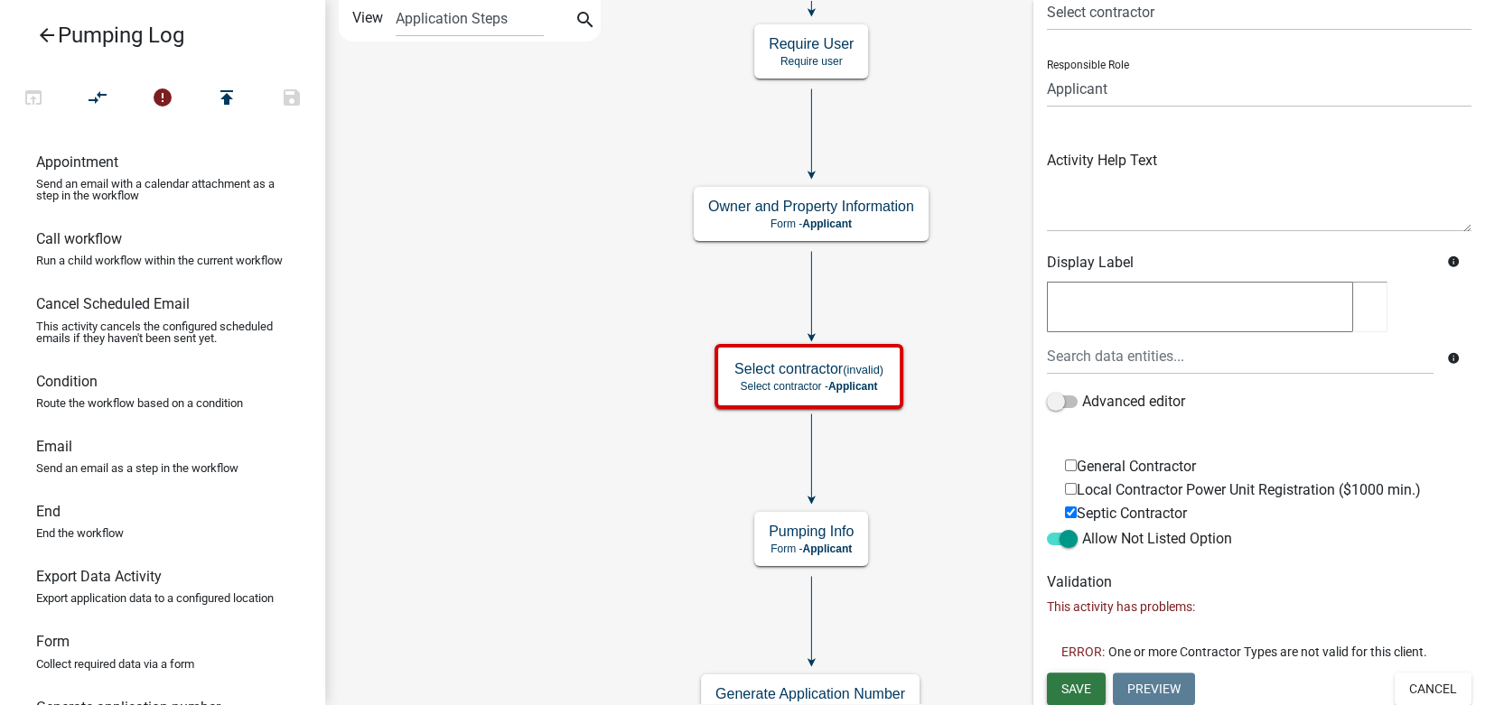
click at [1084, 687] on span "Save" at bounding box center [1076, 688] width 30 height 14
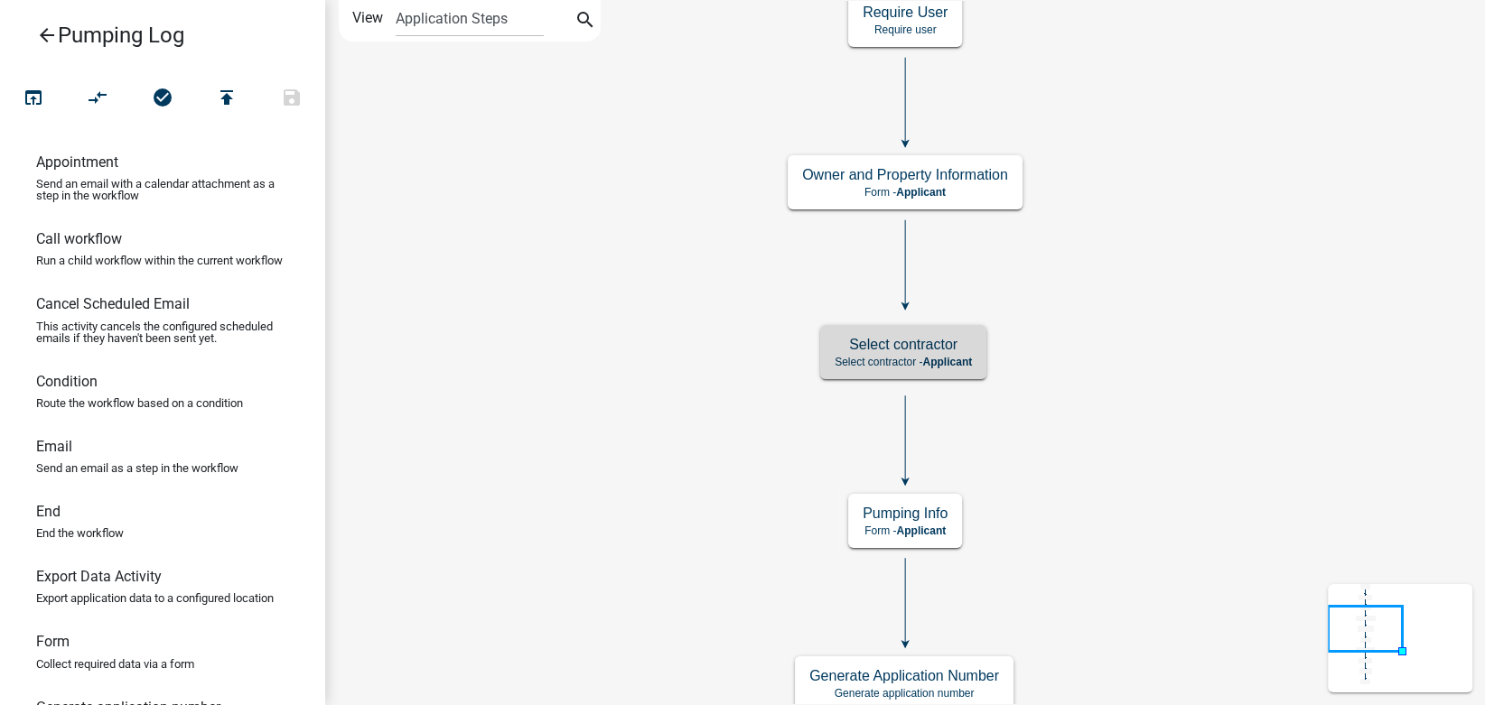
click at [36, 25] on icon "arrow_back" at bounding box center [47, 36] width 22 height 25
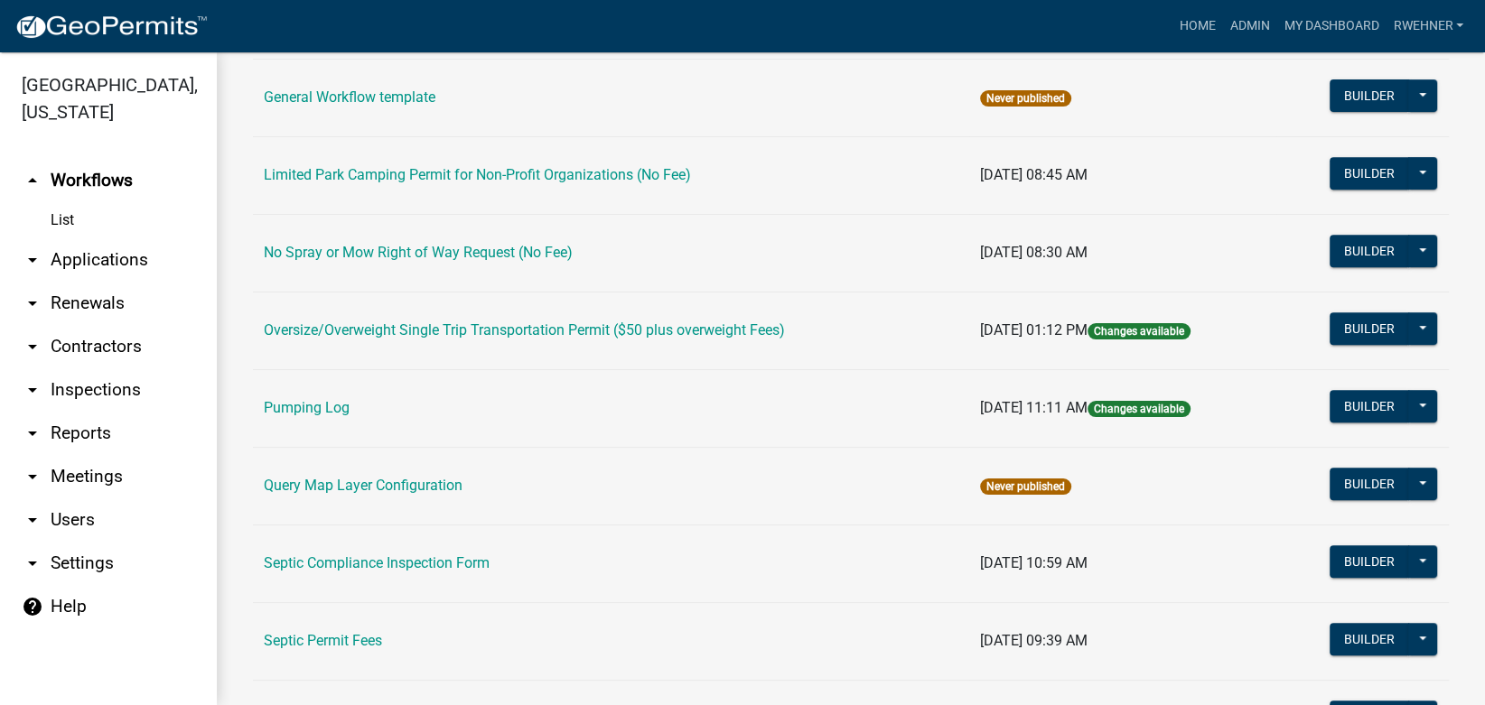
scroll to position [711, 0]
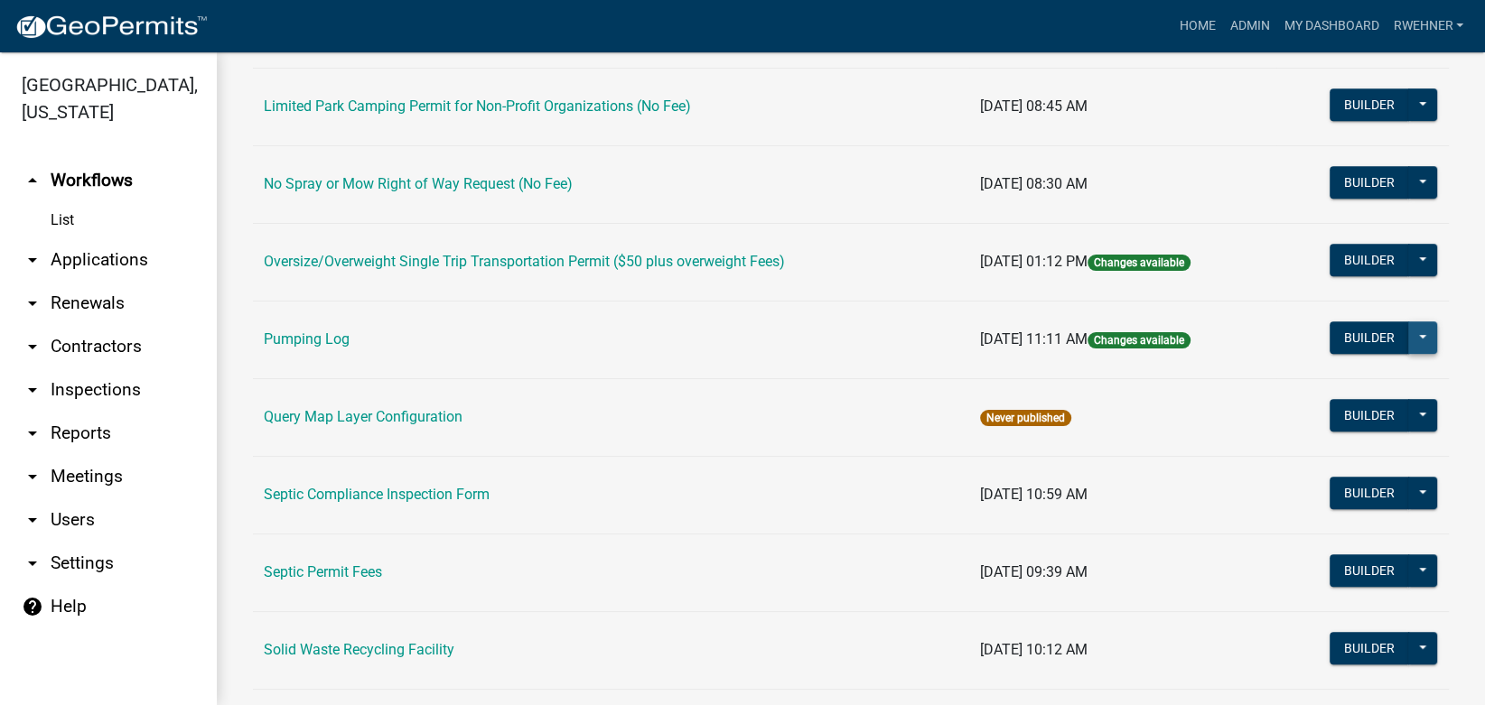
click at [1408, 341] on button at bounding box center [1422, 338] width 29 height 33
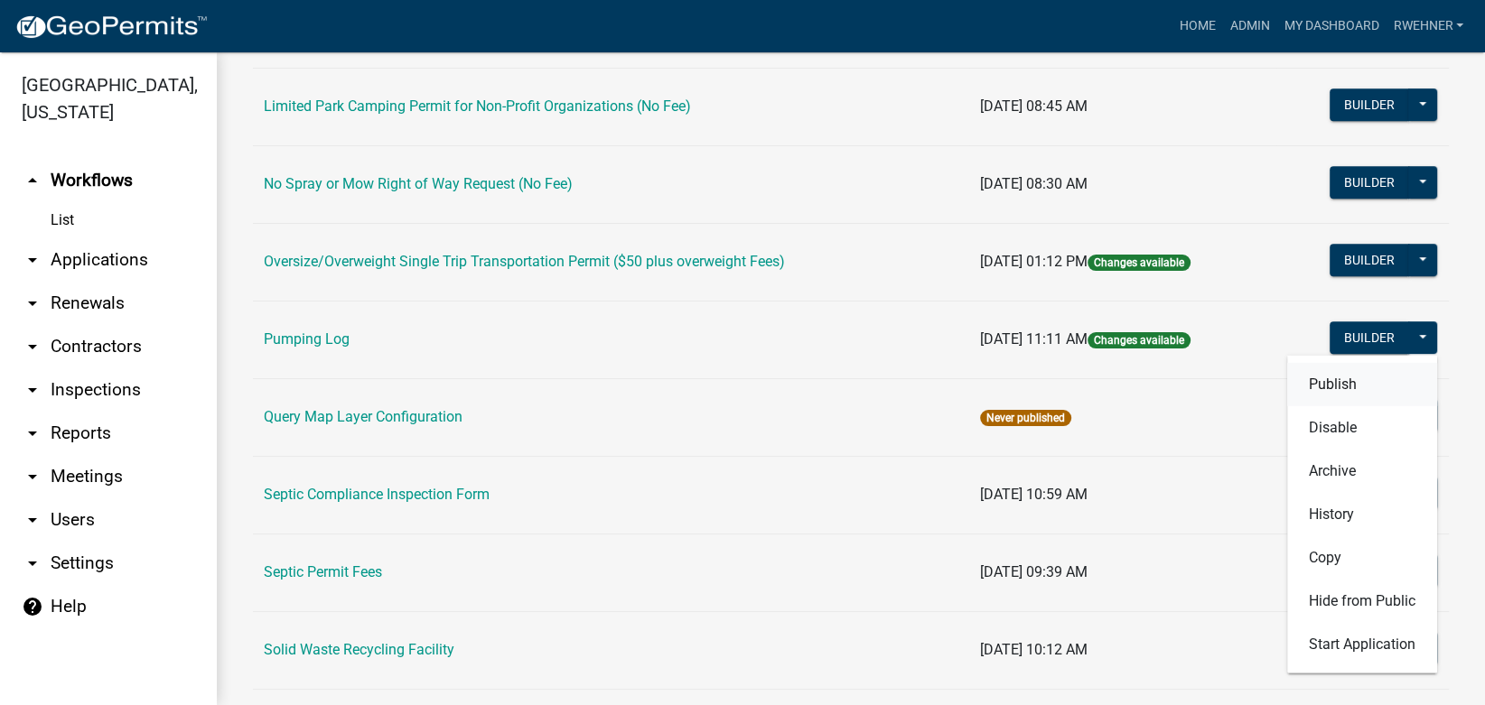
click at [1331, 383] on button "Publish" at bounding box center [1362, 383] width 150 height 43
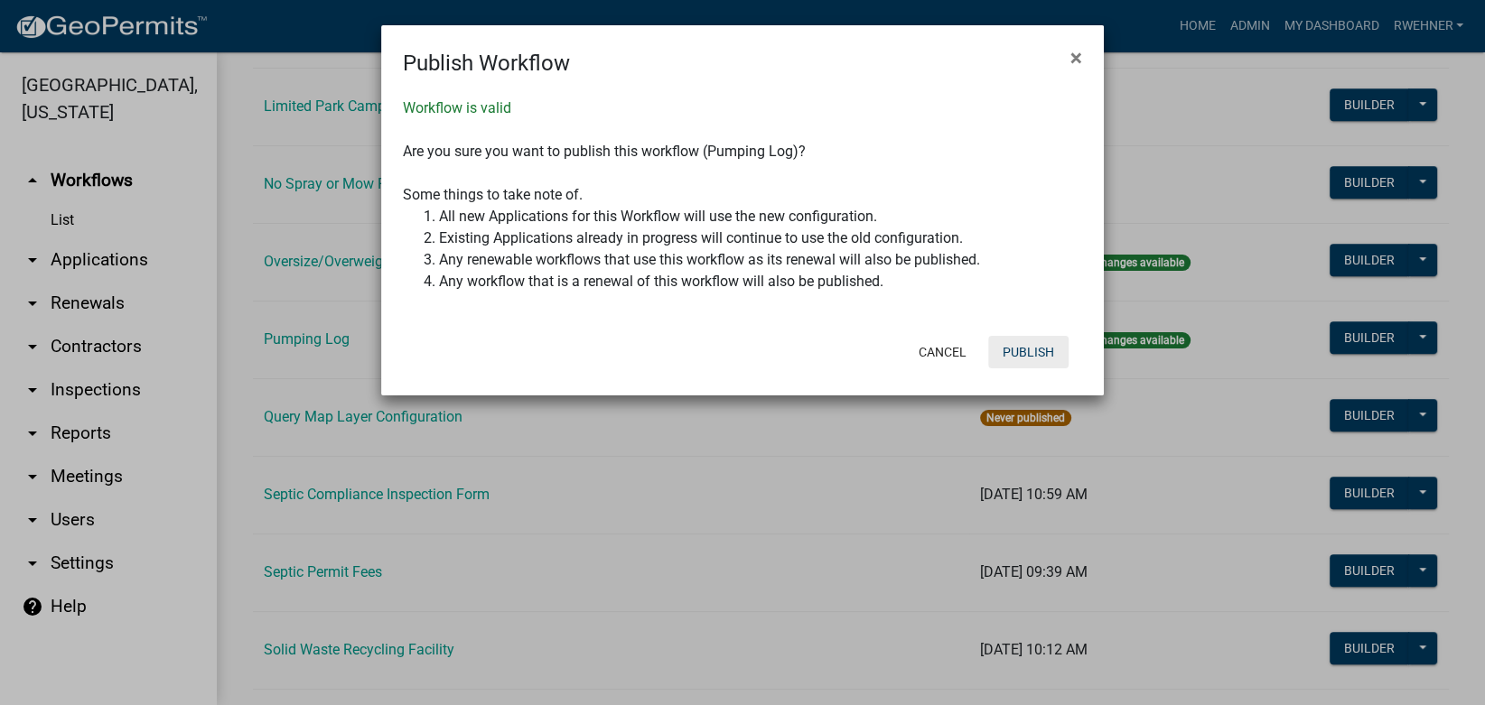
click at [1024, 348] on button "Publish" at bounding box center [1028, 352] width 80 height 33
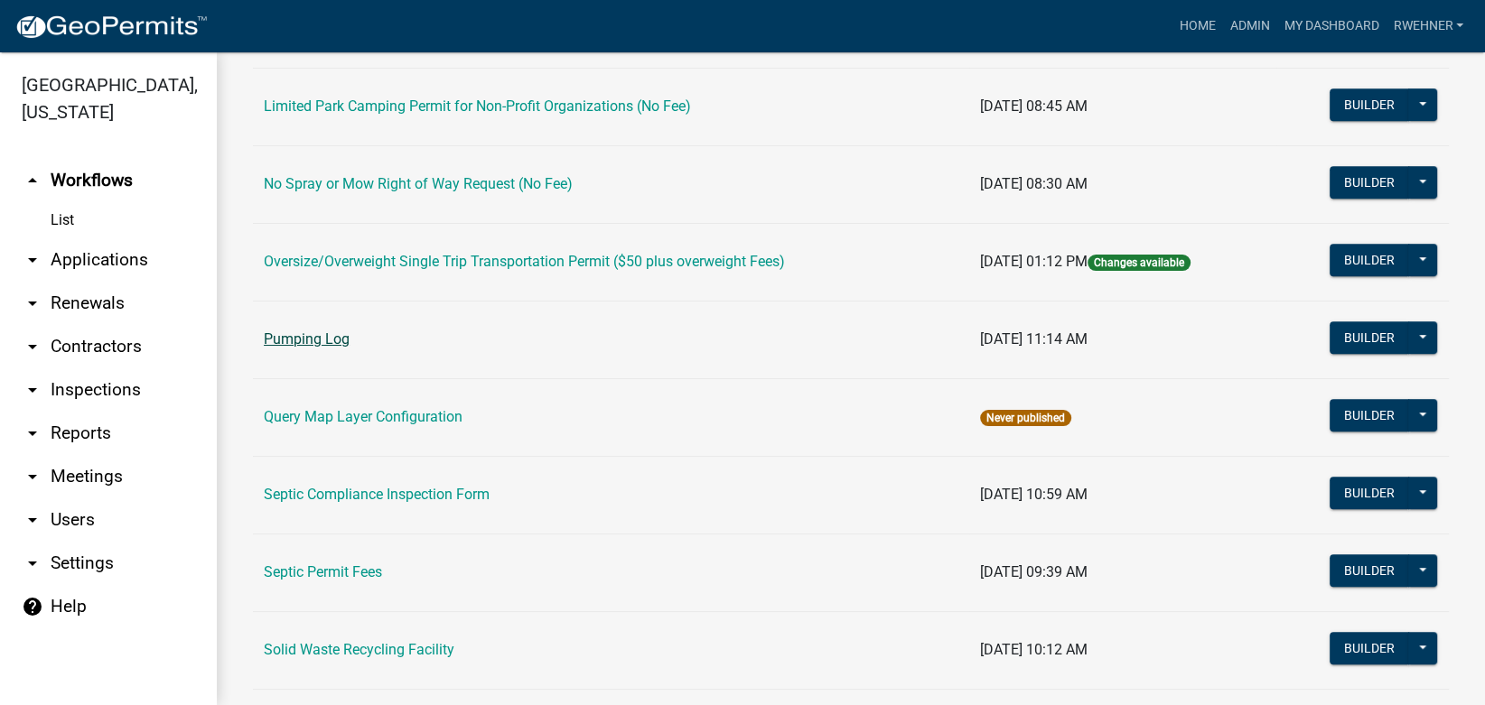
click at [303, 348] on link "Pumping Log" at bounding box center [307, 339] width 86 height 17
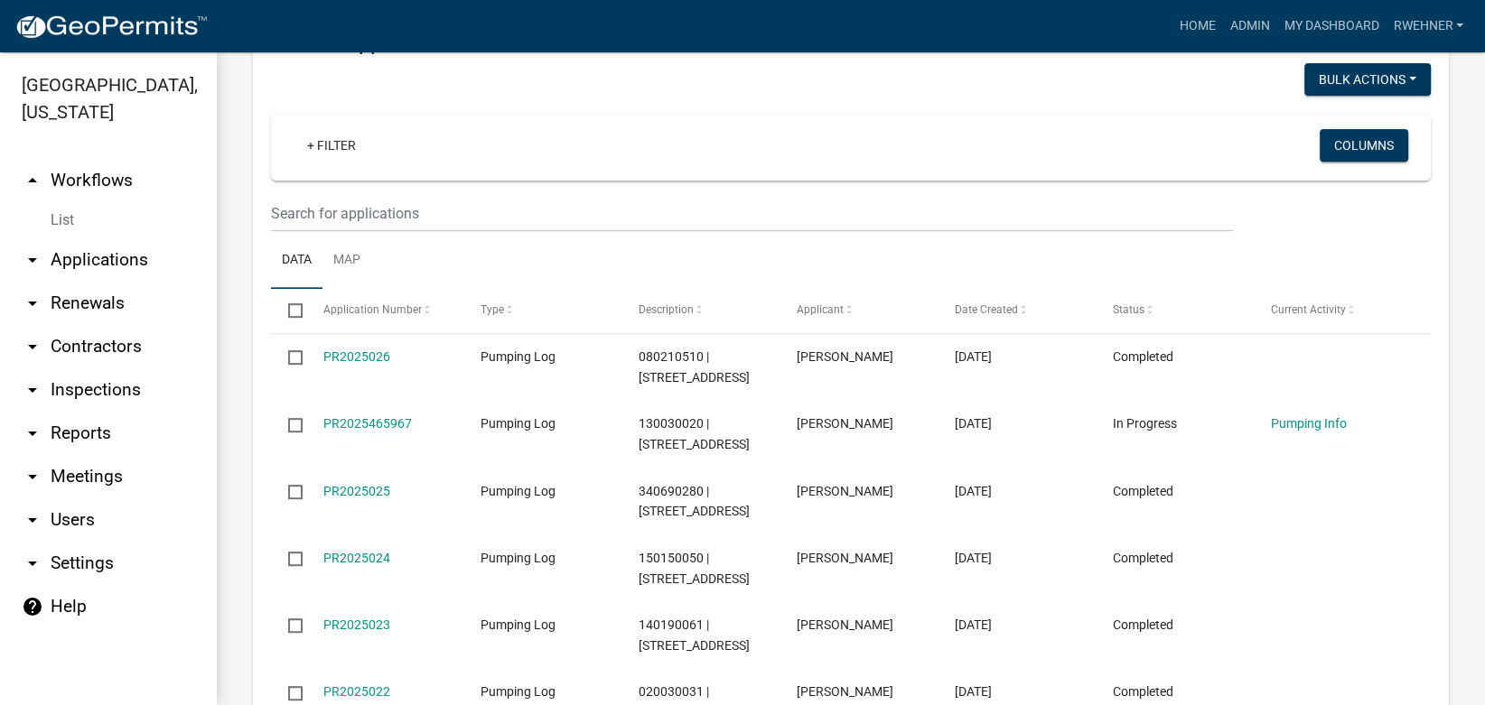
scroll to position [711, 0]
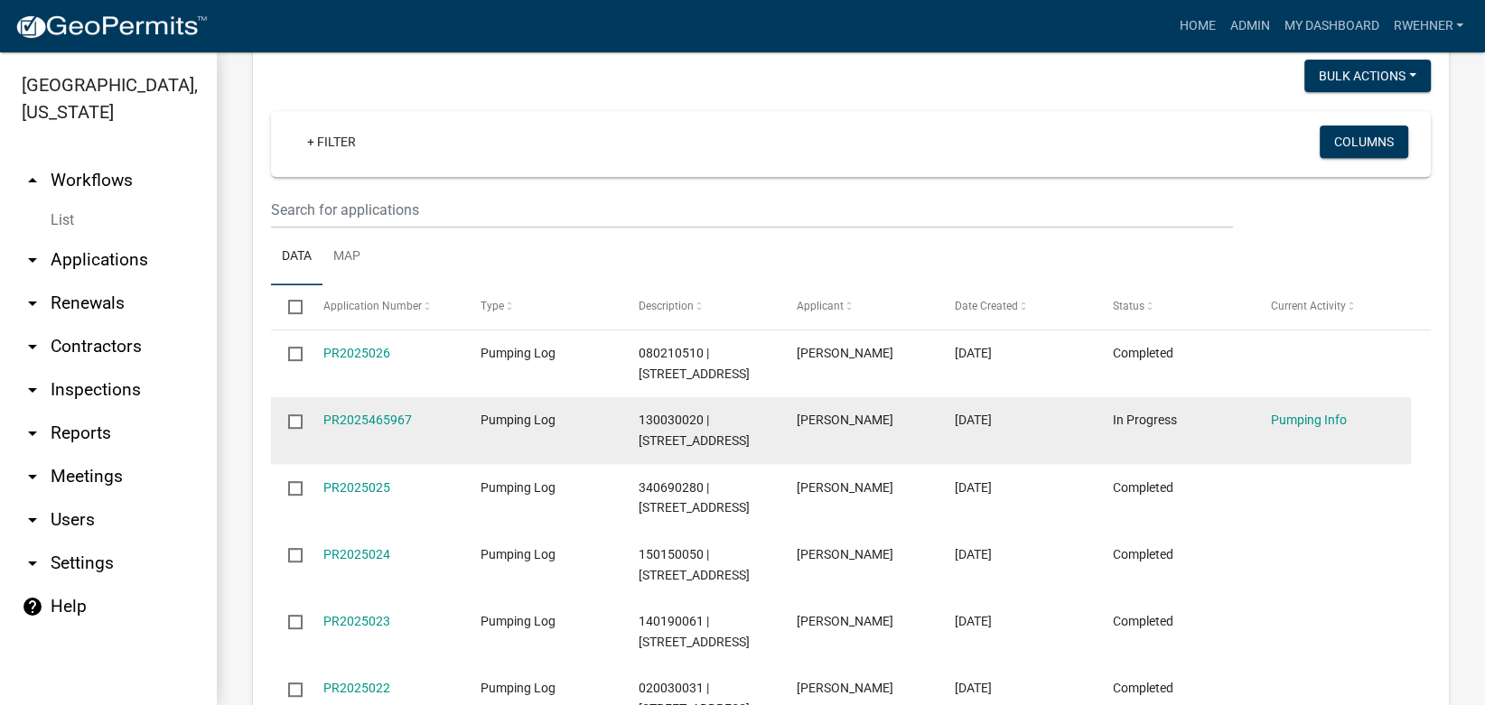
click at [294, 424] on input "checkbox" at bounding box center [294, 421] width 12 height 12
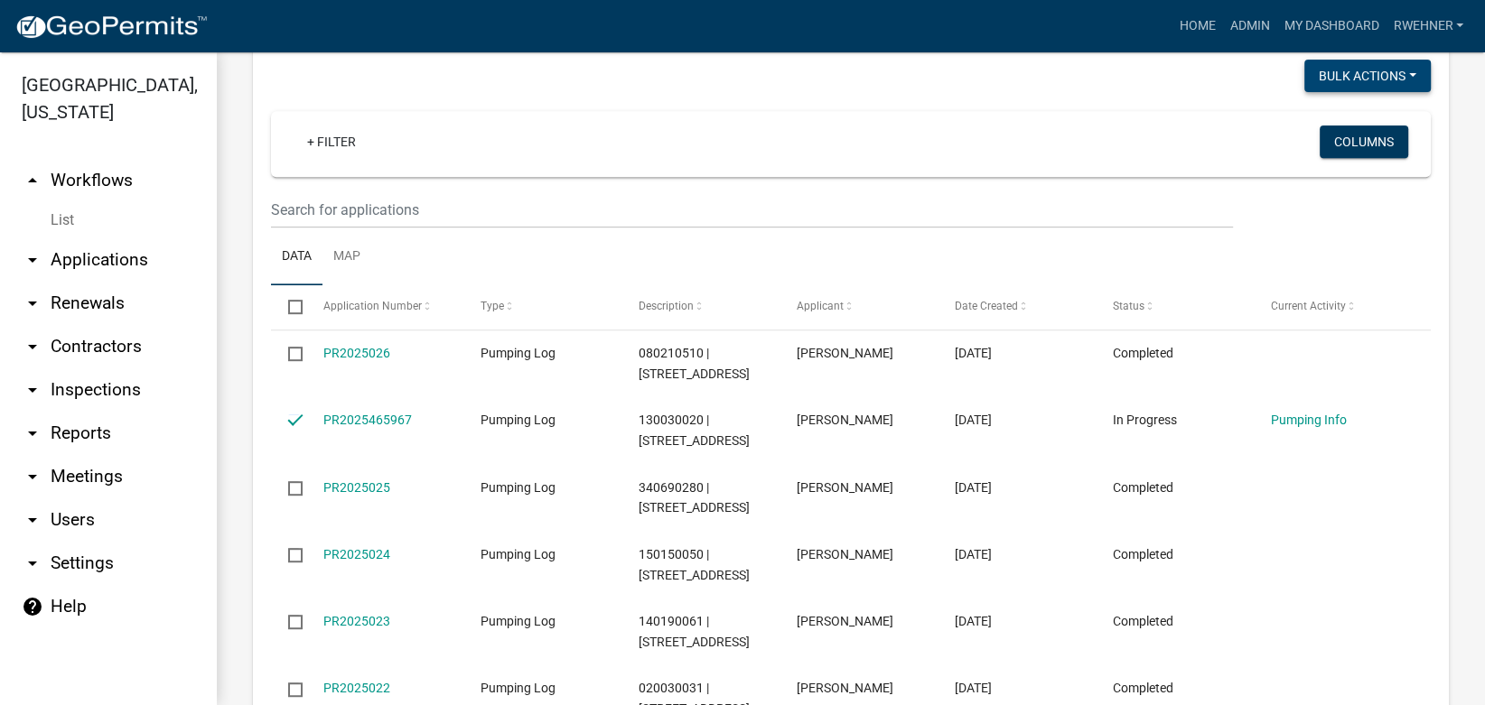
click at [1310, 117] on button "Void" at bounding box center [1358, 121] width 145 height 43
checkbox input "false"
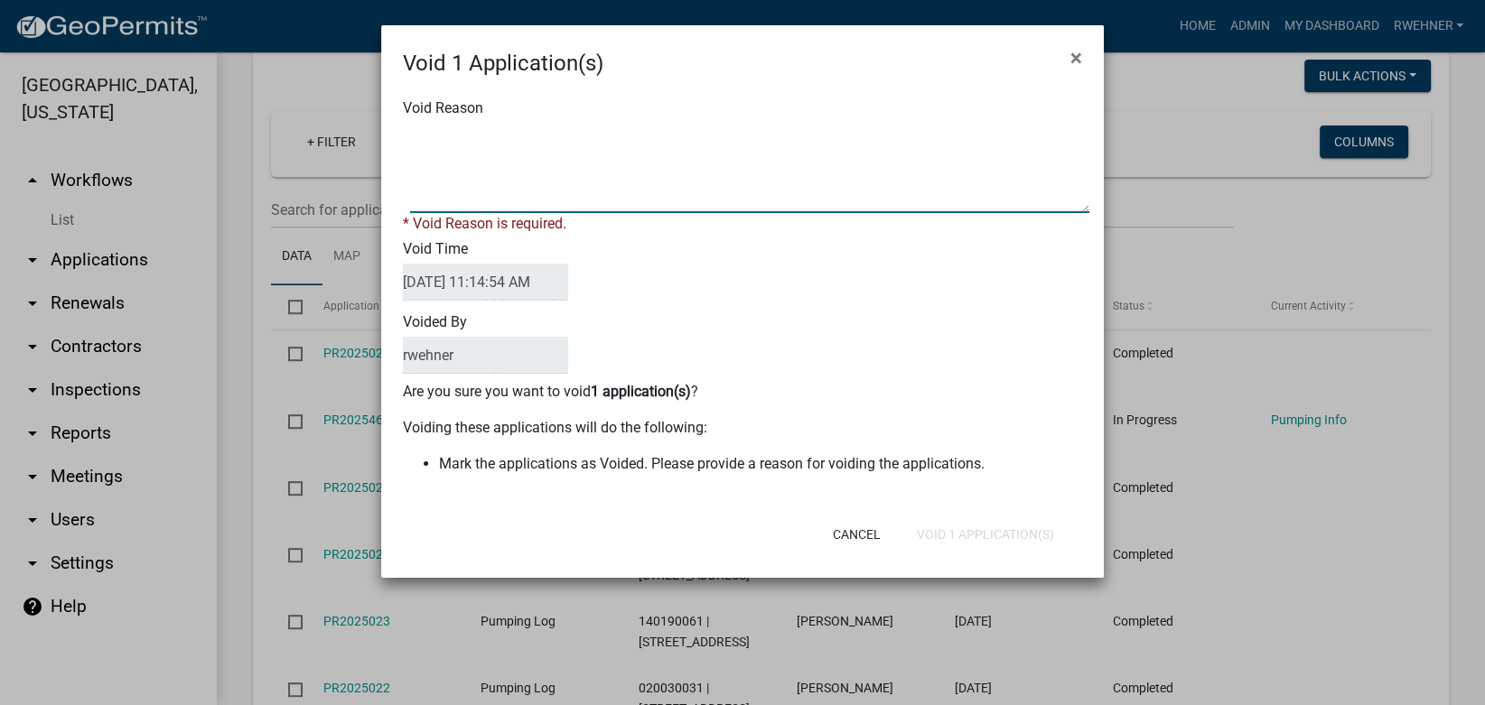
click at [823, 186] on textarea "Void Reason" at bounding box center [749, 168] width 679 height 90
type textarea "oops"
click at [994, 528] on button "Void 1 Application(s)" at bounding box center [985, 534] width 166 height 33
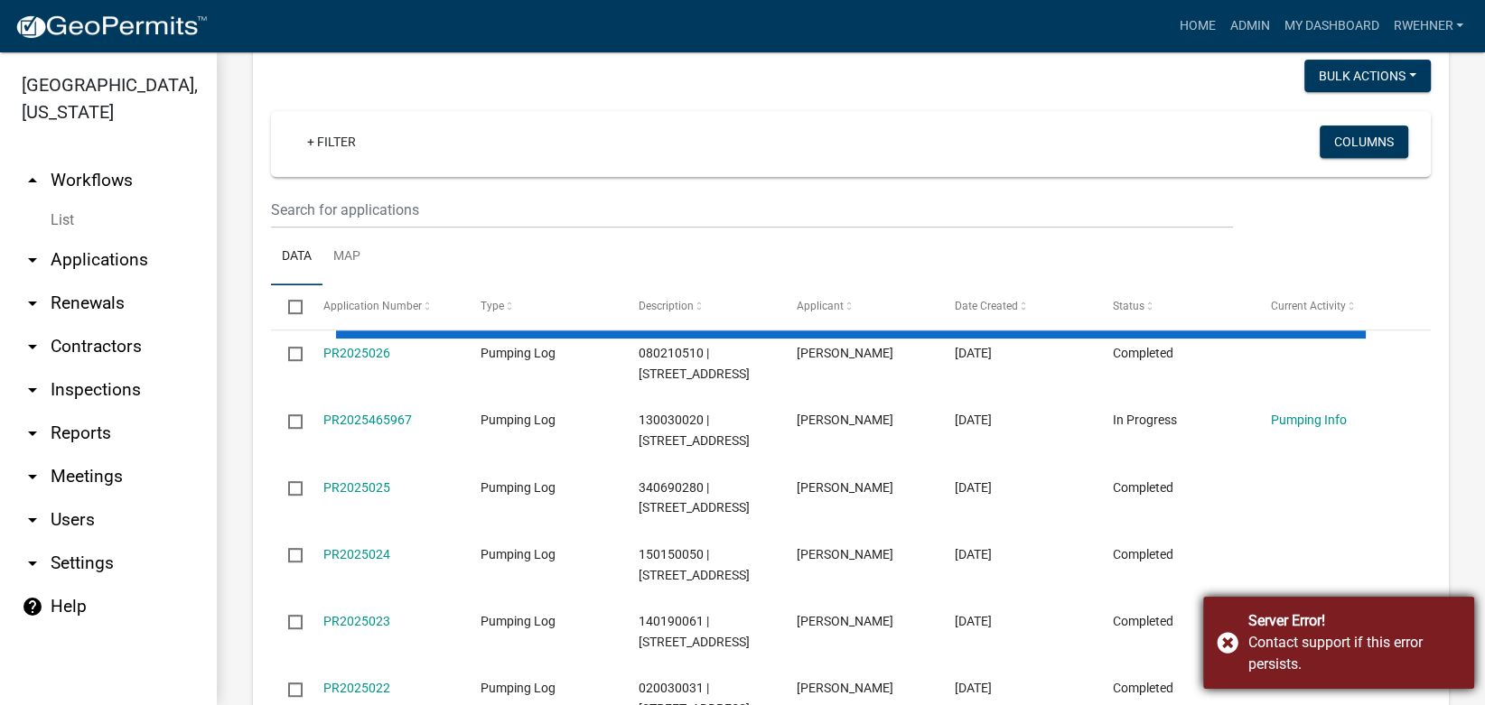
click at [1220, 645] on div "Server Error! Contact support if this error persists." at bounding box center [1338, 643] width 271 height 92
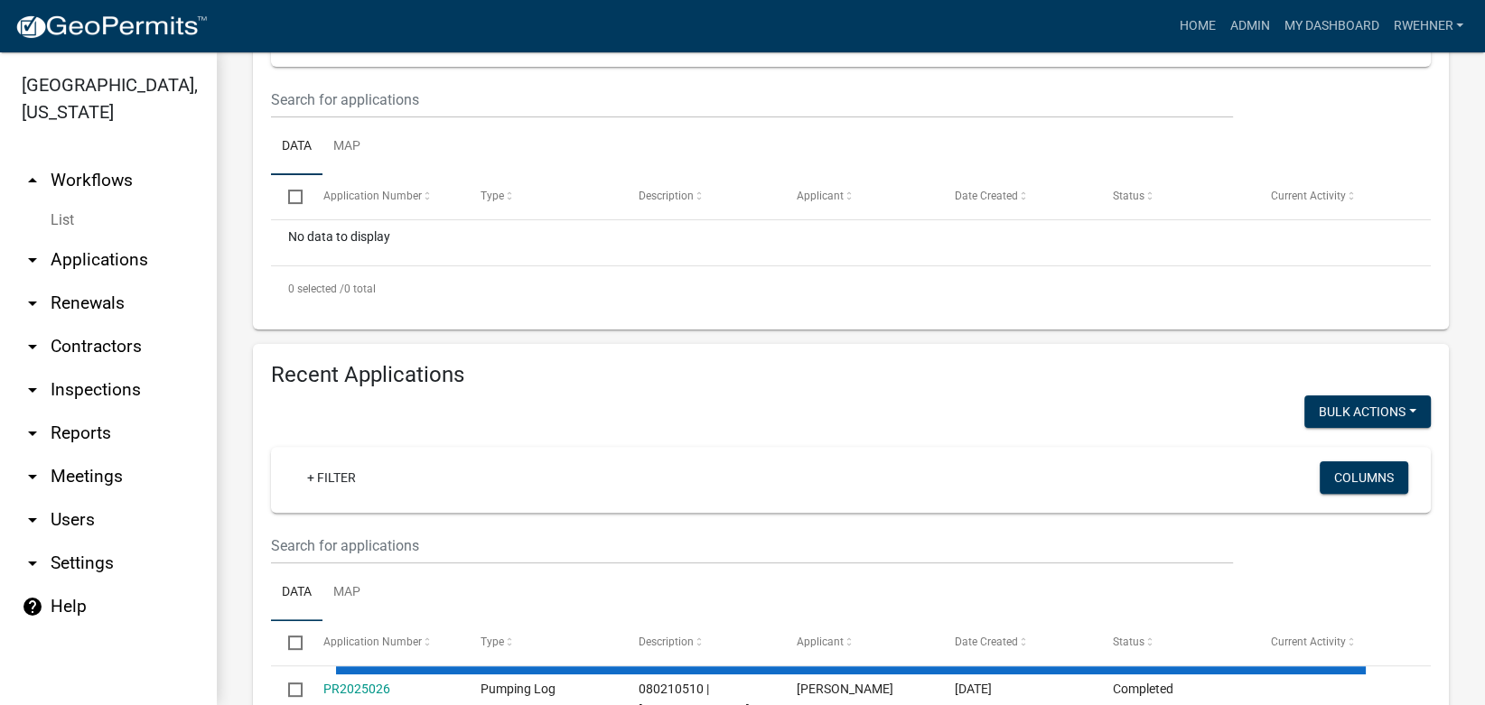
scroll to position [0, 0]
